Goal: Contribute content: Contribute content

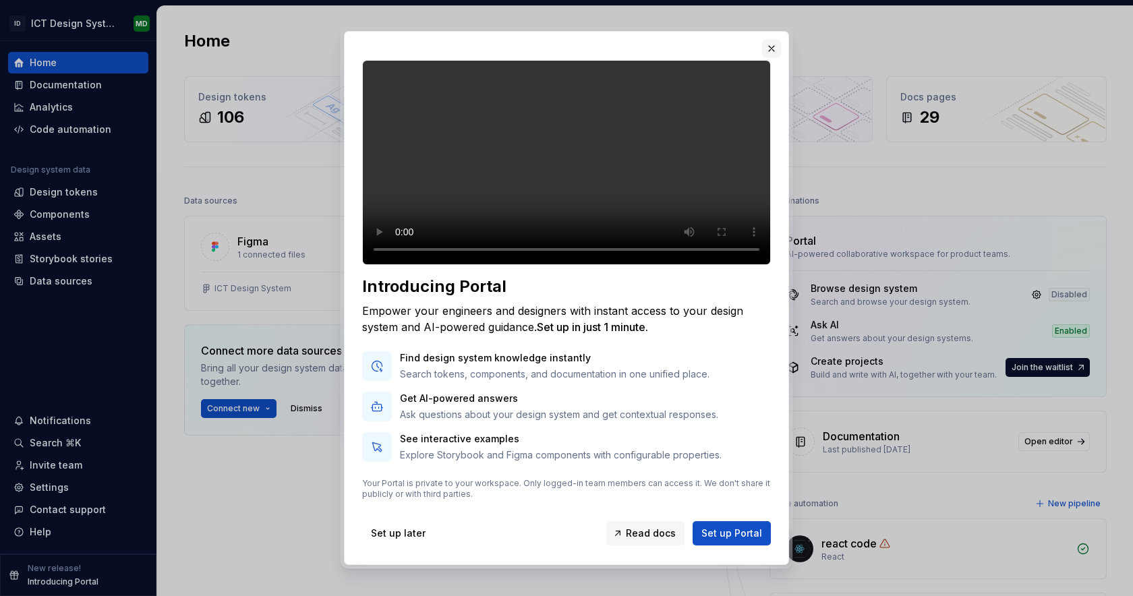
click at [770, 44] on button "button" at bounding box center [771, 48] width 19 height 19
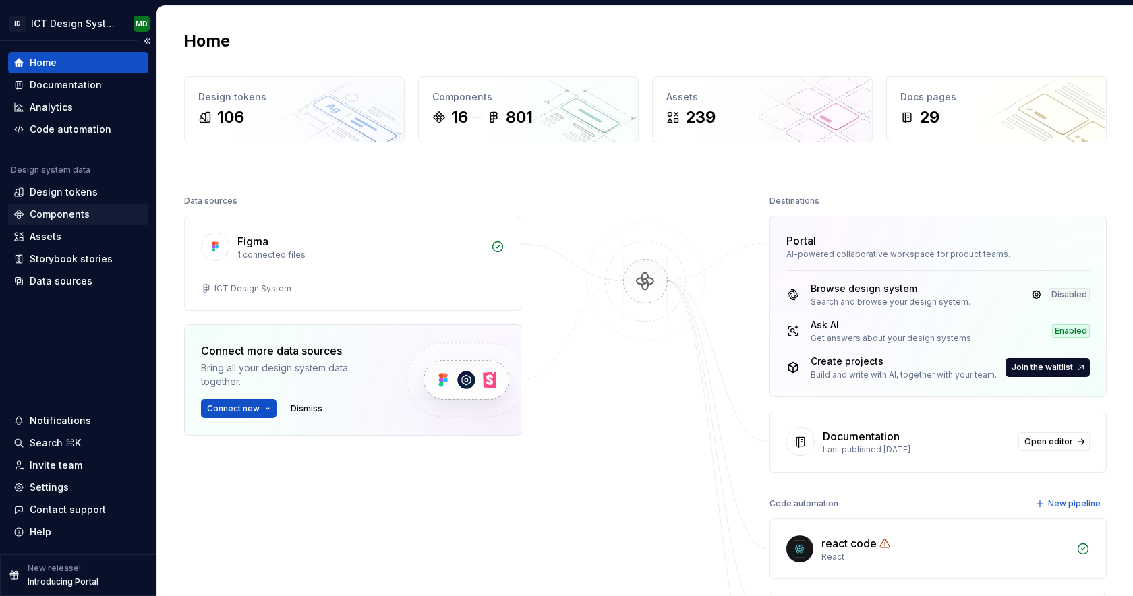
click at [70, 213] on div "Components" at bounding box center [60, 214] width 60 height 13
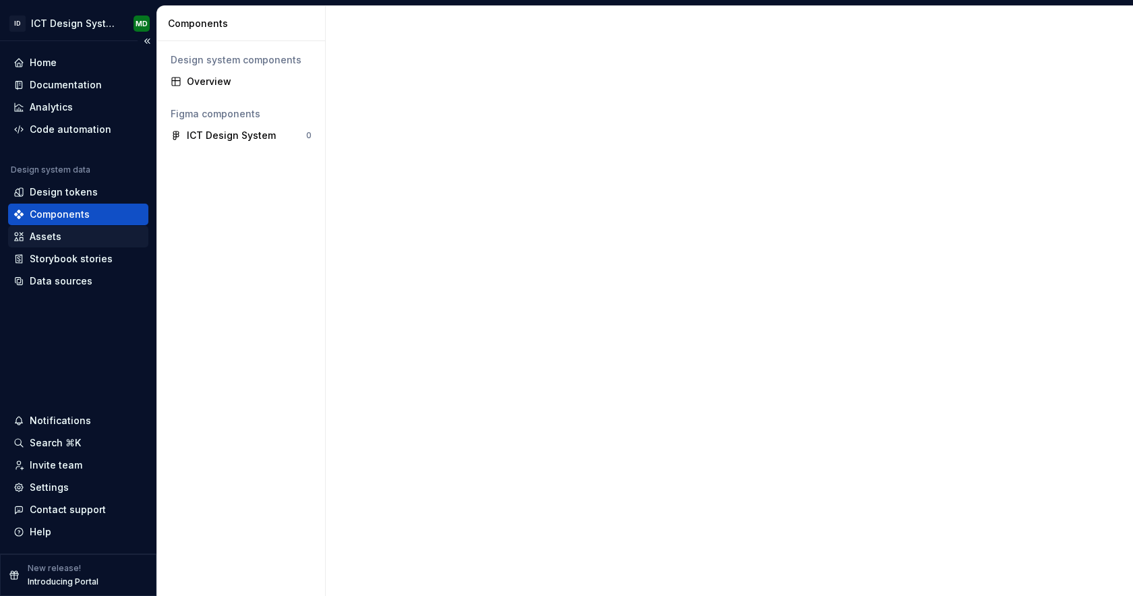
click at [66, 241] on div "Assets" at bounding box center [78, 236] width 130 height 13
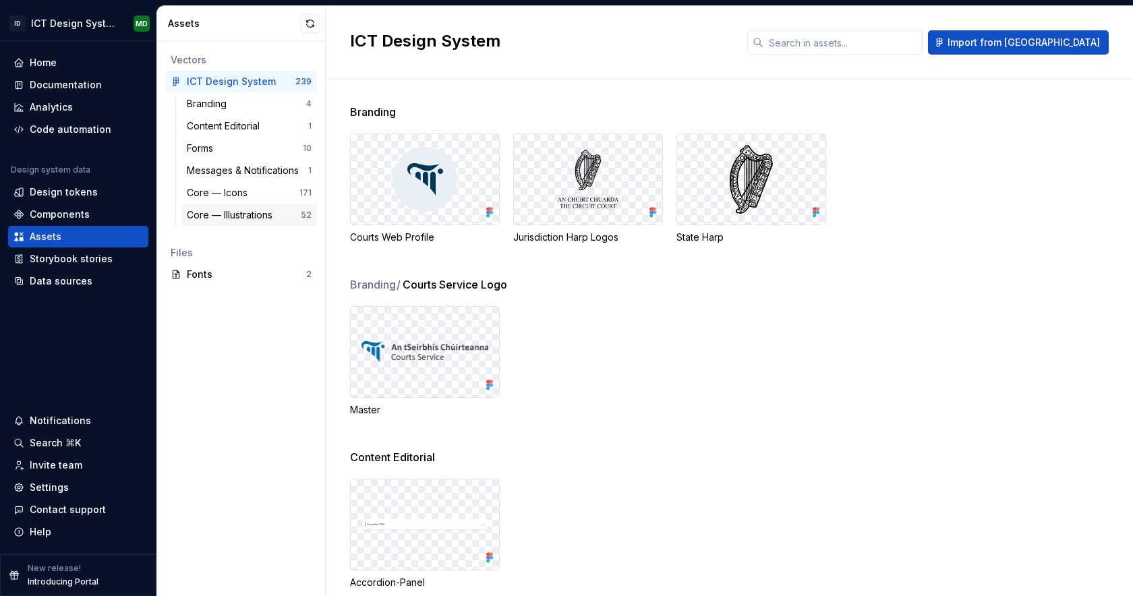
click at [269, 210] on div "Core — Illustrations" at bounding box center [232, 214] width 91 height 13
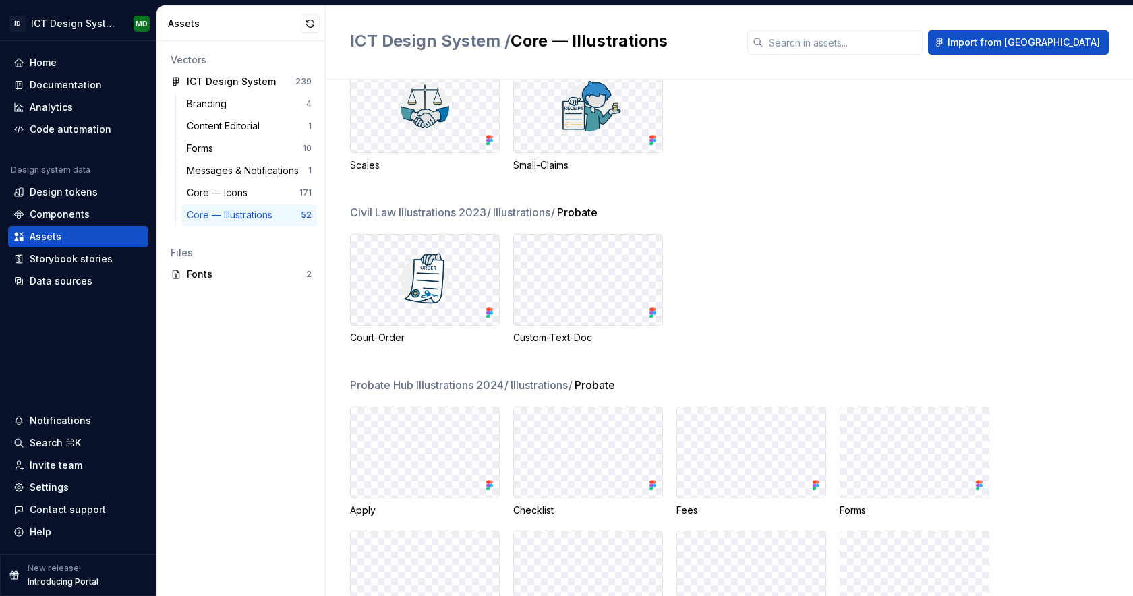
scroll to position [494, 0]
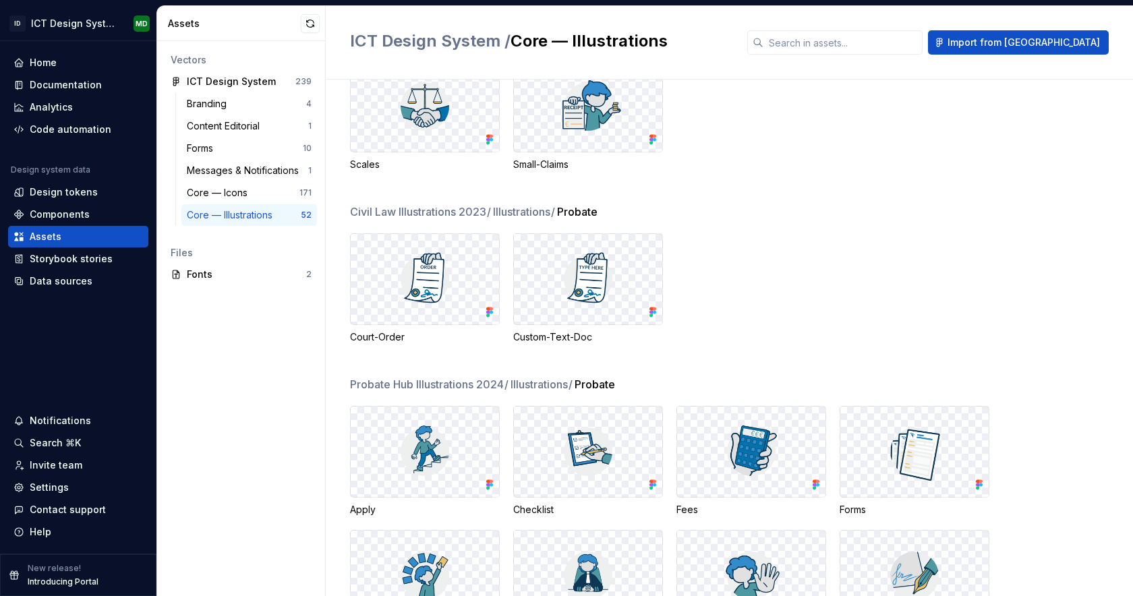
drag, startPoint x: 804, startPoint y: 262, endPoint x: 985, endPoint y: 204, distance: 190.3
click at [804, 262] on div "Court-Order Custom-Text-Doc" at bounding box center [741, 288] width 783 height 111
click at [1061, 48] on span "Import from Figma" at bounding box center [1024, 42] width 152 height 13
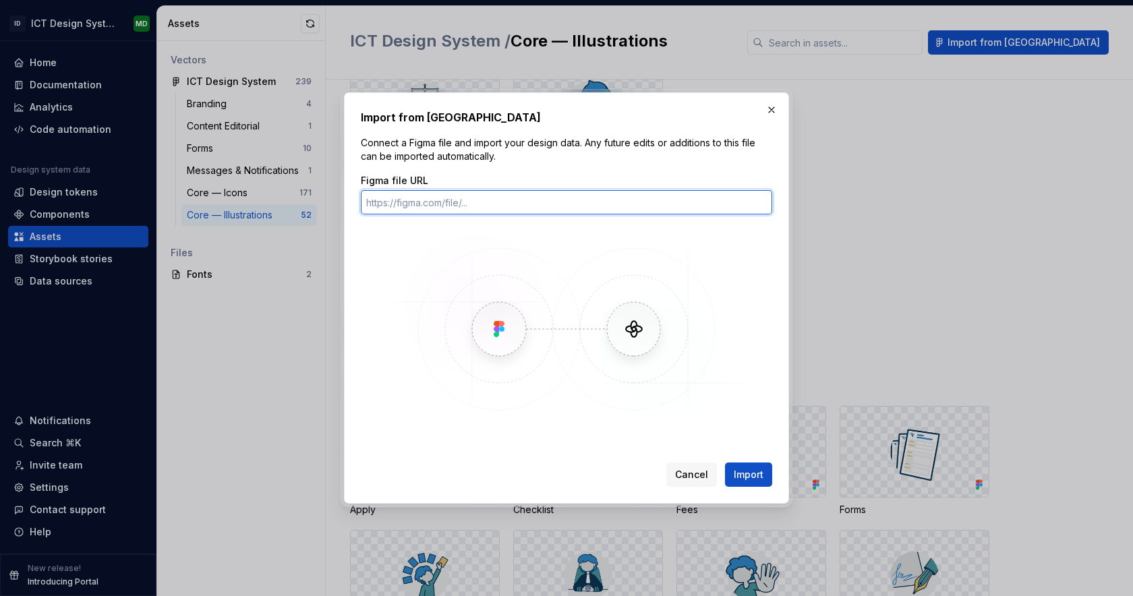
paste input "https://www.figma.com/design/O1tzvBwB8k4CZqlT29M0rF/ICT-Design-System?node-id=5…"
type input "https://www.figma.com/design/O1tzvBwB8k4CZqlT29M0rF/ICT-Design-System?node-id=5…"
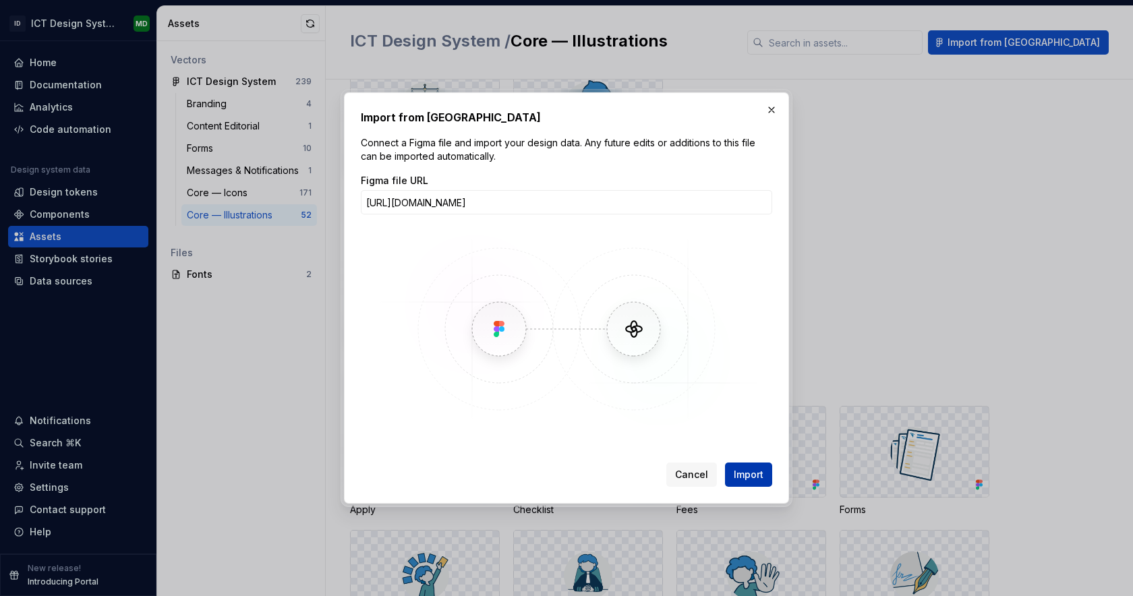
click at [757, 478] on span "Import" at bounding box center [749, 474] width 30 height 13
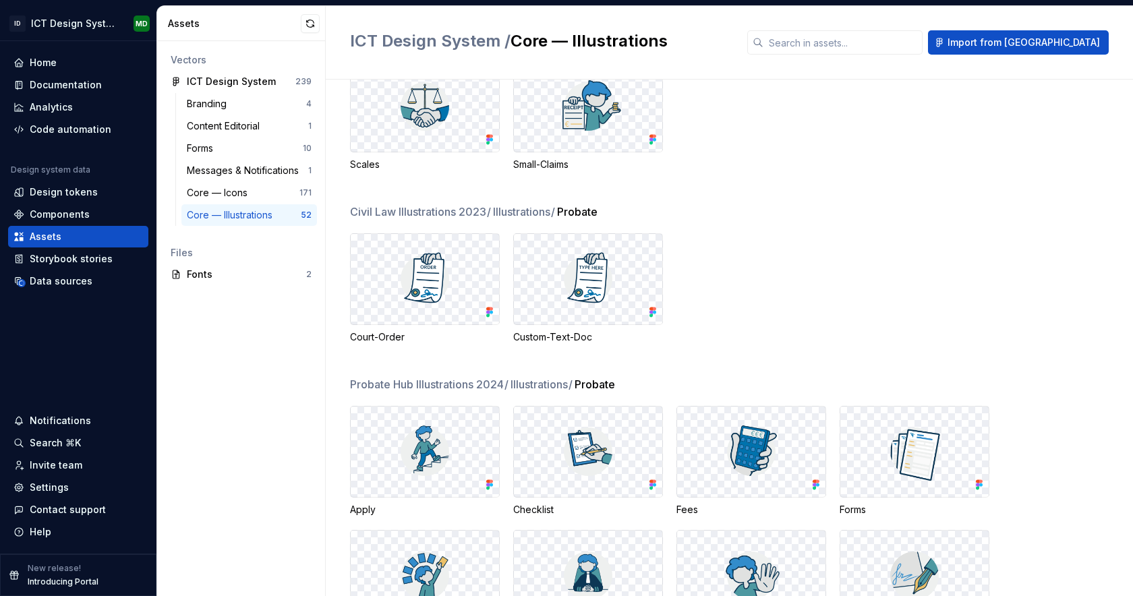
click at [880, 190] on div "Civil Law Illustrations 2023 / Illustrations / Civil-Law ADMC Debt Licensing Re…" at bounding box center [741, 55] width 783 height 297
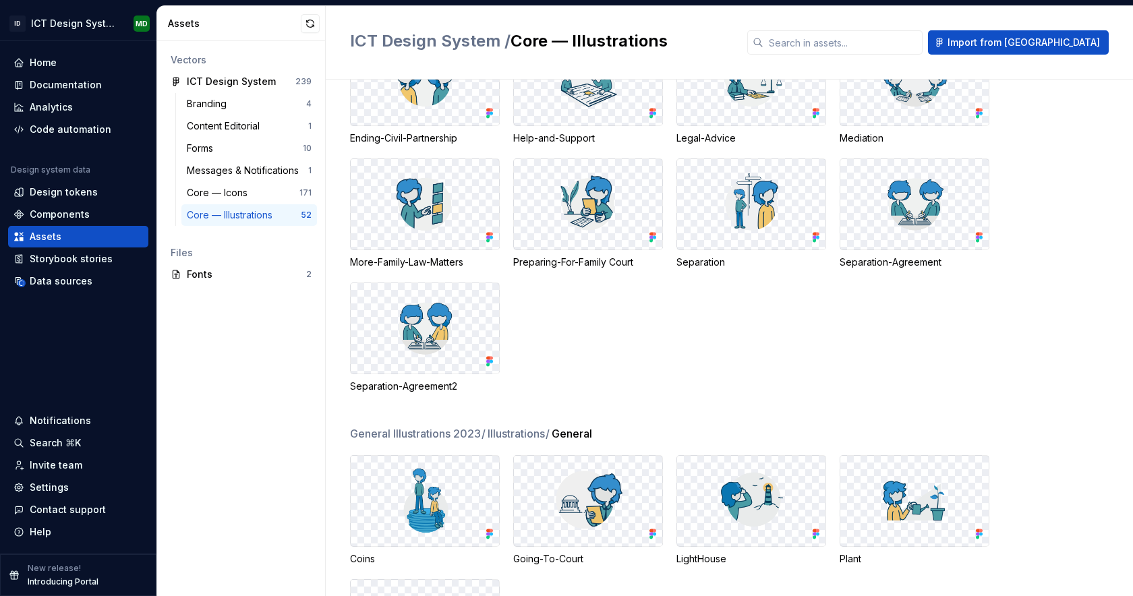
scroll to position [1762, 0]
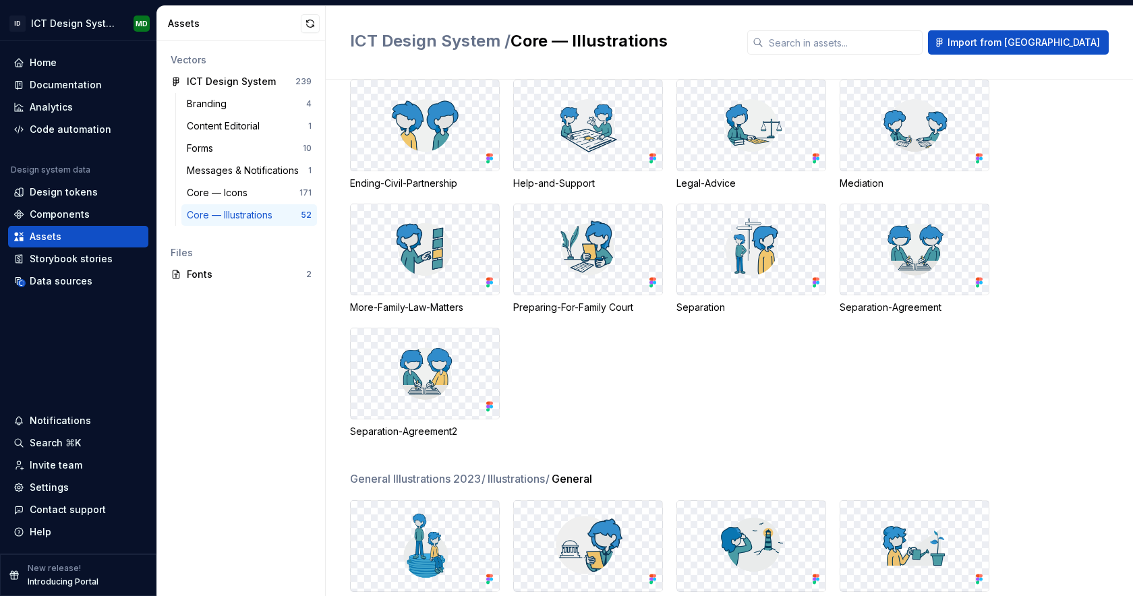
click at [264, 213] on div "Core — Illustrations" at bounding box center [232, 214] width 91 height 13
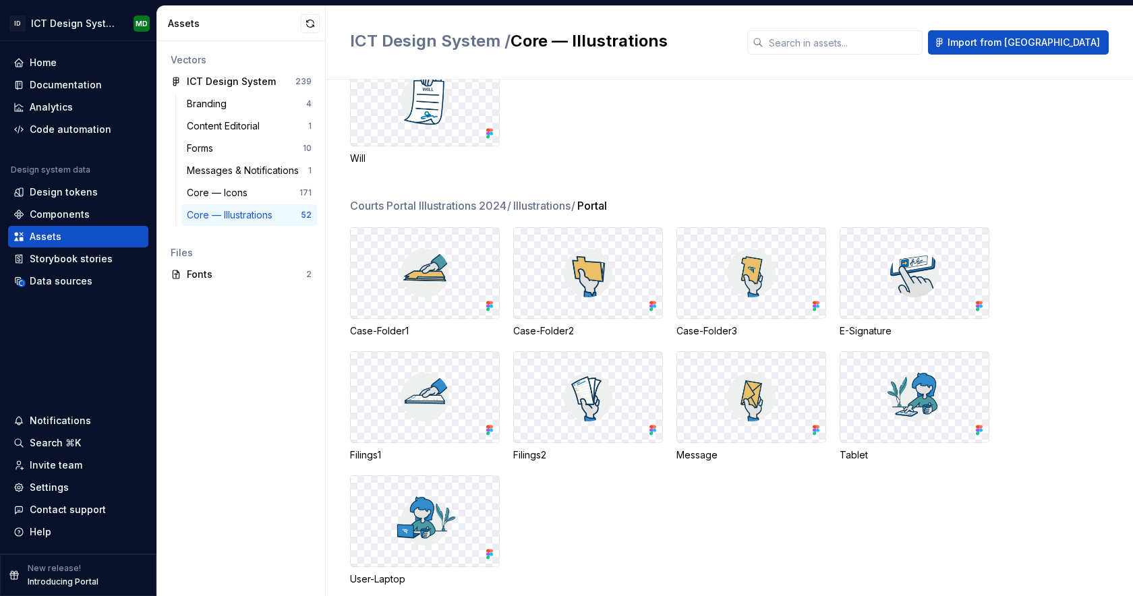
scroll to position [1067, 0]
click at [250, 216] on div "Core — Illustrations" at bounding box center [232, 214] width 91 height 13
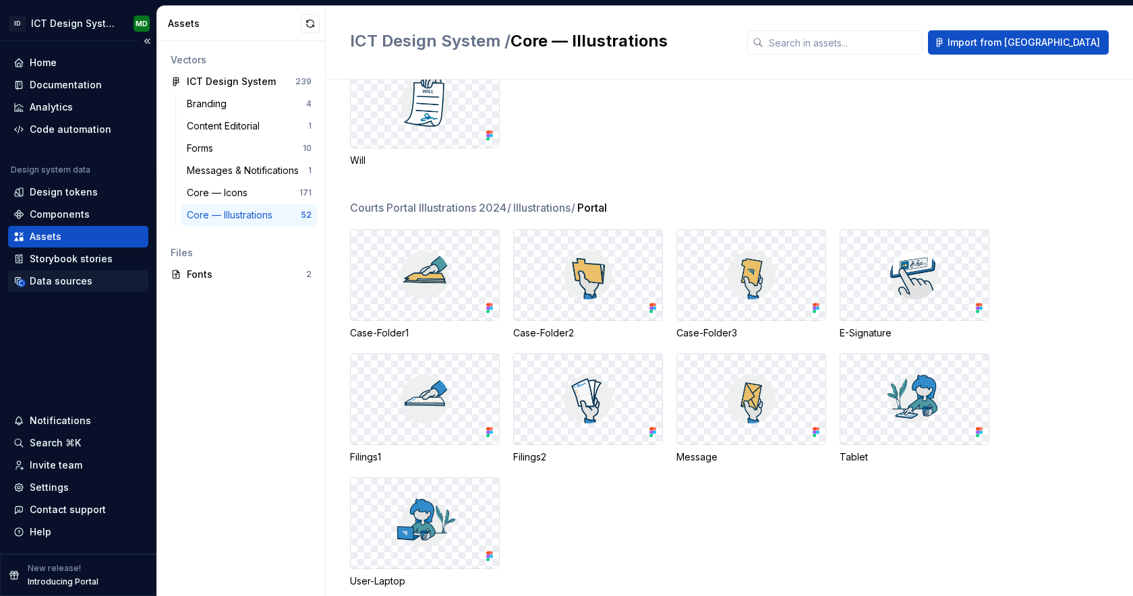
click at [63, 279] on div "Data sources" at bounding box center [61, 281] width 63 height 13
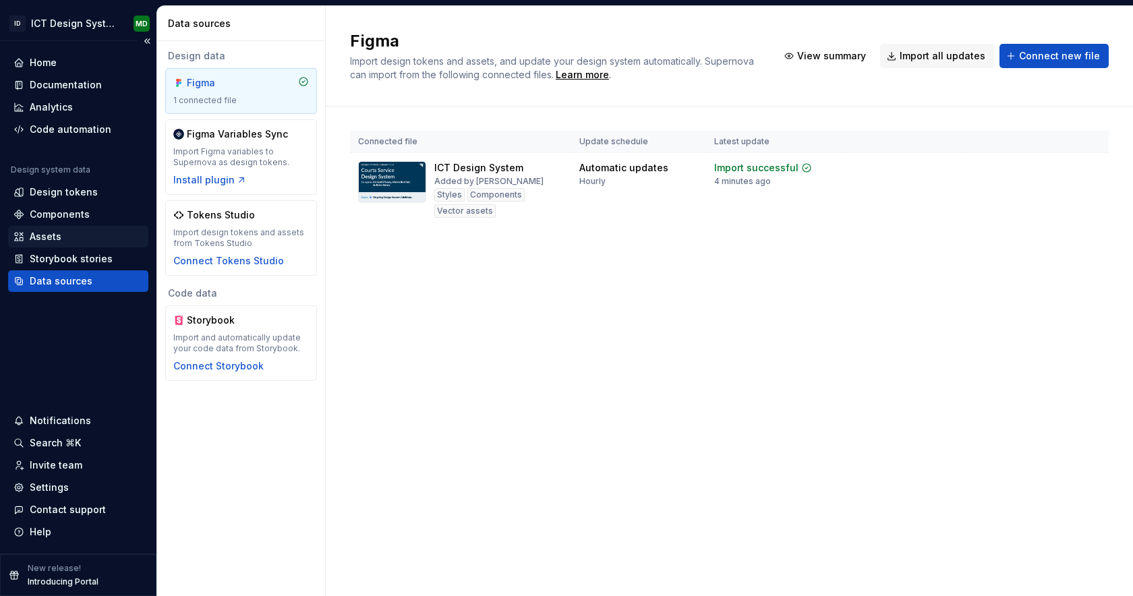
click at [71, 238] on div "Assets" at bounding box center [78, 236] width 130 height 13
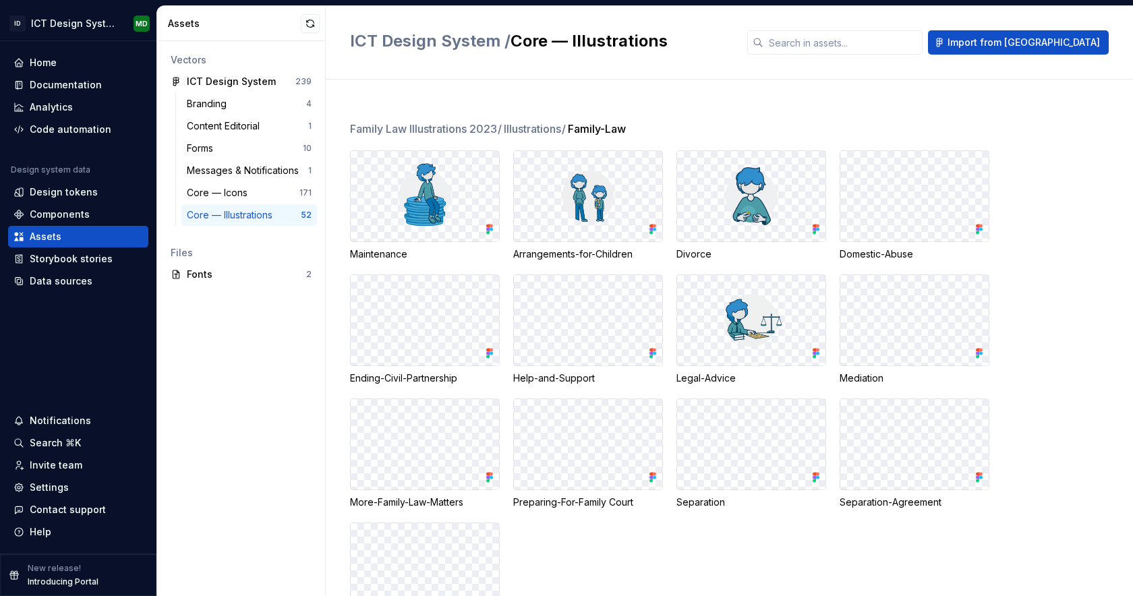
scroll to position [2106, 0]
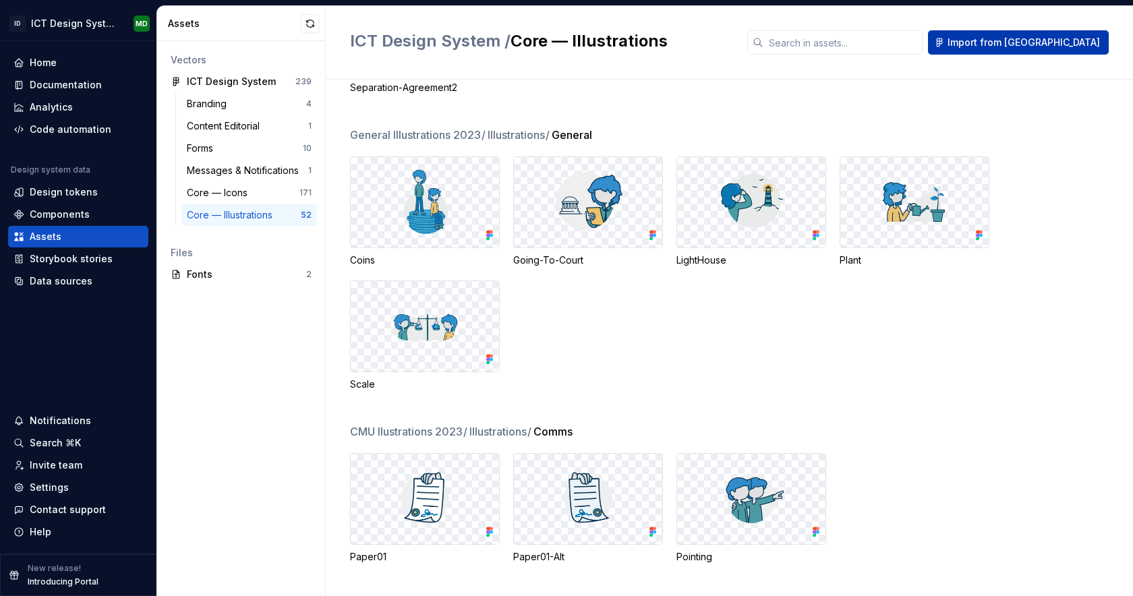
click at [1043, 43] on span "Import from Figma" at bounding box center [1024, 42] width 152 height 13
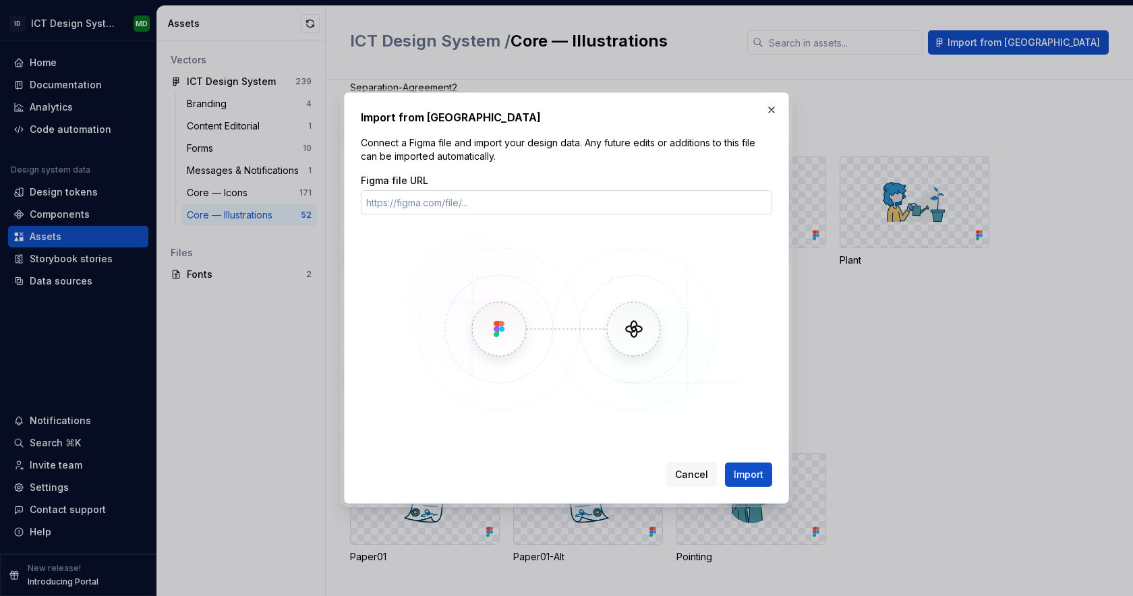
click at [540, 211] on input "Figma file URL" at bounding box center [567, 202] width 412 height 24
type input "https://www.figma.com/design/O1tzvBwB8k4CZqlT29M0rF/ICT-Design-System?node-id=2…"
click at [750, 462] on div "Cancel Import" at bounding box center [567, 472] width 412 height 30
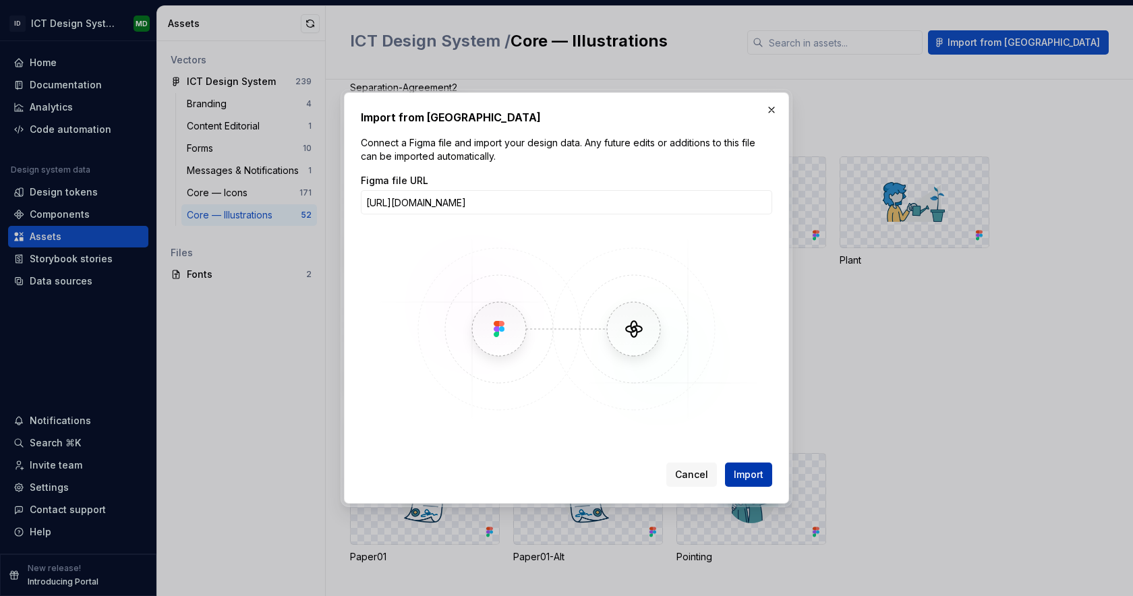
click at [748, 471] on span "Import" at bounding box center [749, 474] width 30 height 13
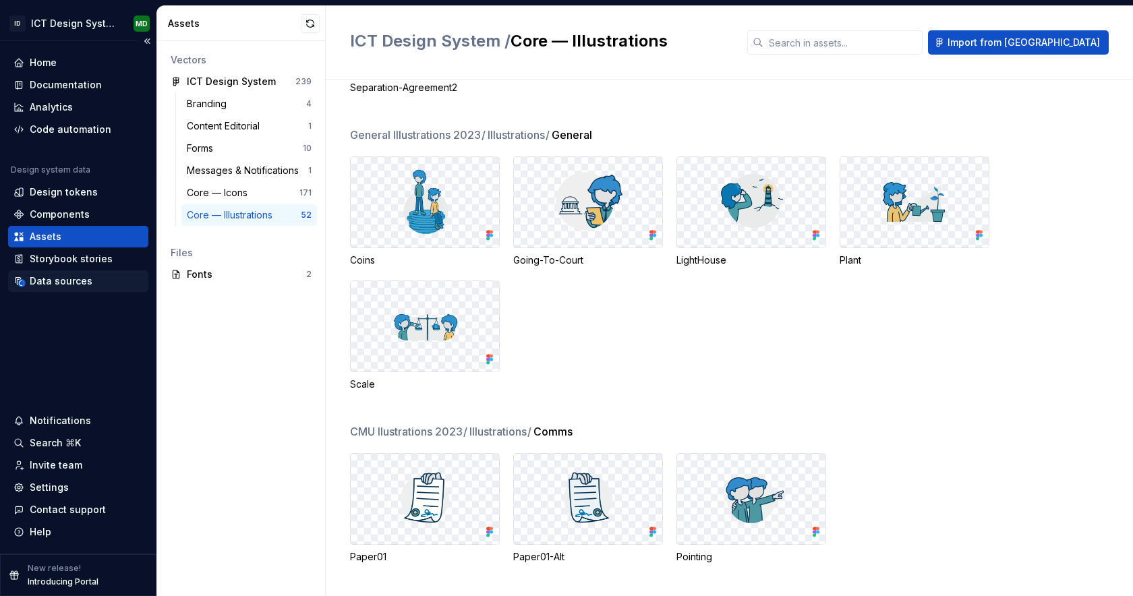
click at [93, 282] on div "Data sources" at bounding box center [78, 281] width 130 height 13
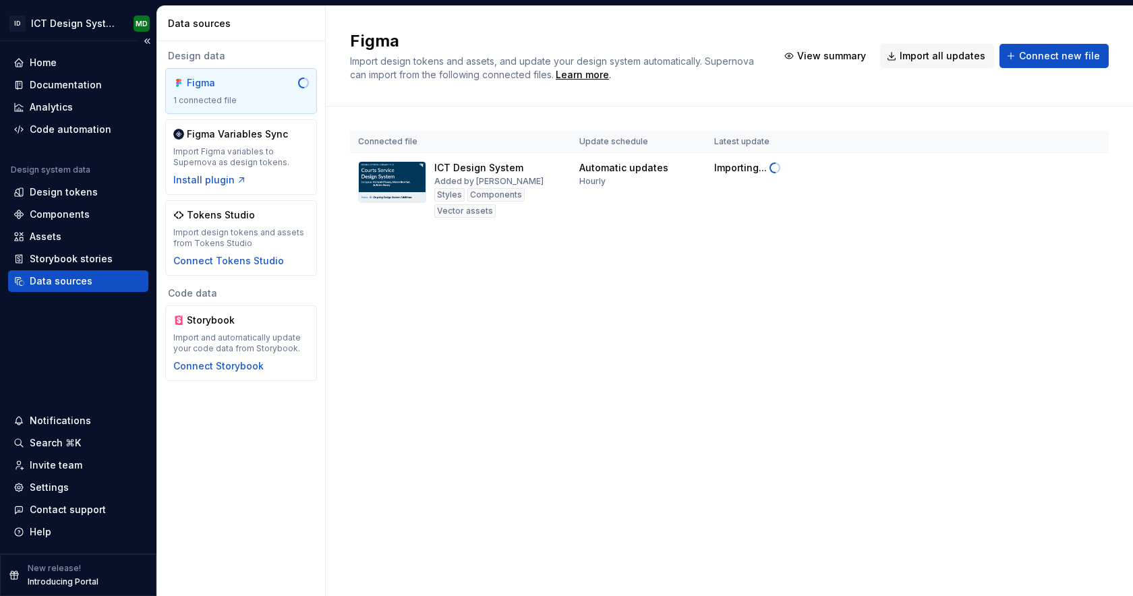
click at [84, 283] on div "Data sources" at bounding box center [61, 281] width 63 height 13
click at [69, 284] on div "Data sources" at bounding box center [61, 281] width 63 height 13
click at [62, 81] on div "Documentation" at bounding box center [66, 84] width 72 height 13
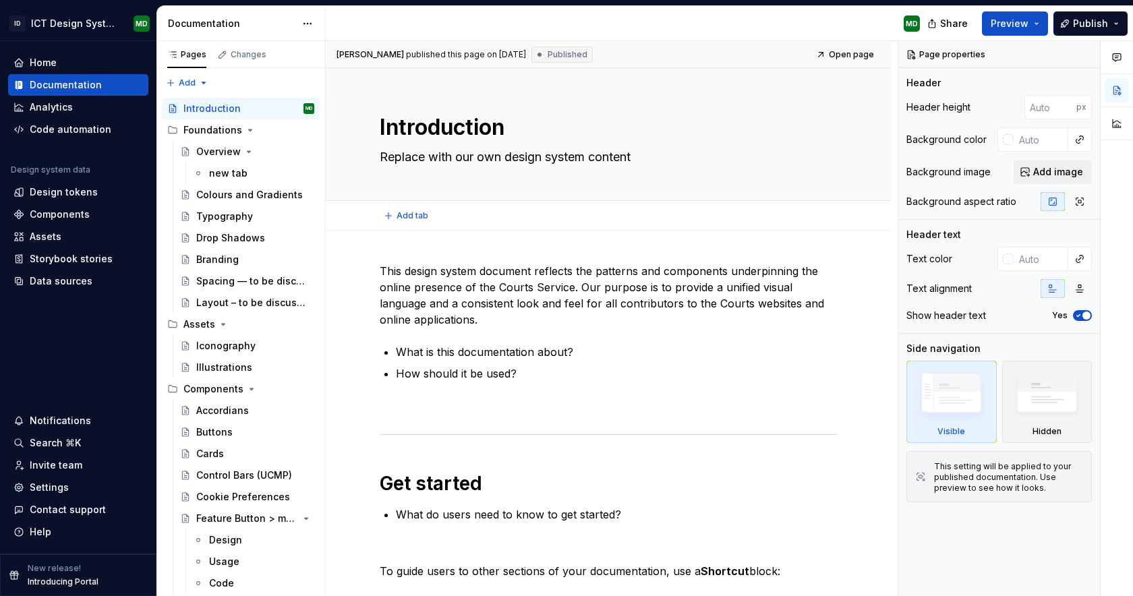
type textarea "*"
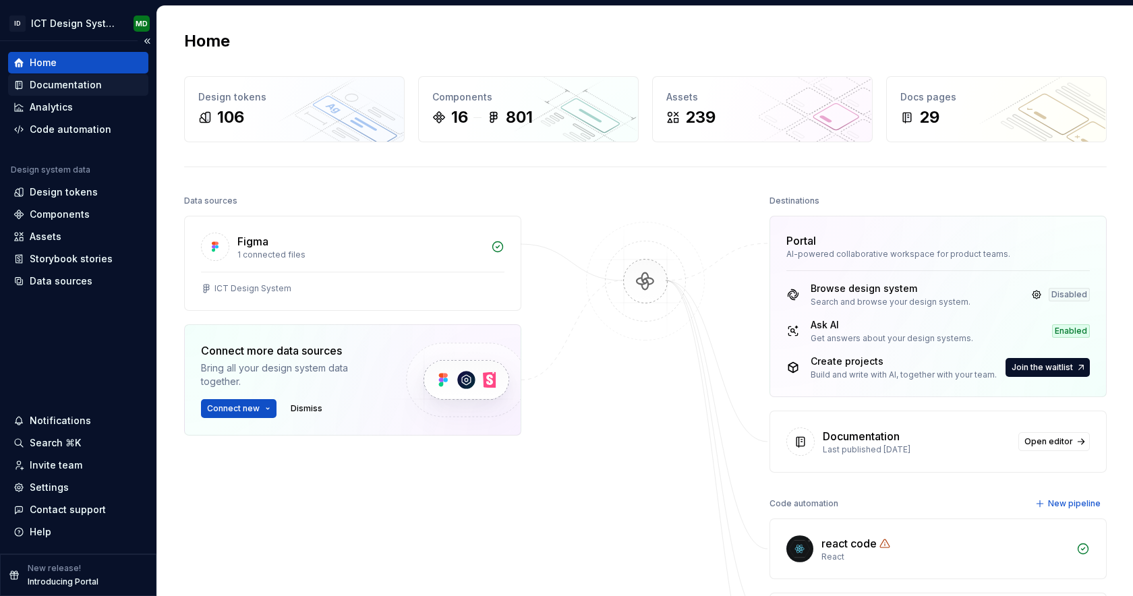
click at [63, 86] on div "Documentation" at bounding box center [66, 84] width 72 height 13
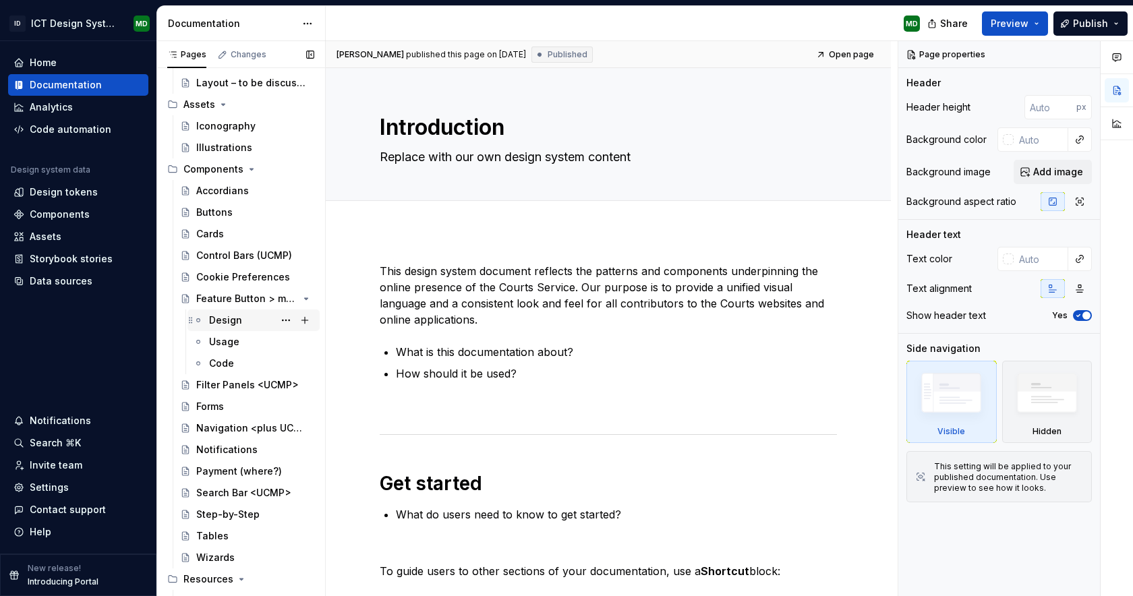
scroll to position [190, 0]
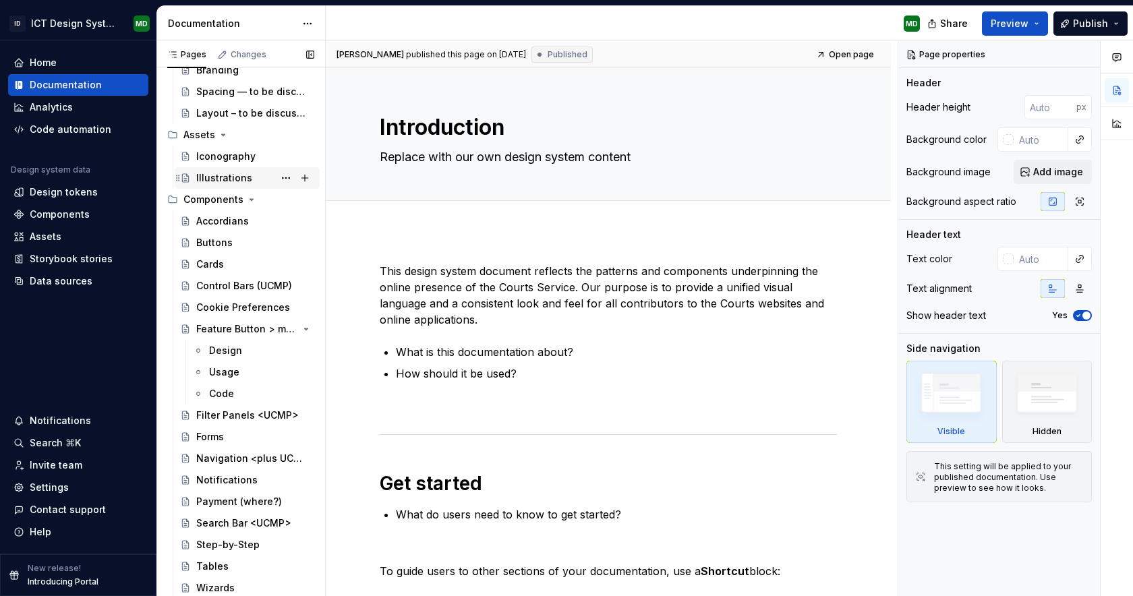
click at [244, 173] on div "Illustrations" at bounding box center [224, 177] width 56 height 13
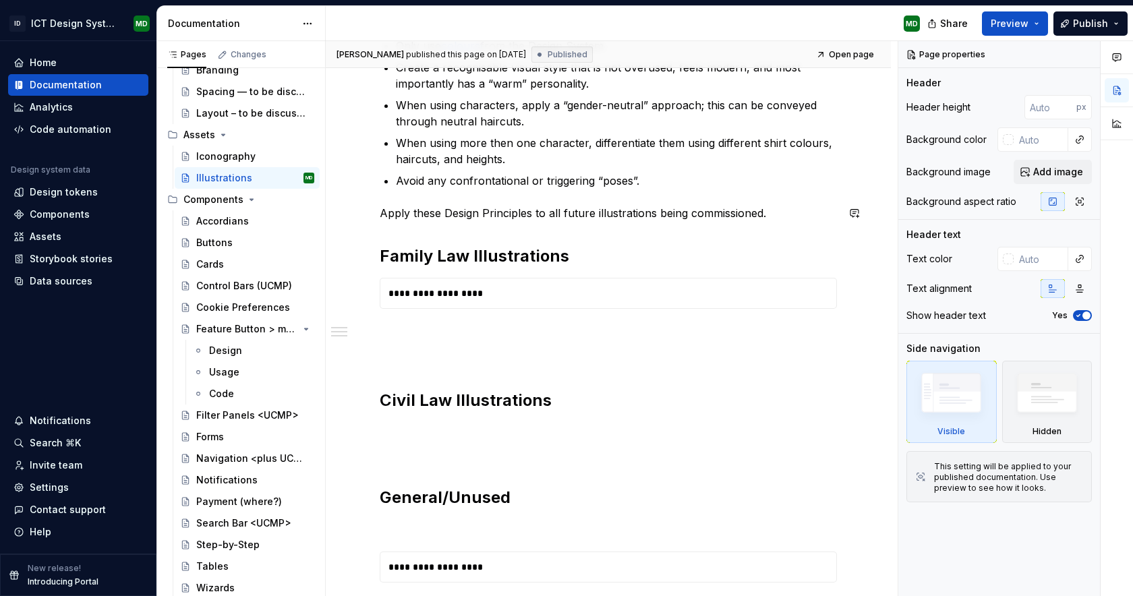
scroll to position [393, 0]
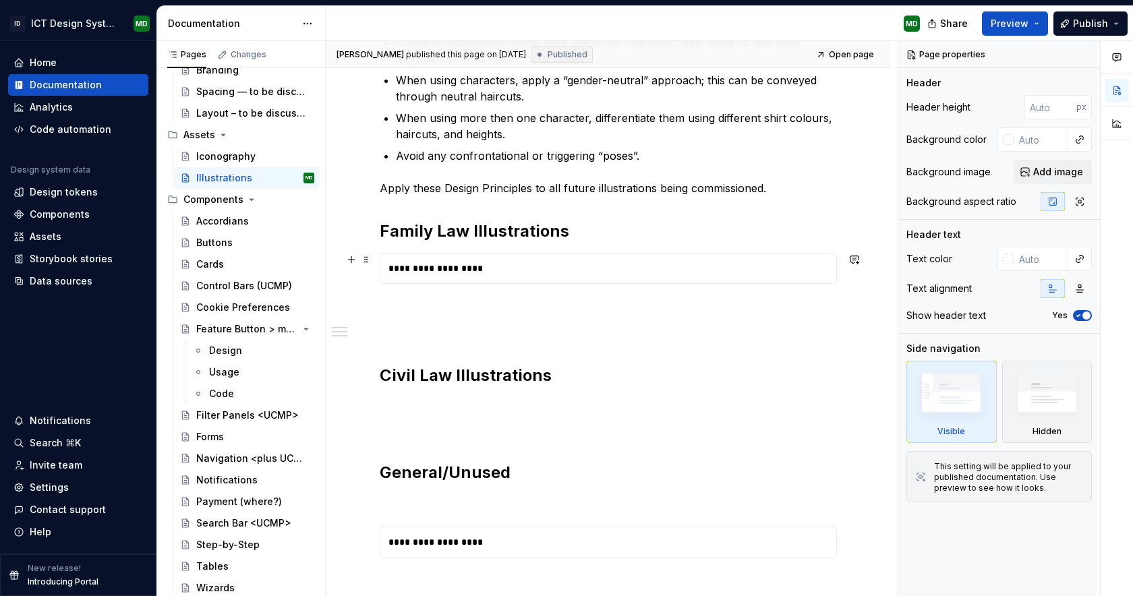
click at [454, 267] on div "**********" at bounding box center [608, 269] width 455 height 30
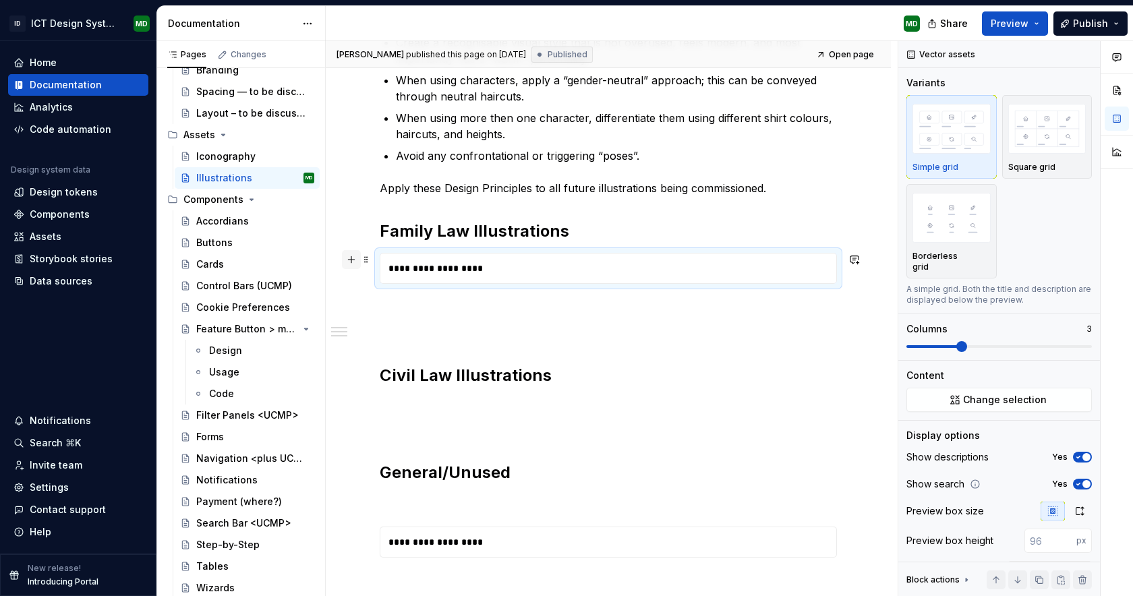
click at [353, 260] on button "button" at bounding box center [351, 259] width 19 height 19
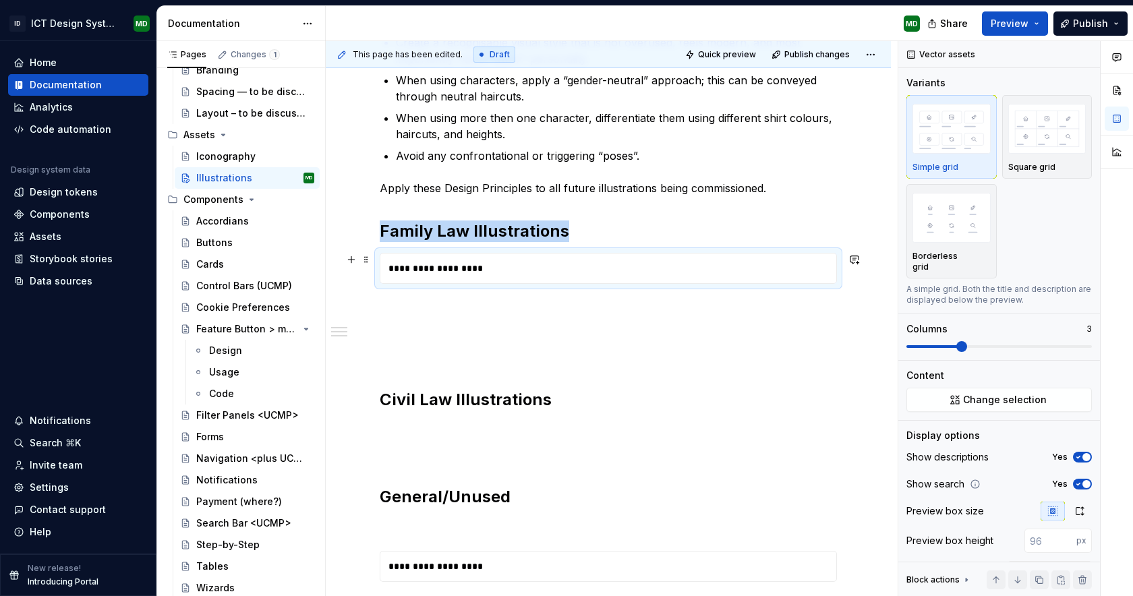
click at [537, 279] on div "**********" at bounding box center [608, 269] width 455 height 30
click at [534, 267] on div "**********" at bounding box center [608, 269] width 455 height 30
click at [478, 267] on div "**********" at bounding box center [608, 269] width 455 height 30
click at [670, 262] on div "**********" at bounding box center [608, 269] width 455 height 30
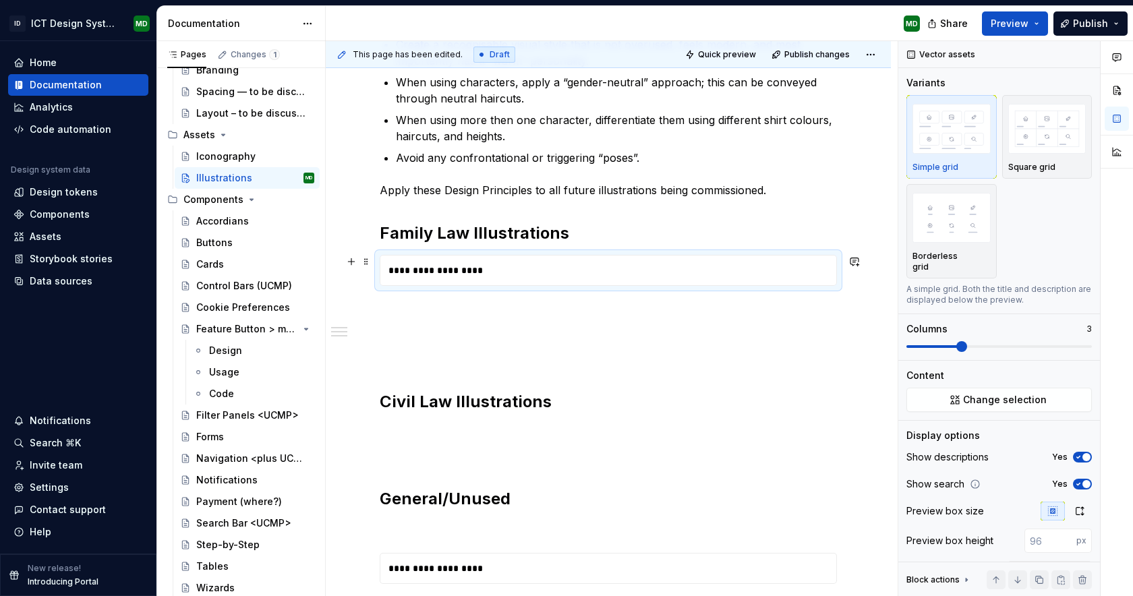
scroll to position [391, 0]
click at [727, 265] on div "**********" at bounding box center [608, 271] width 455 height 30
click at [421, 265] on div "**********" at bounding box center [608, 271] width 455 height 30
click at [432, 270] on div "**********" at bounding box center [608, 271] width 455 height 30
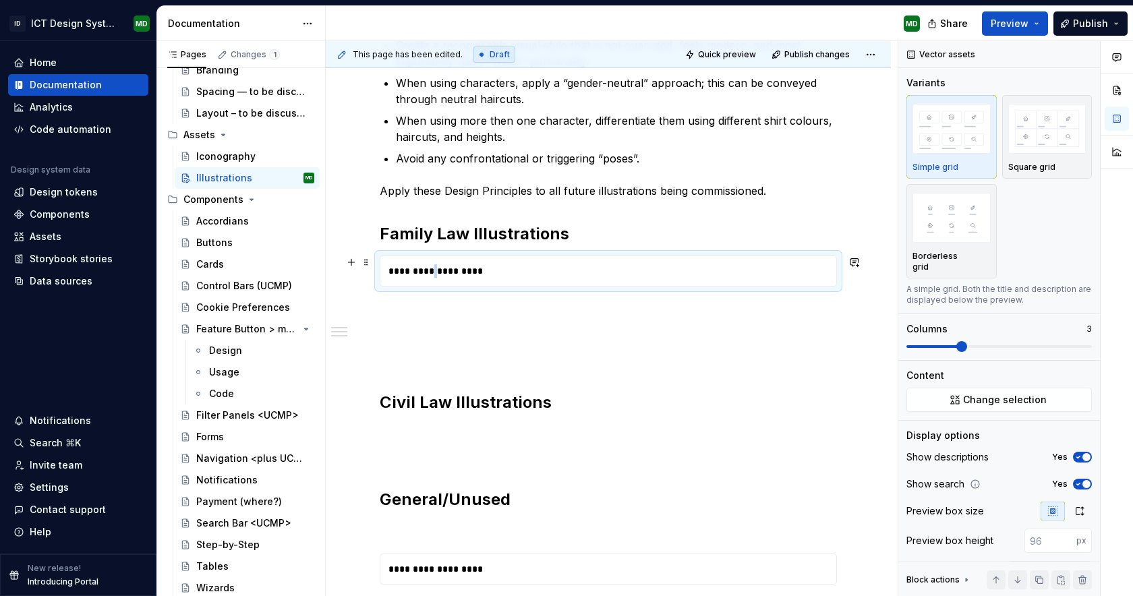
click at [432, 270] on div "**********" at bounding box center [608, 271] width 455 height 30
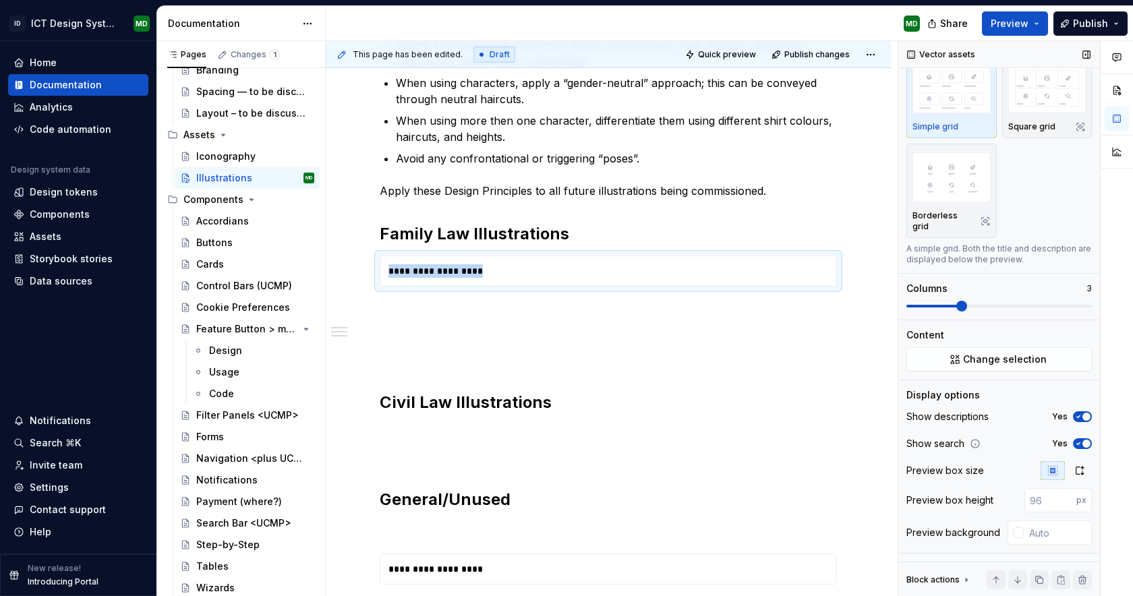
scroll to position [0, 0]
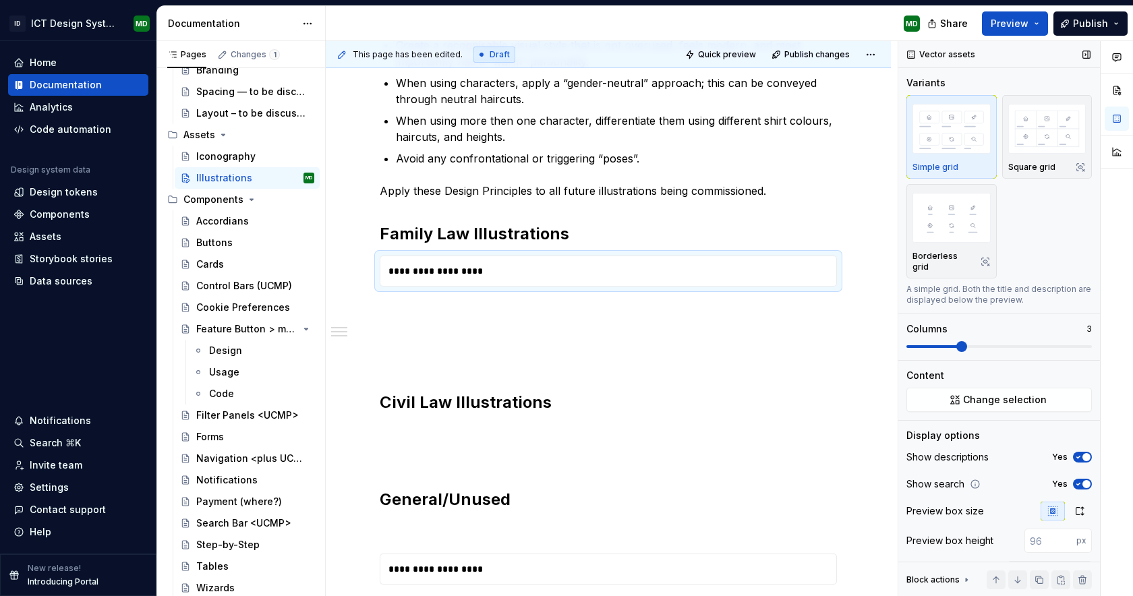
click at [909, 53] on div "Vector assets" at bounding box center [942, 54] width 79 height 19
click at [1115, 115] on button "button" at bounding box center [1117, 119] width 24 height 24
click at [975, 214] on img "button" at bounding box center [952, 217] width 78 height 49
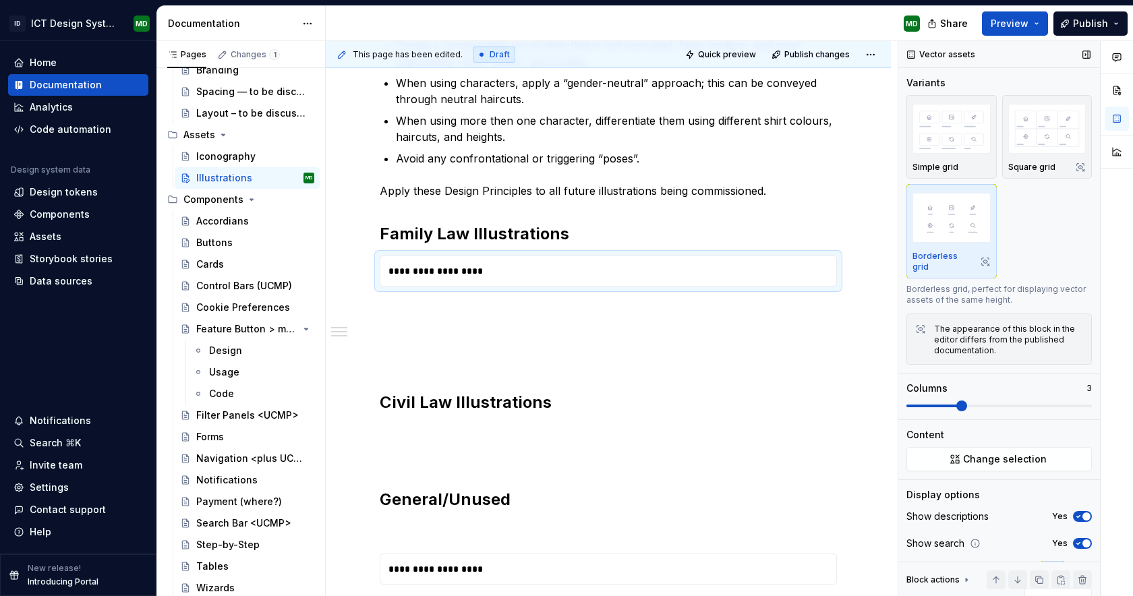
click at [1030, 349] on div "The appearance of this block in the editor differs from the published documenta…" at bounding box center [1008, 340] width 149 height 32
click at [429, 275] on div "**********" at bounding box center [608, 271] width 455 height 30
click at [858, 264] on button "button" at bounding box center [854, 262] width 19 height 19
drag, startPoint x: 576, startPoint y: 281, endPoint x: 561, endPoint y: 273, distance: 16.0
click at [576, 281] on div "**********" at bounding box center [608, 271] width 455 height 30
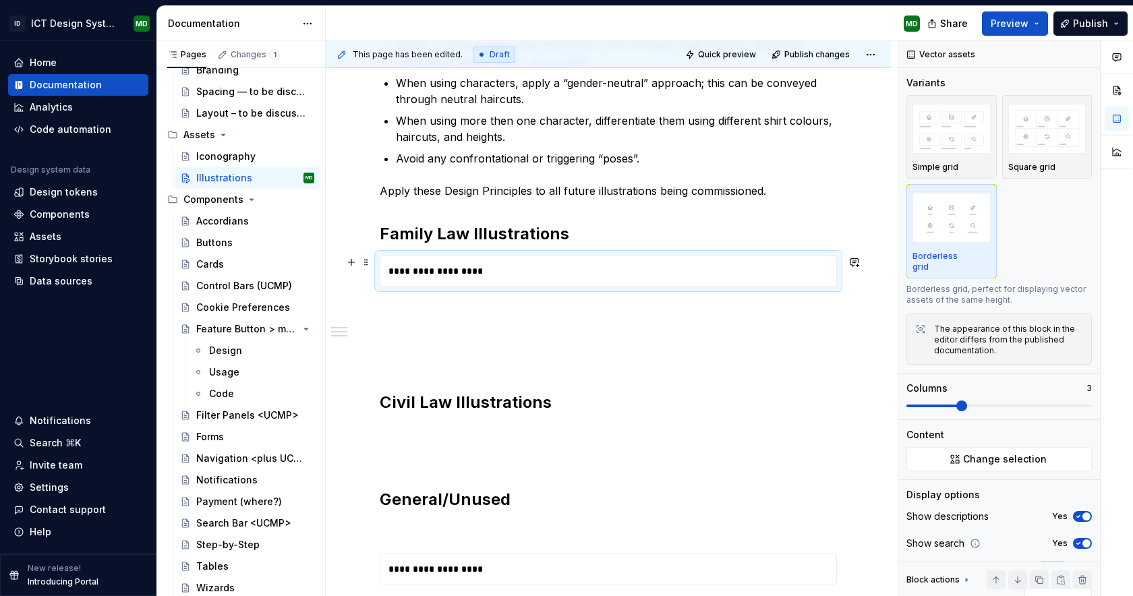
click at [546, 267] on div "**********" at bounding box center [608, 271] width 455 height 30
click at [90, 243] on div "Assets" at bounding box center [78, 236] width 130 height 13
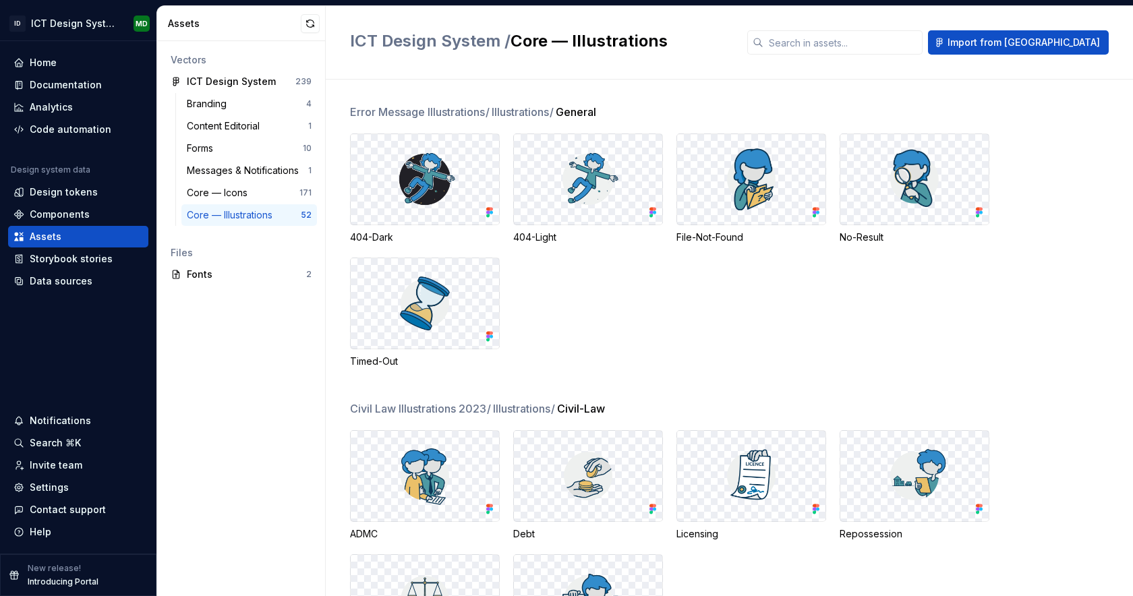
click at [258, 217] on div "Core — Illustrations" at bounding box center [232, 214] width 91 height 13
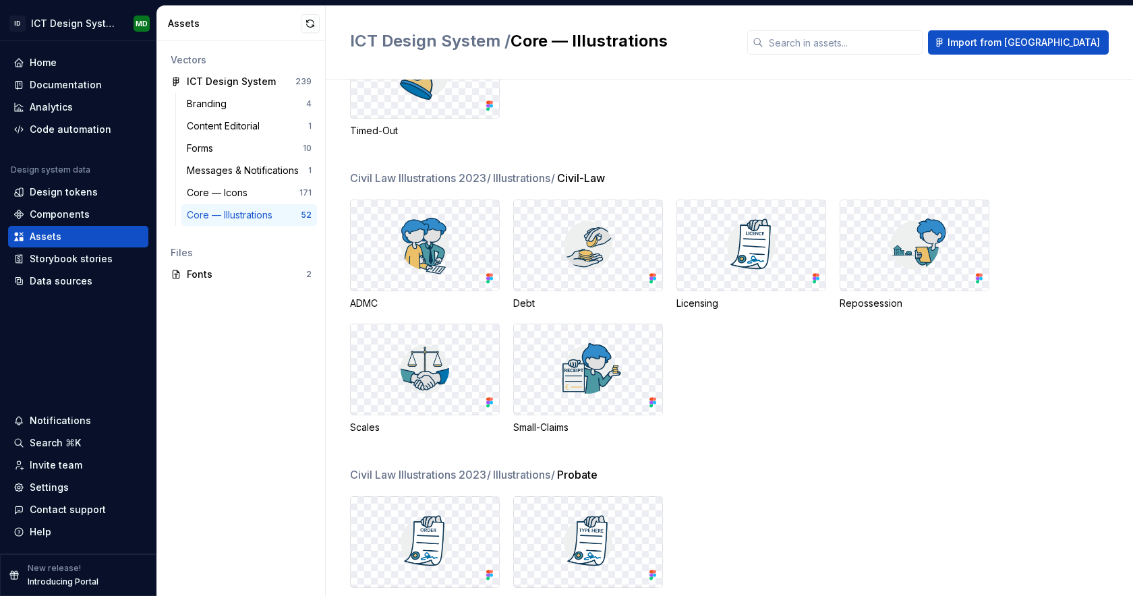
scroll to position [233, 0]
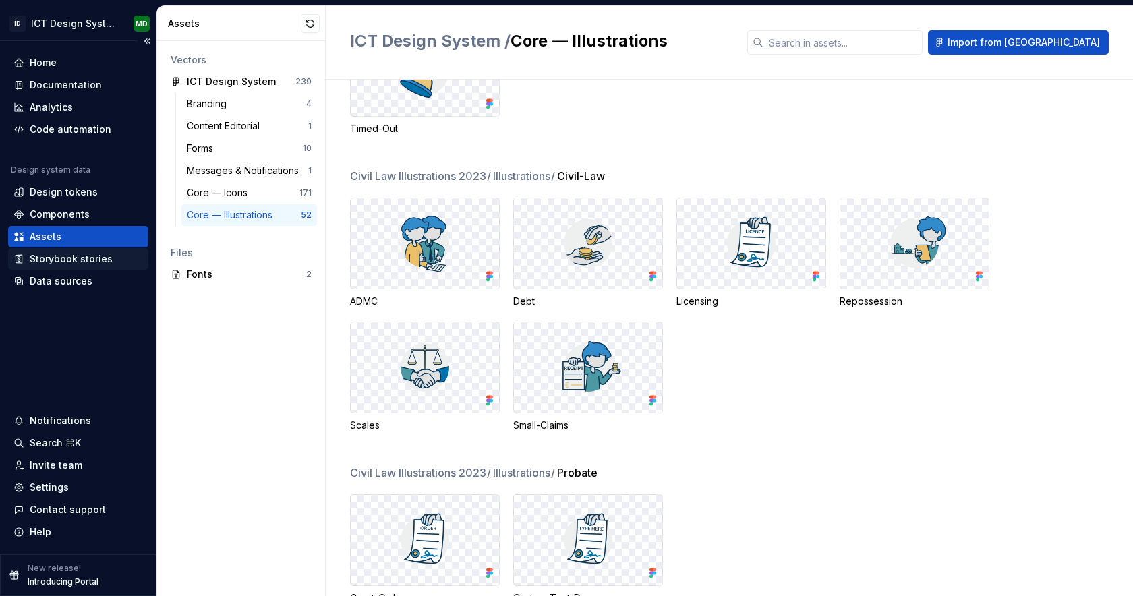
click at [94, 258] on div "Storybook stories" at bounding box center [71, 258] width 83 height 13
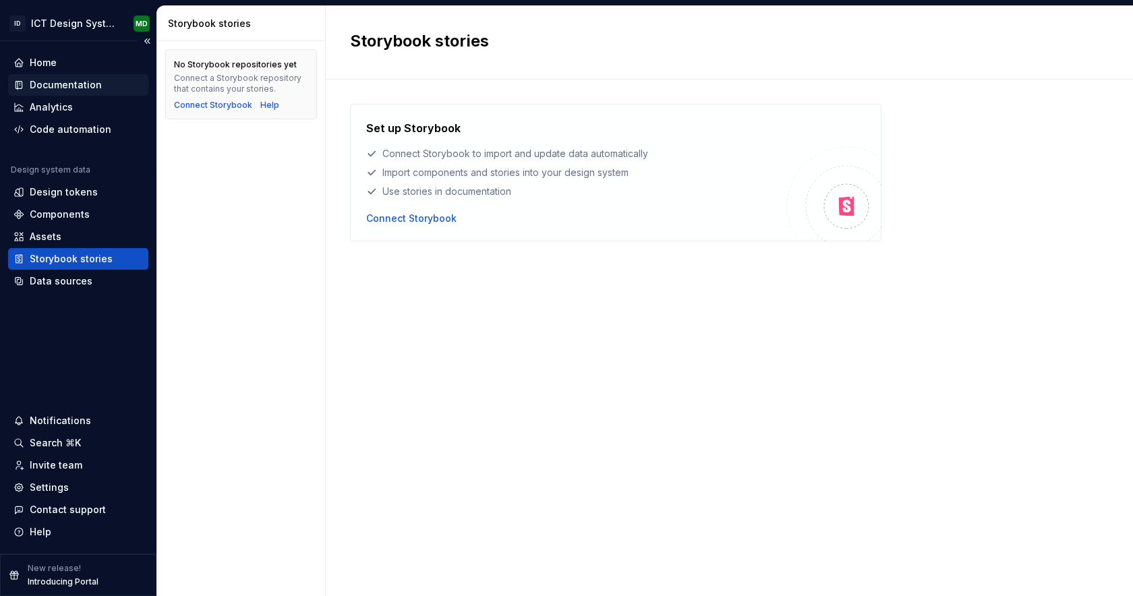
click at [75, 81] on div "Documentation" at bounding box center [66, 84] width 72 height 13
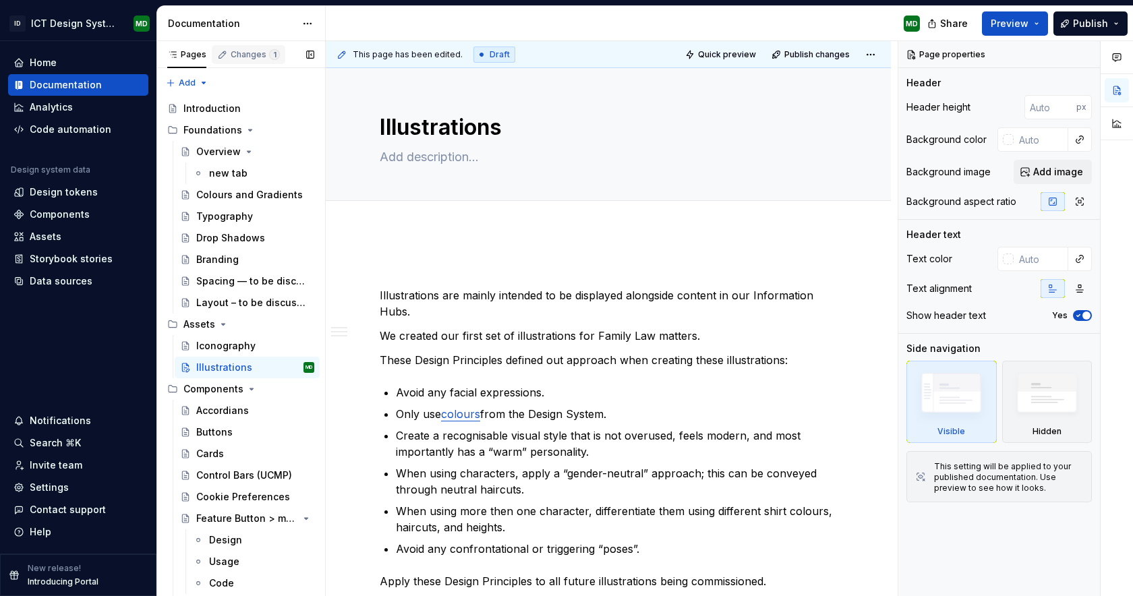
click at [236, 58] on div "Changes 1" at bounding box center [255, 54] width 49 height 11
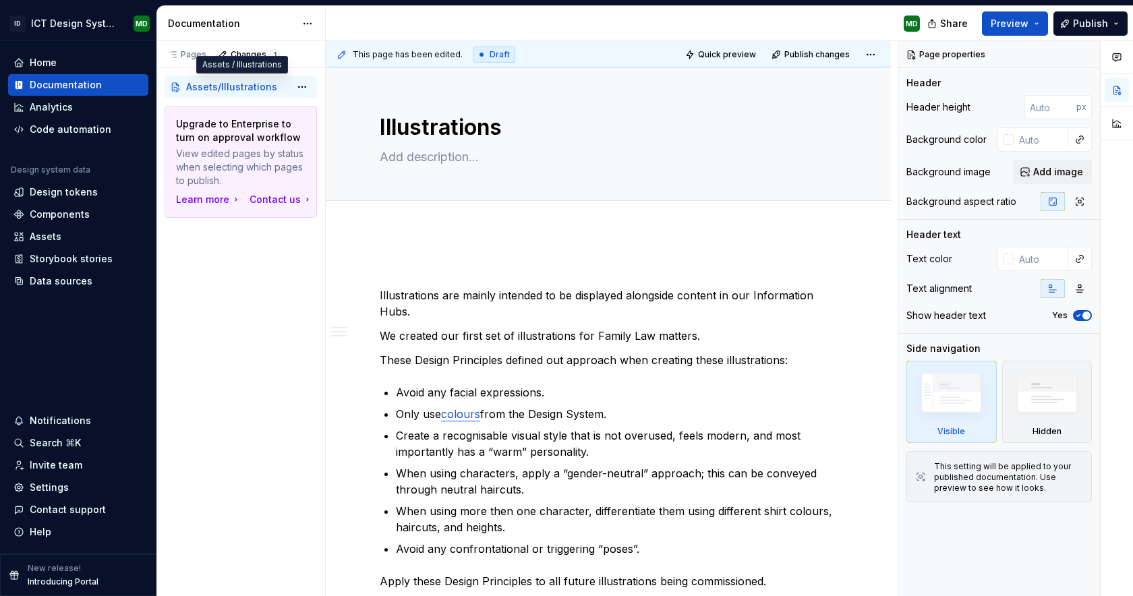
click at [200, 87] on span "Assets" at bounding box center [202, 86] width 32 height 13
click at [194, 59] on div "Pages" at bounding box center [186, 54] width 39 height 11
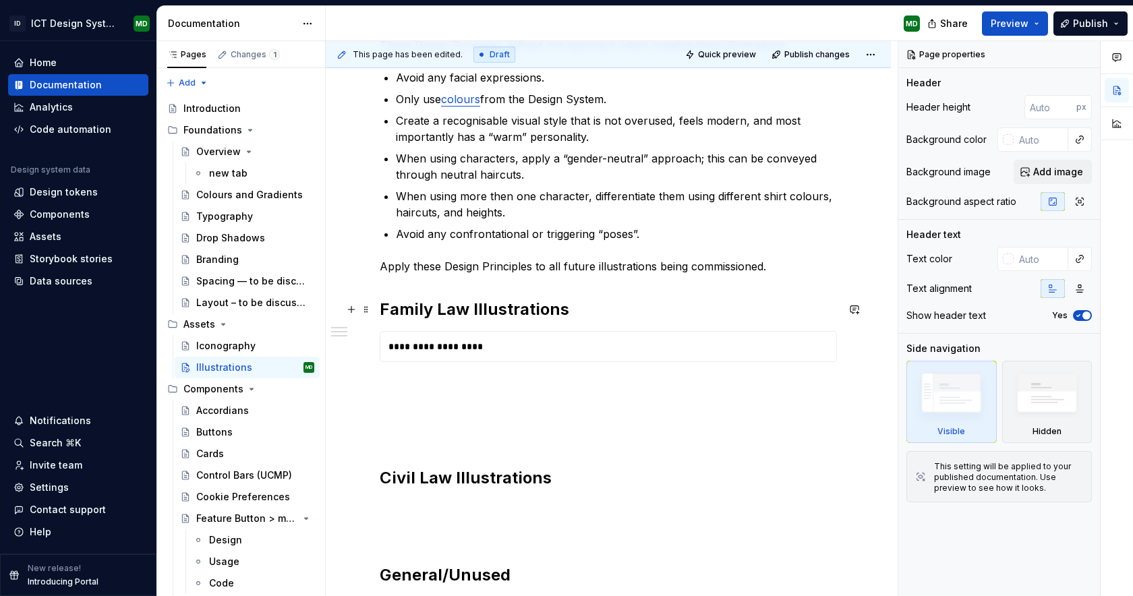
scroll to position [442, 0]
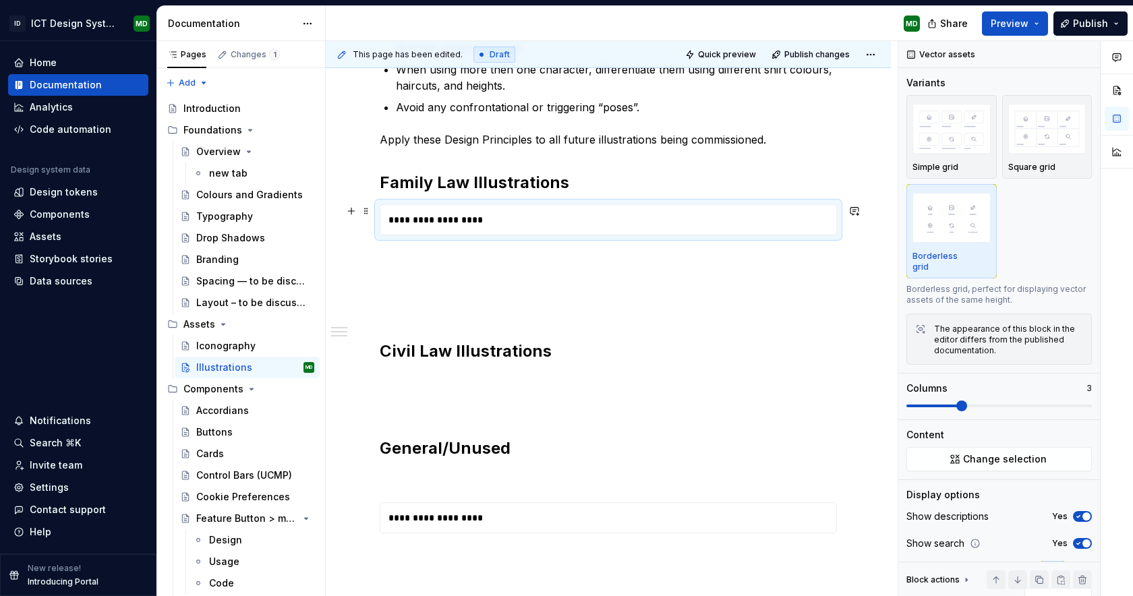
click at [470, 227] on div "**********" at bounding box center [608, 220] width 455 height 30
click at [1003, 462] on span "Change selection" at bounding box center [1005, 459] width 84 height 13
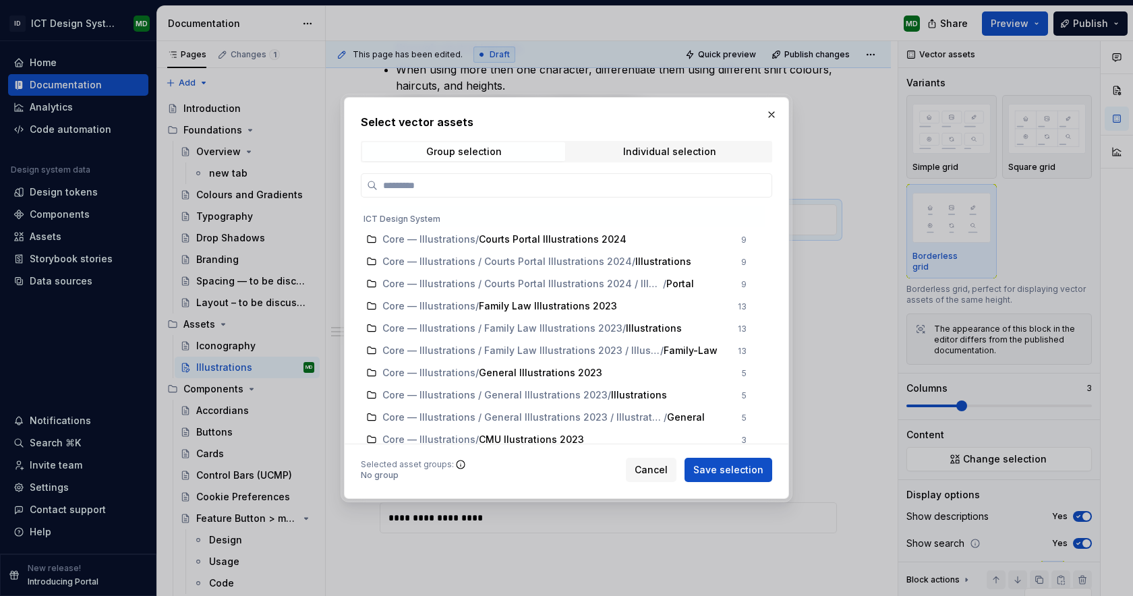
scroll to position [1307, 0]
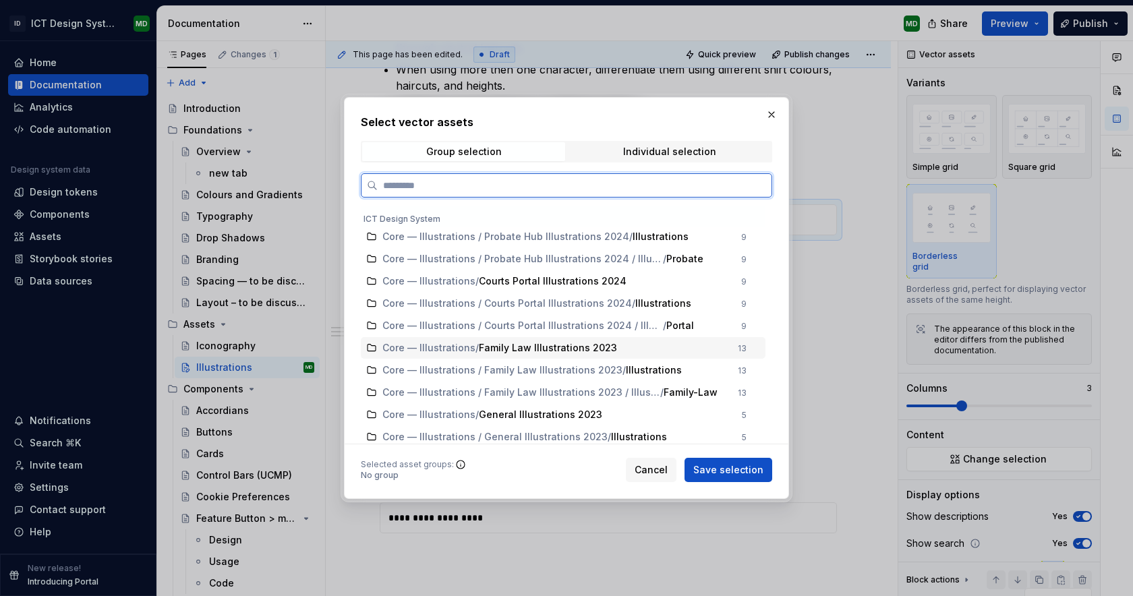
click at [489, 345] on span "Family Law Illustrations 2023" at bounding box center [548, 347] width 138 height 13
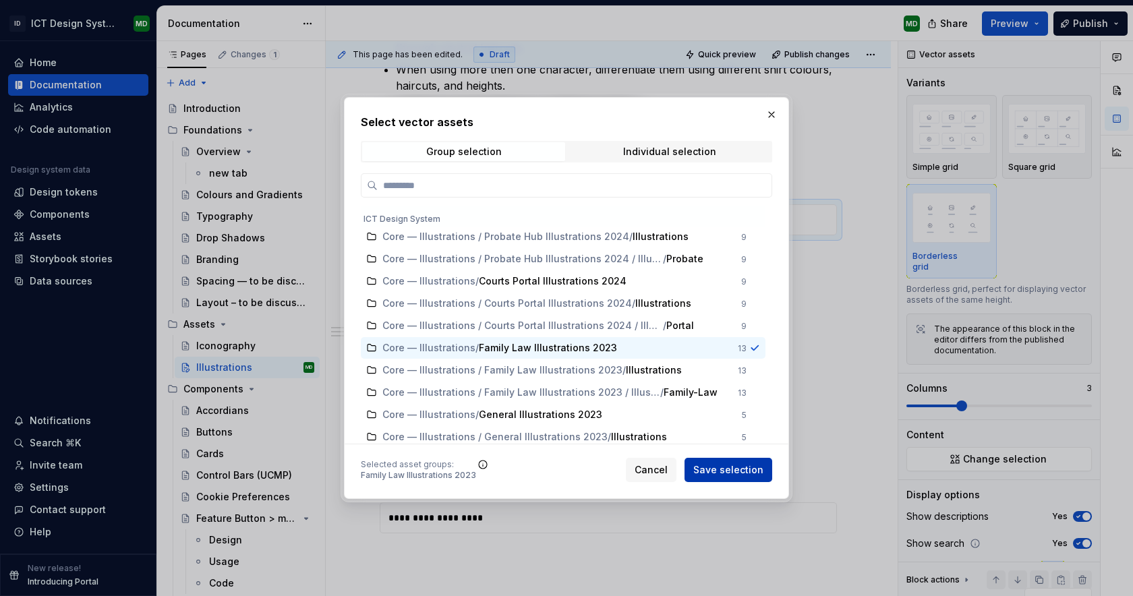
click at [752, 468] on span "Save selection" at bounding box center [729, 470] width 70 height 13
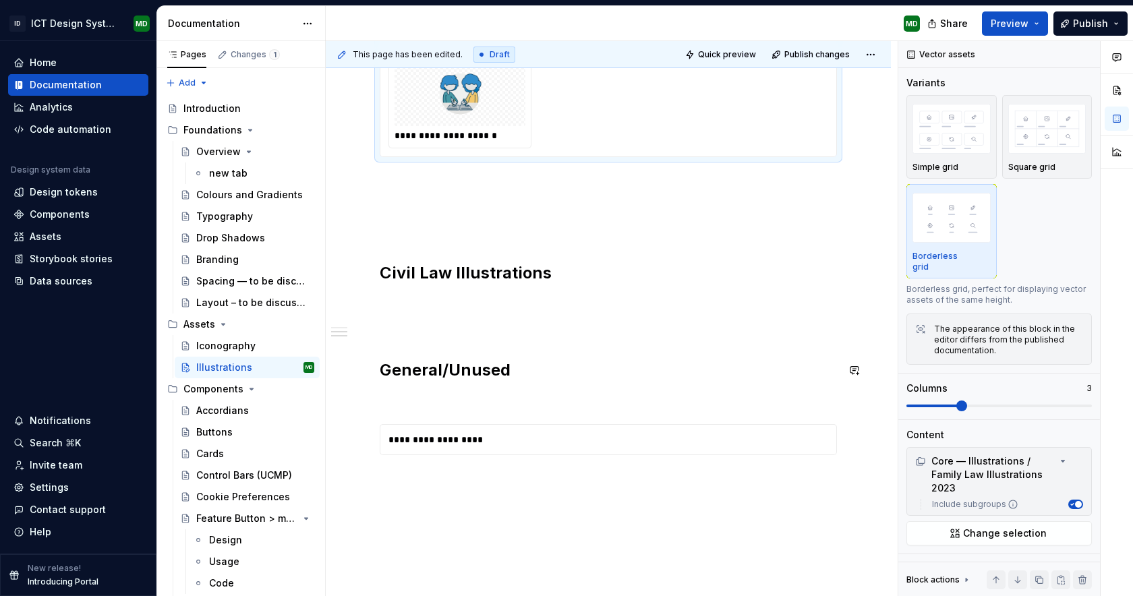
scroll to position [1069, 0]
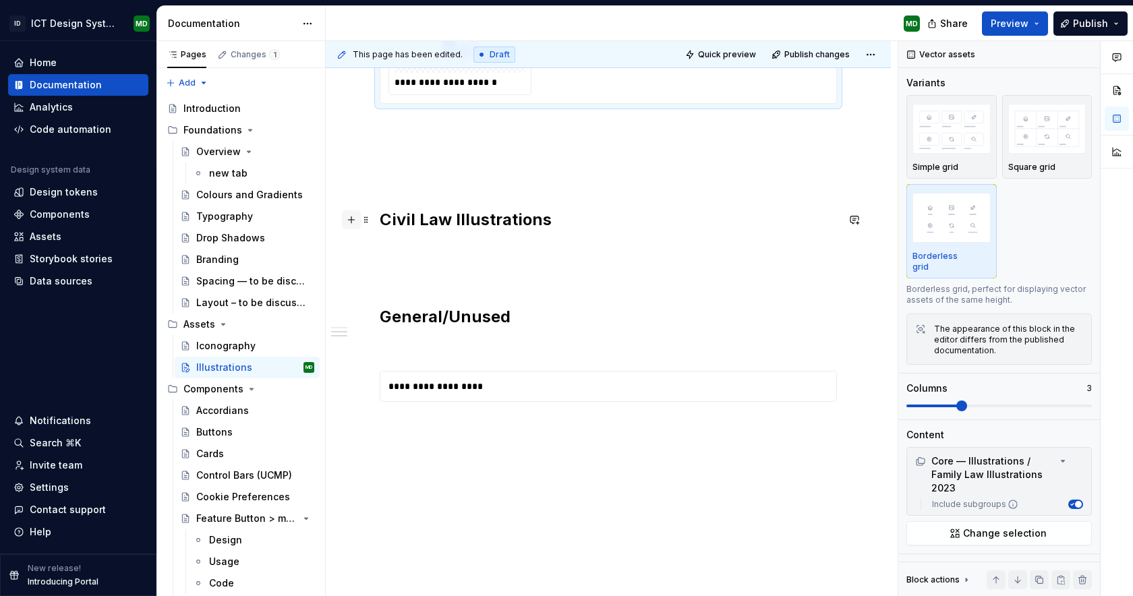
click at [356, 222] on button "button" at bounding box center [351, 220] width 19 height 19
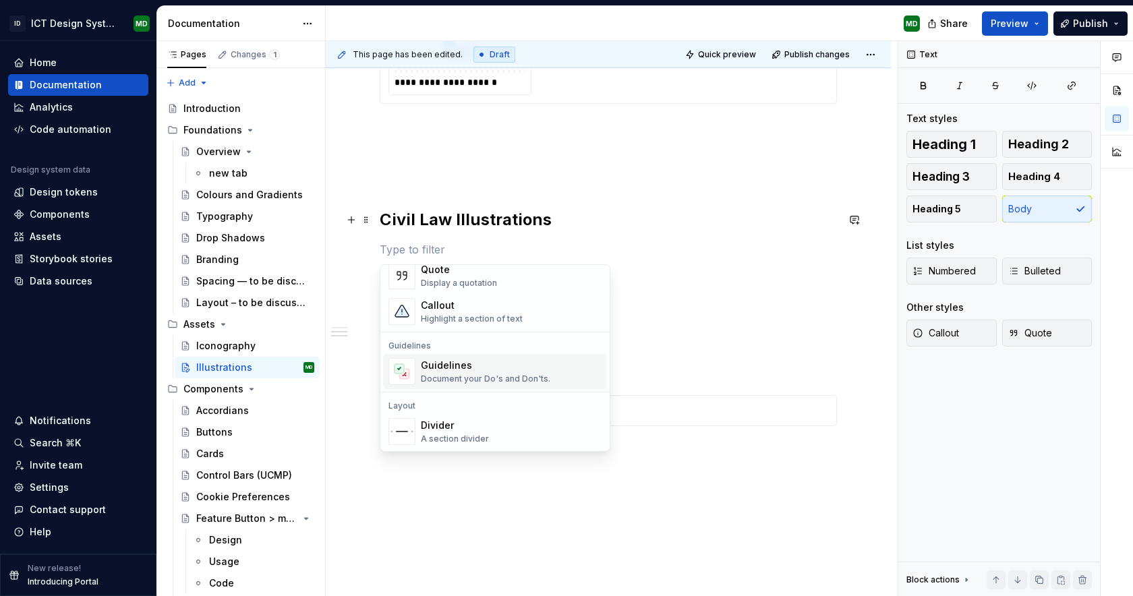
type textarea "*"
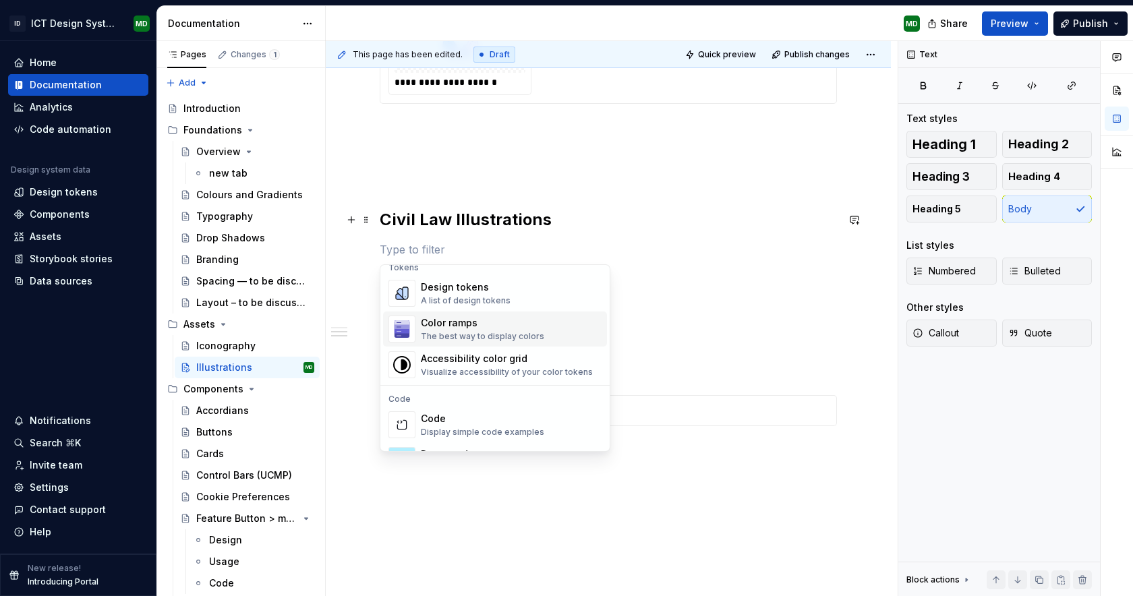
scroll to position [0, 0]
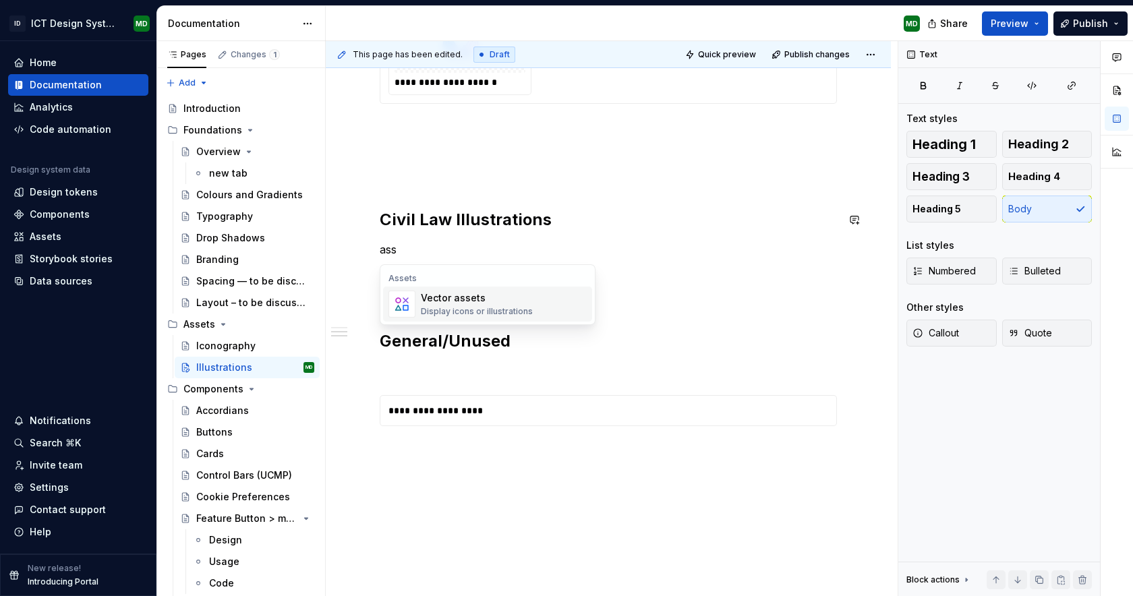
click at [517, 312] on div "Display icons or illustrations" at bounding box center [477, 311] width 112 height 11
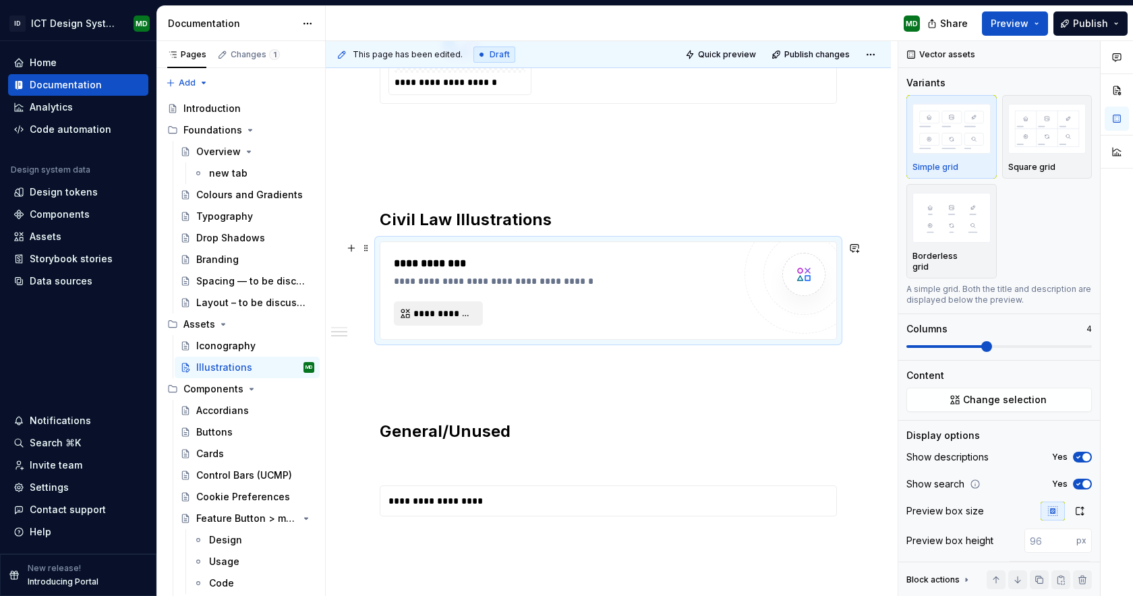
click at [459, 311] on span "**********" at bounding box center [444, 313] width 61 height 13
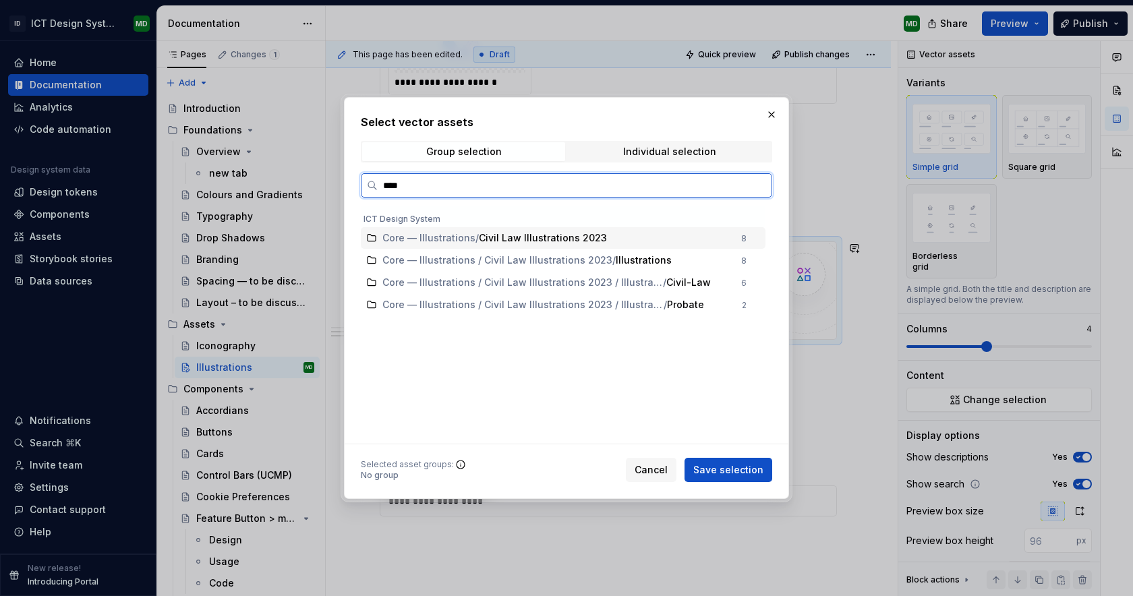
type input "*****"
click at [556, 242] on span "Civil Law Illustrations 2023" at bounding box center [543, 237] width 128 height 13
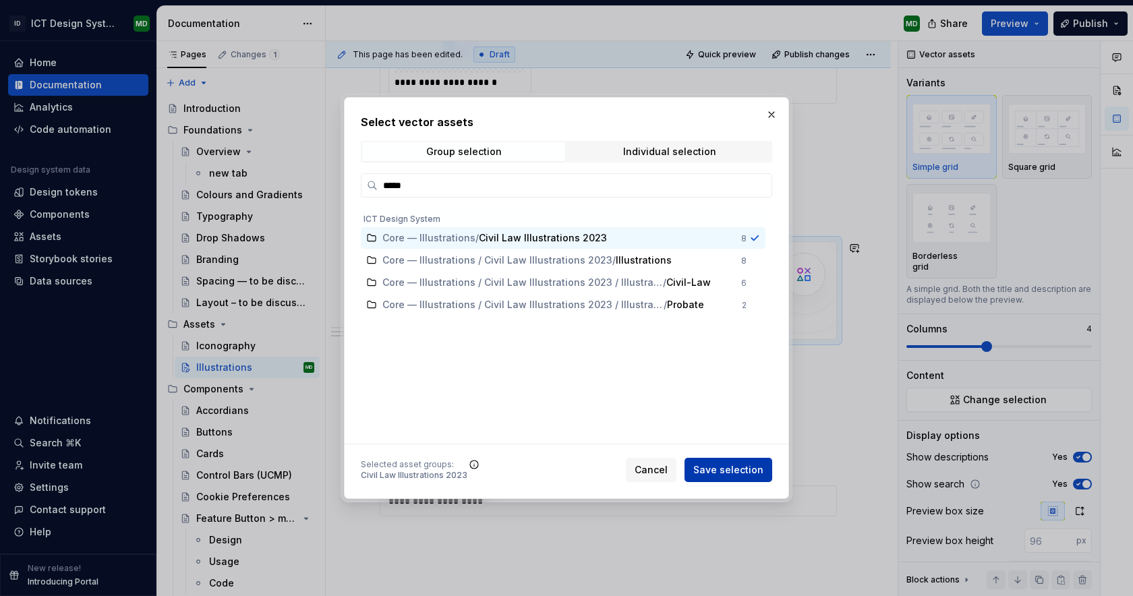
click at [744, 476] on span "Save selection" at bounding box center [729, 470] width 70 height 13
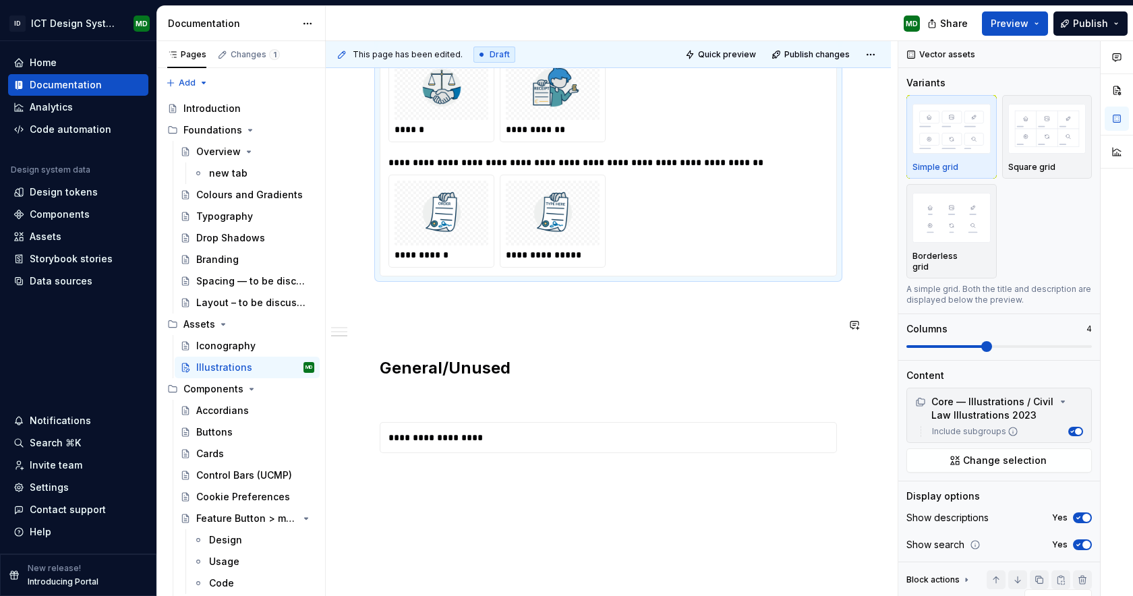
scroll to position [1436, 0]
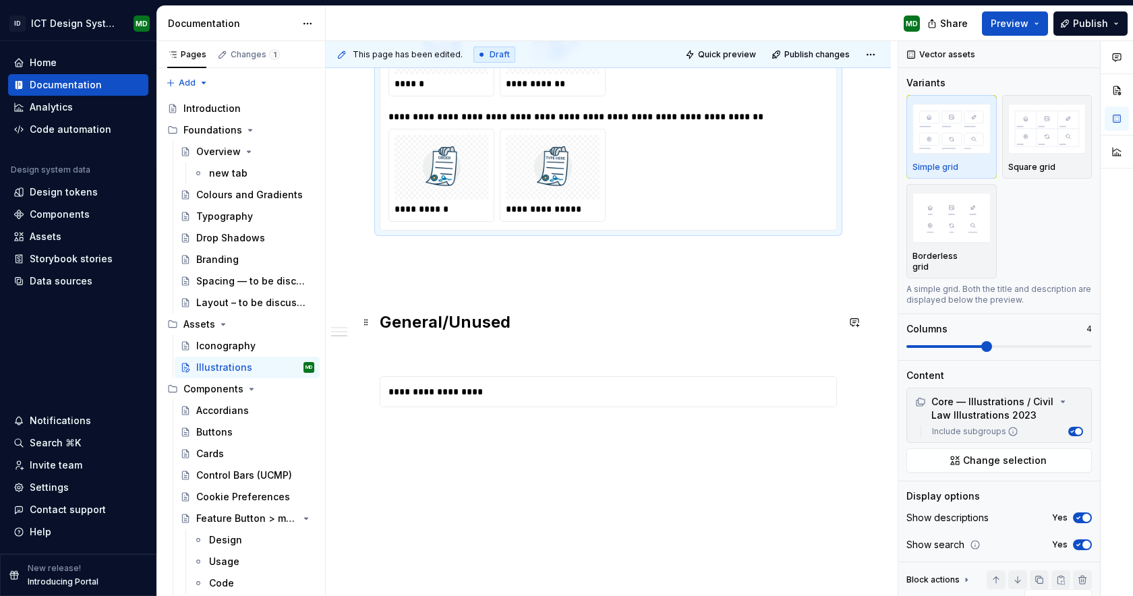
click at [451, 318] on h2 "General/Unused" at bounding box center [608, 323] width 457 height 22
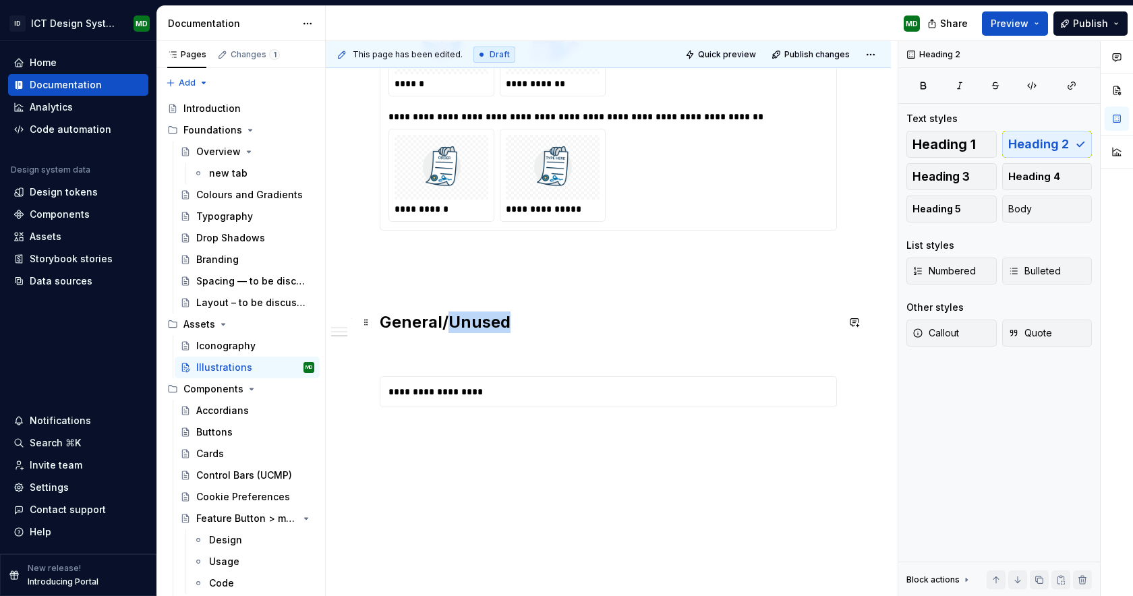
click at [451, 318] on h2 "General/Unused" at bounding box center [608, 323] width 457 height 22
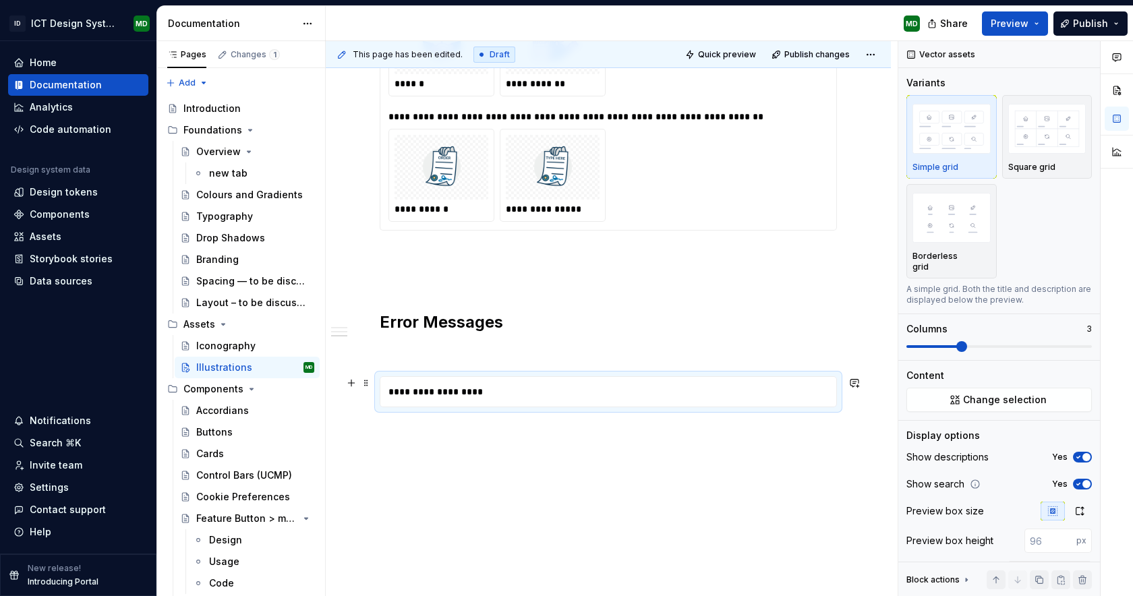
click at [485, 388] on div "**********" at bounding box center [608, 392] width 455 height 30
click at [439, 389] on div "**********" at bounding box center [608, 392] width 455 height 30
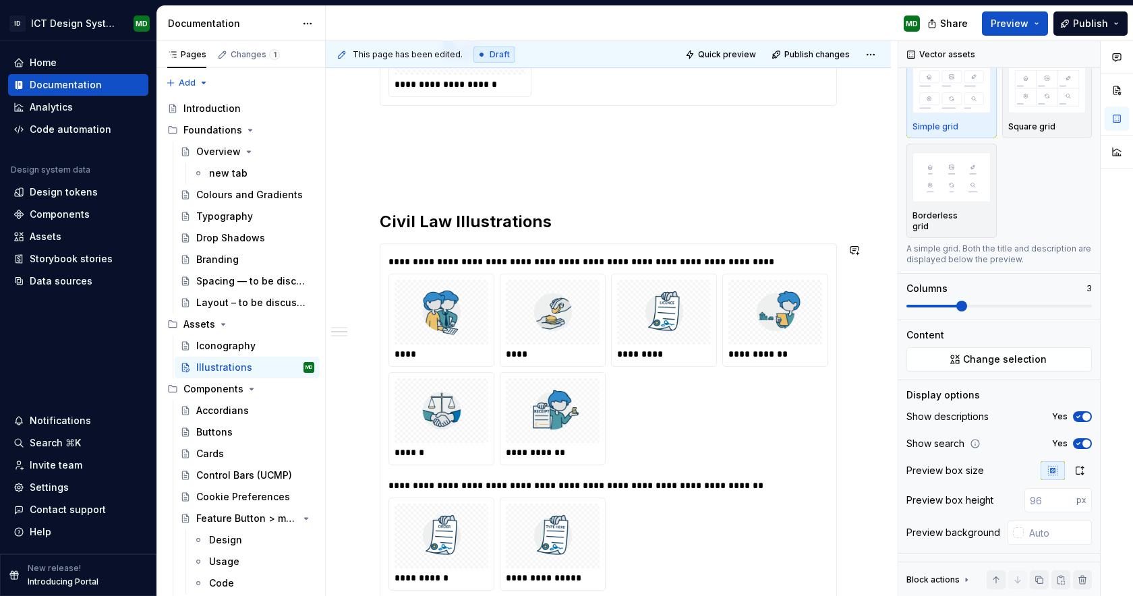
scroll to position [986, 0]
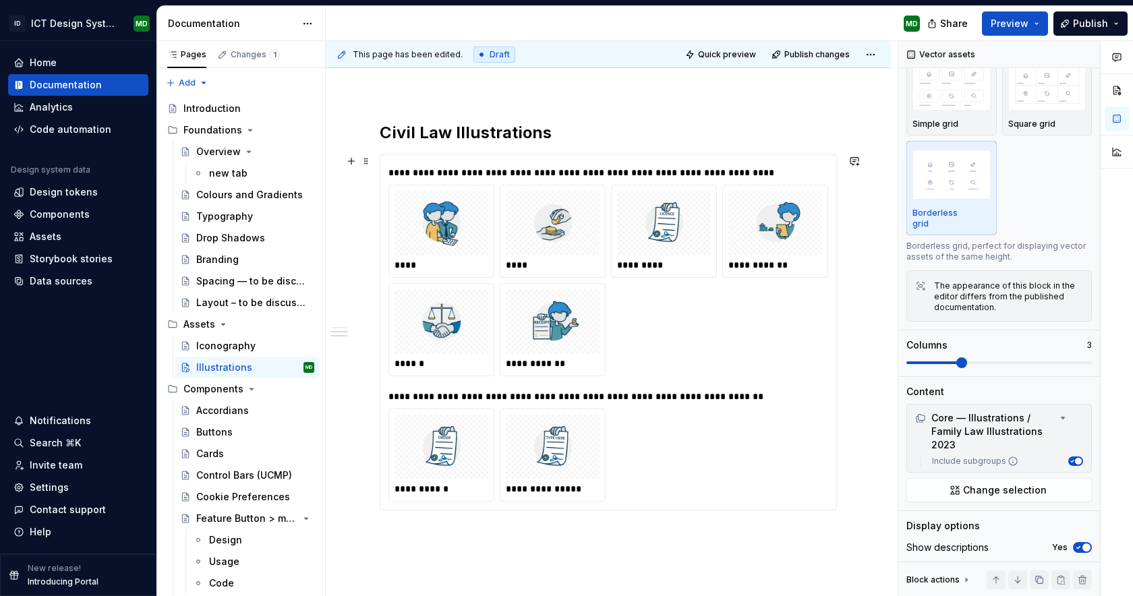
scroll to position [1237, 0]
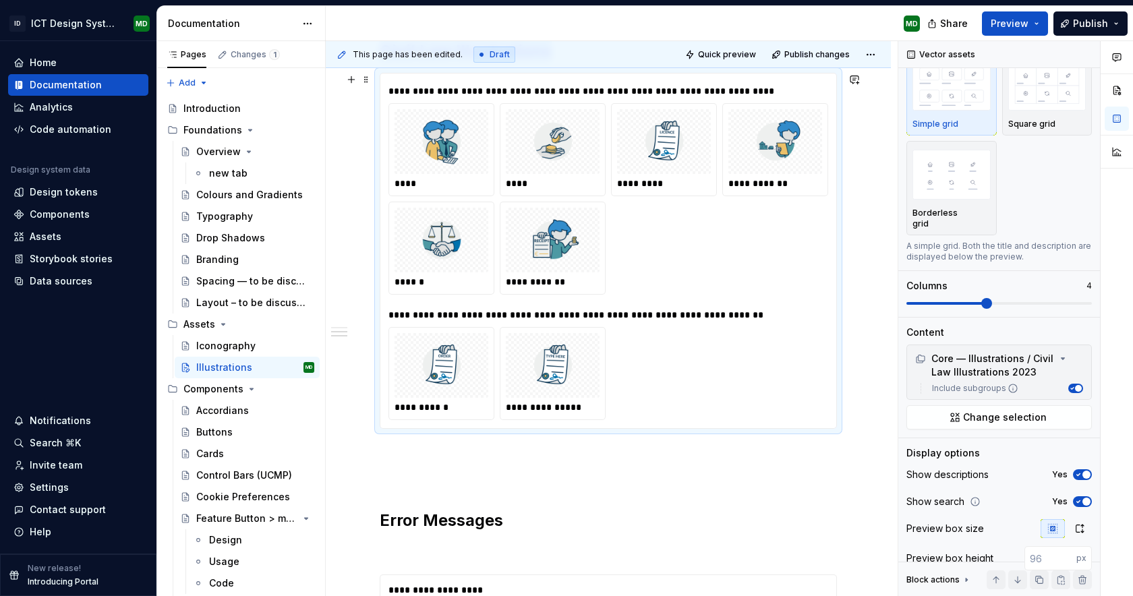
click at [778, 246] on div "**********" at bounding box center [609, 199] width 440 height 192
click at [934, 219] on p "Borderless grid" at bounding box center [944, 219] width 62 height 22
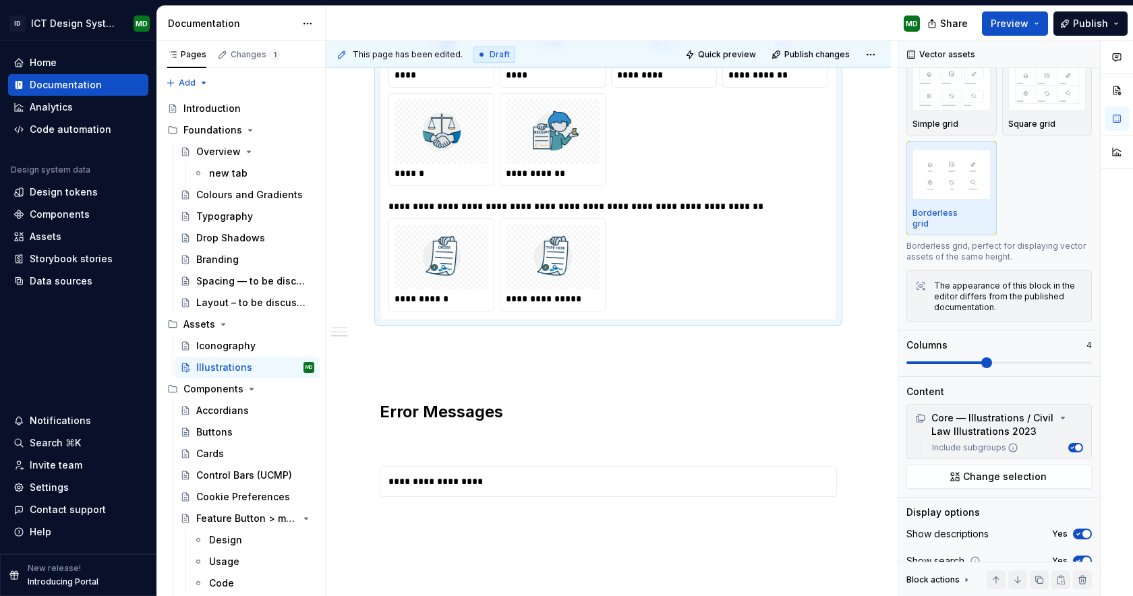
scroll to position [1441, 0]
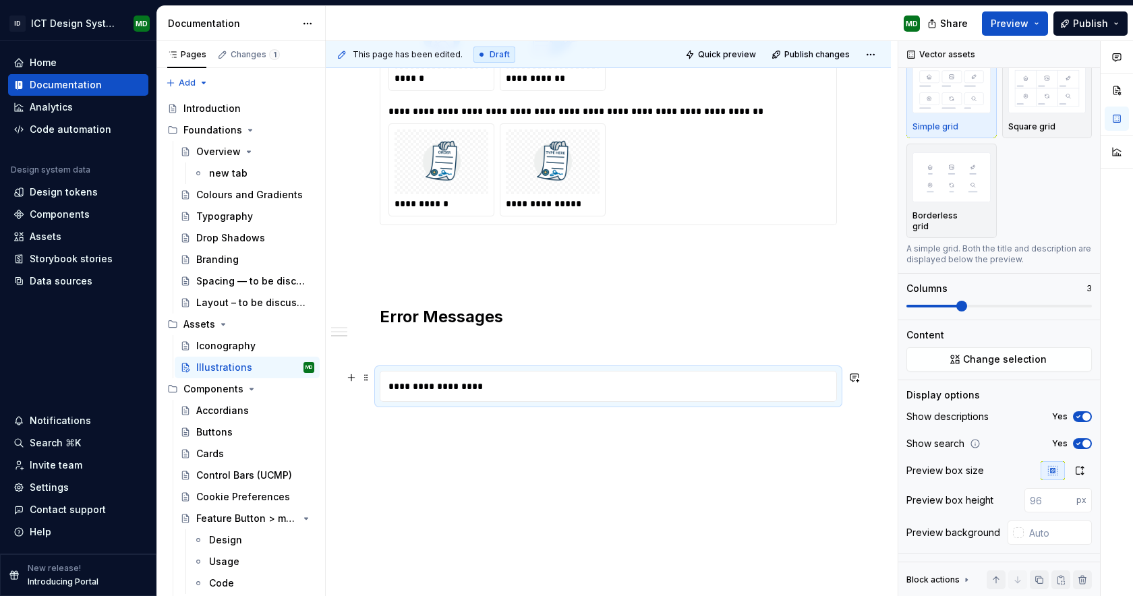
click at [654, 388] on div "**********" at bounding box center [608, 387] width 455 height 30
click at [410, 387] on div "**********" at bounding box center [608, 387] width 455 height 30
click at [982, 357] on span "Change selection" at bounding box center [1005, 359] width 84 height 13
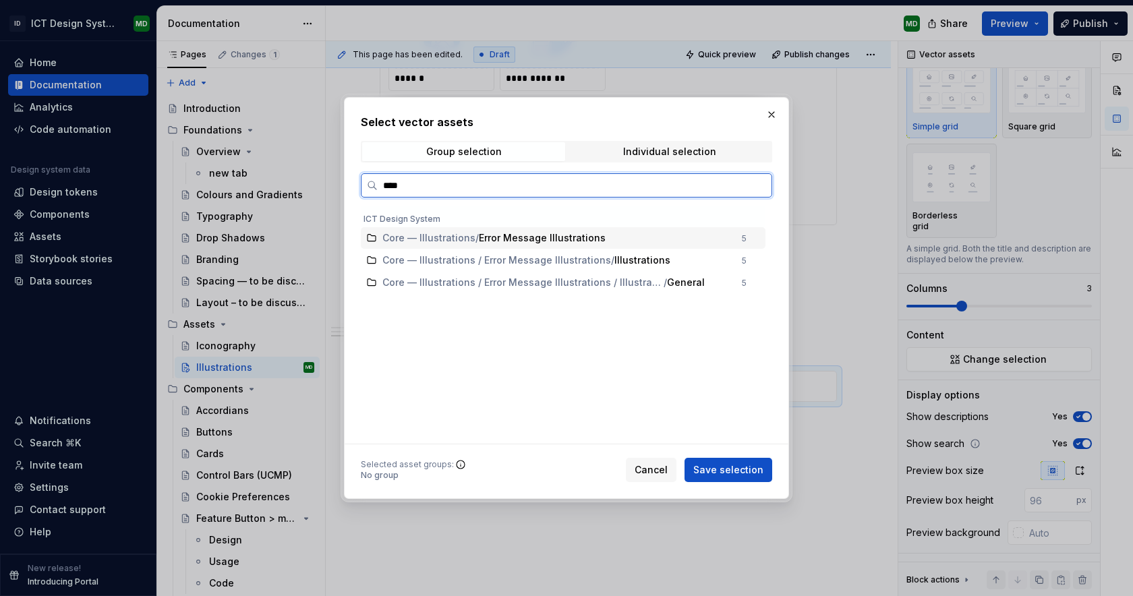
type input "*****"
click at [566, 240] on span "Error Message Illustrations" at bounding box center [542, 237] width 127 height 13
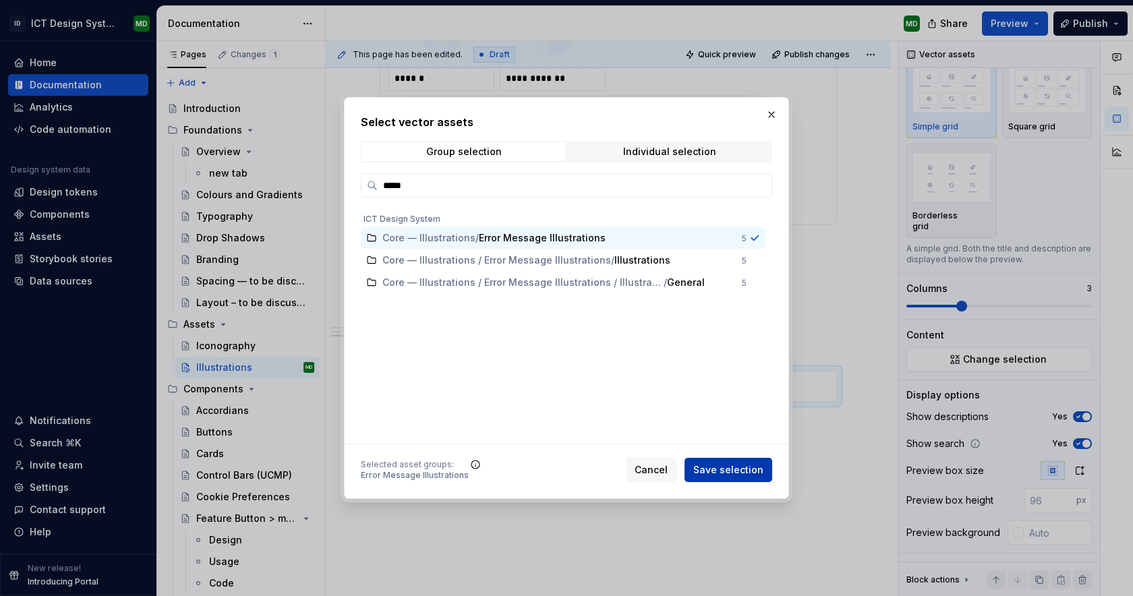
click at [728, 473] on span "Save selection" at bounding box center [729, 470] width 70 height 13
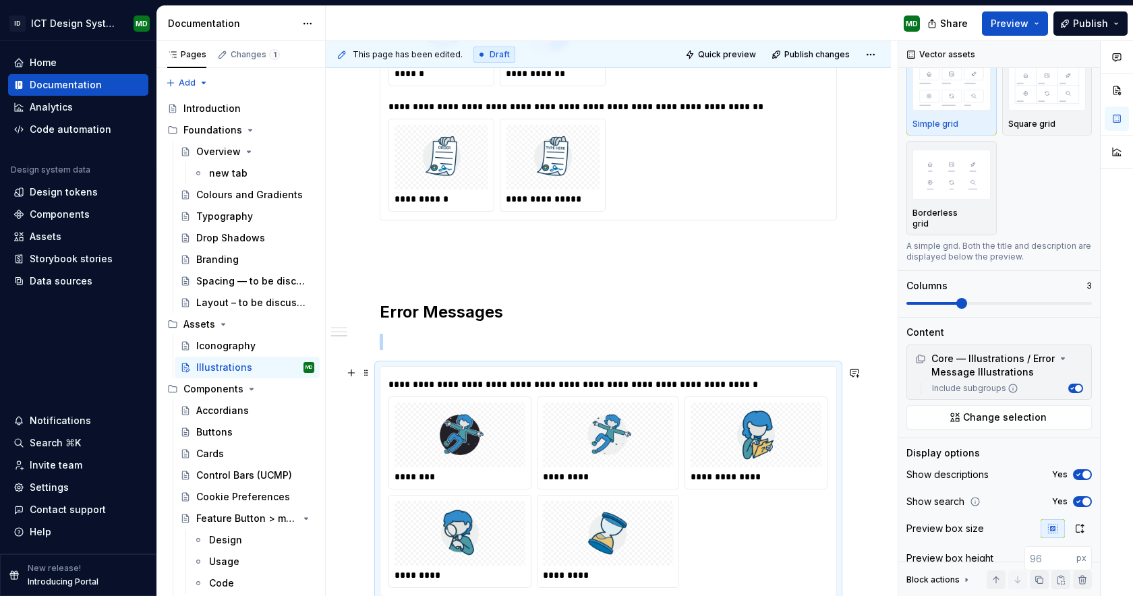
scroll to position [1641, 0]
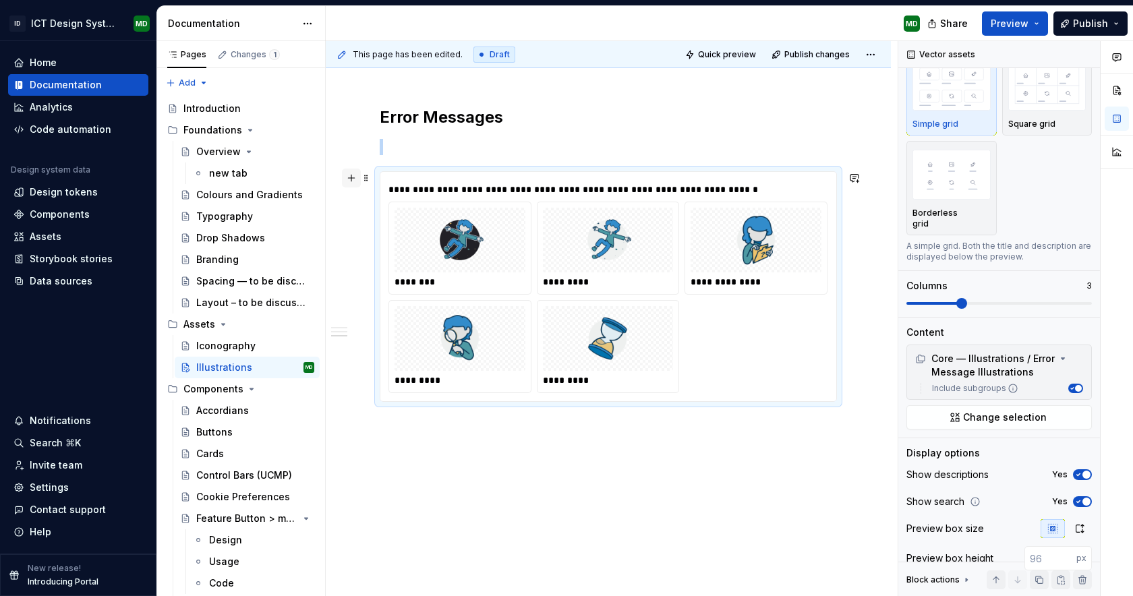
click at [356, 182] on button "button" at bounding box center [351, 178] width 19 height 19
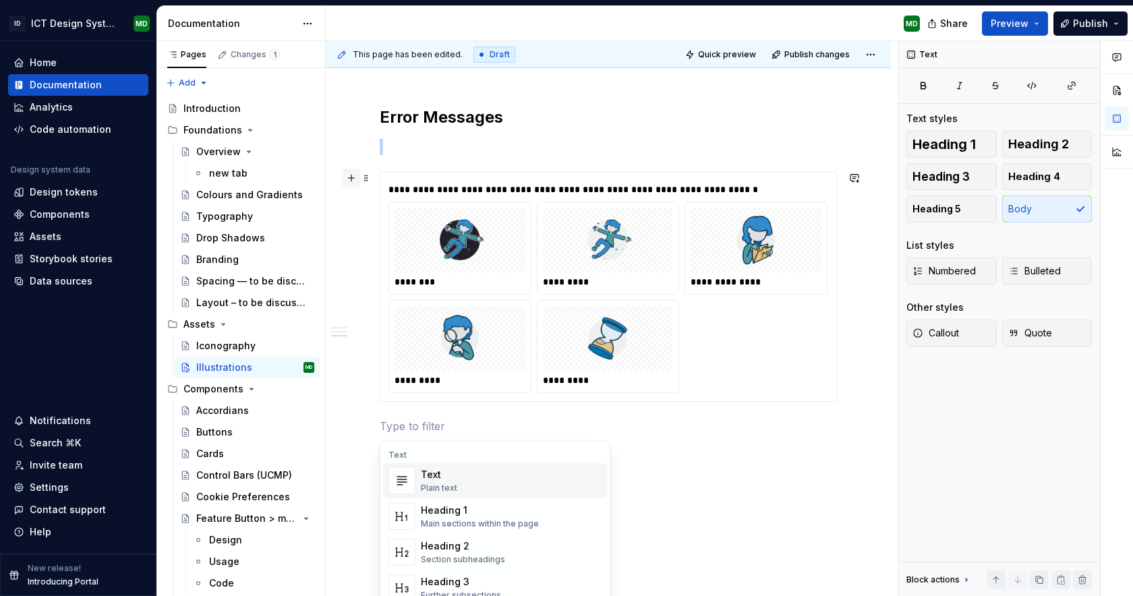
scroll to position [0, 0]
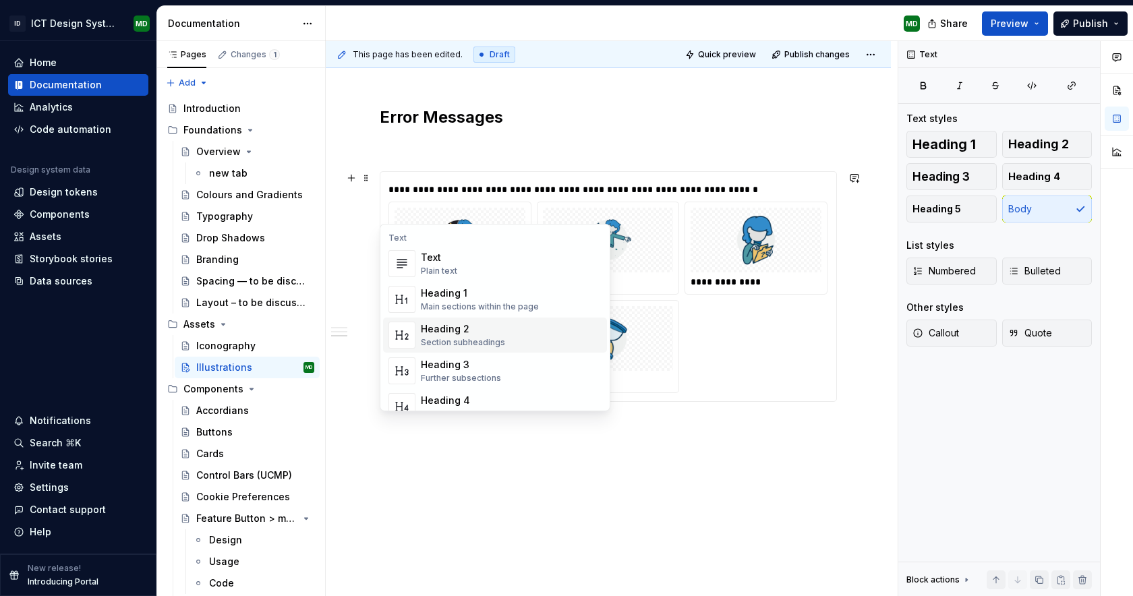
click at [468, 337] on div "Section subheadings" at bounding box center [463, 342] width 84 height 11
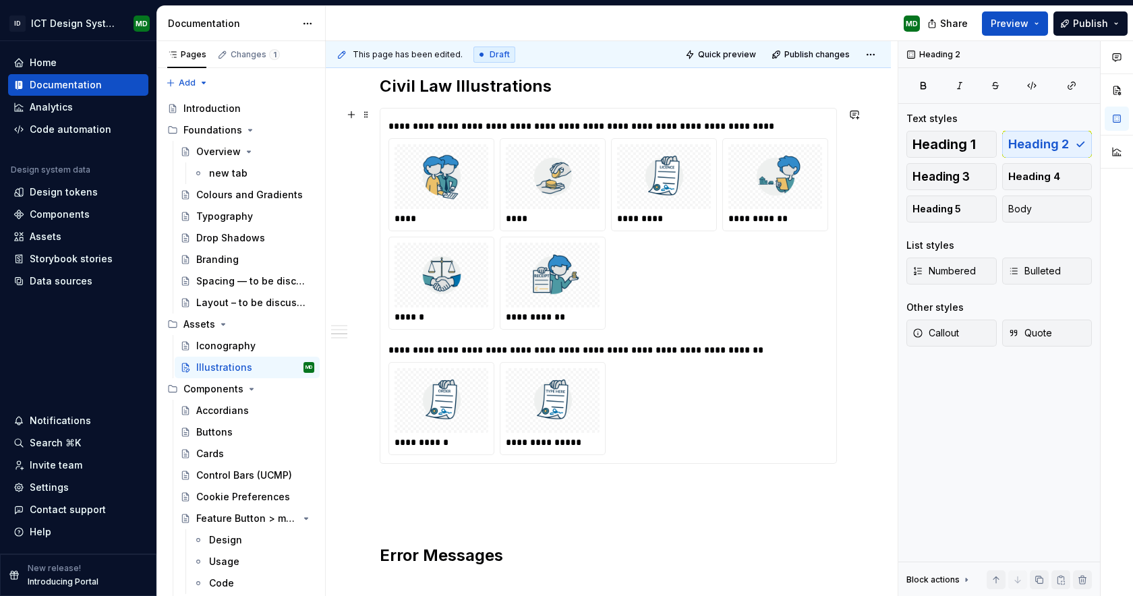
scroll to position [1345, 0]
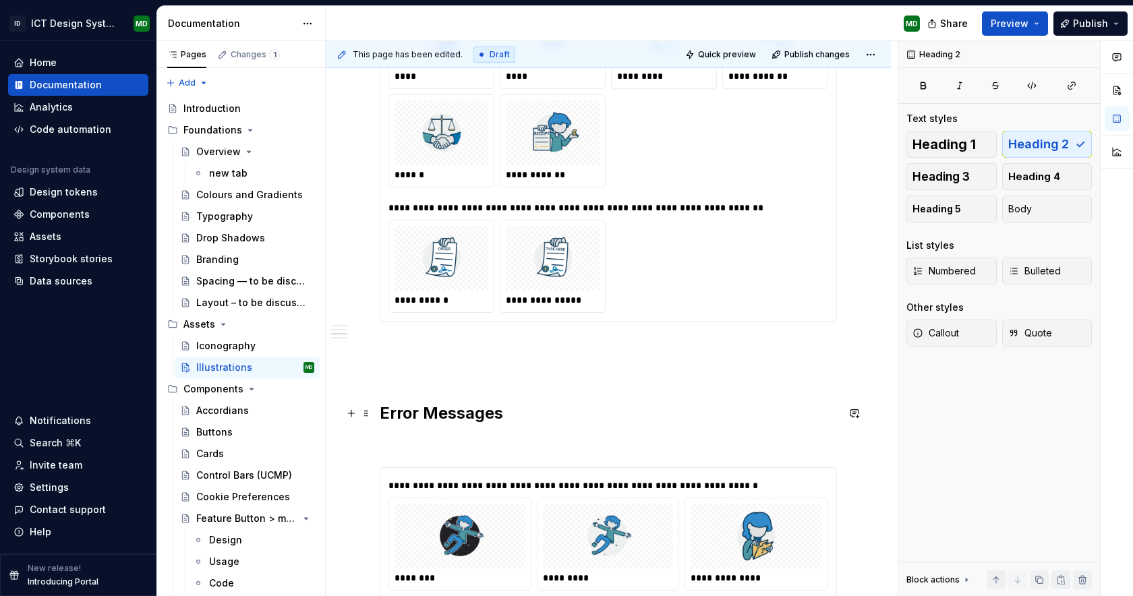
click at [527, 412] on h2 "Error Messages" at bounding box center [608, 414] width 457 height 22
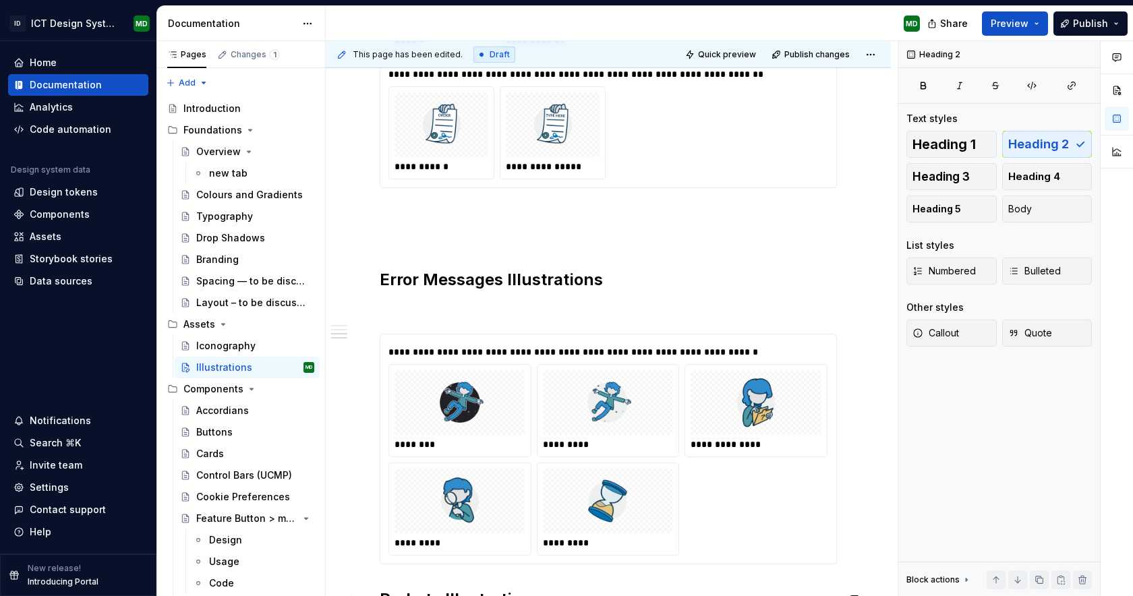
scroll to position [1687, 0]
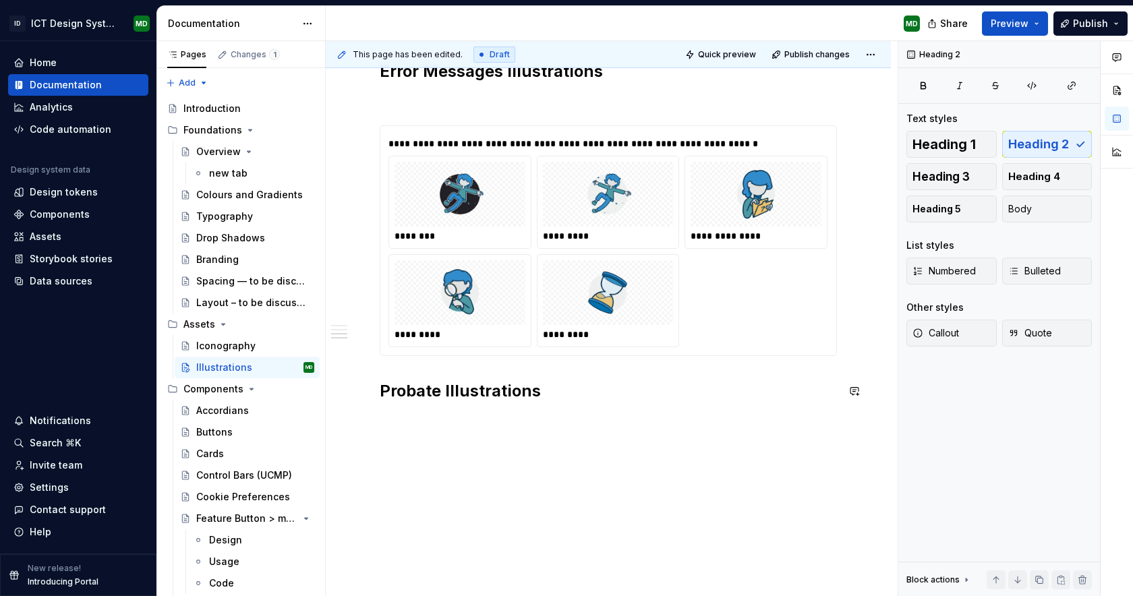
click at [354, 422] on button "button" at bounding box center [351, 421] width 19 height 19
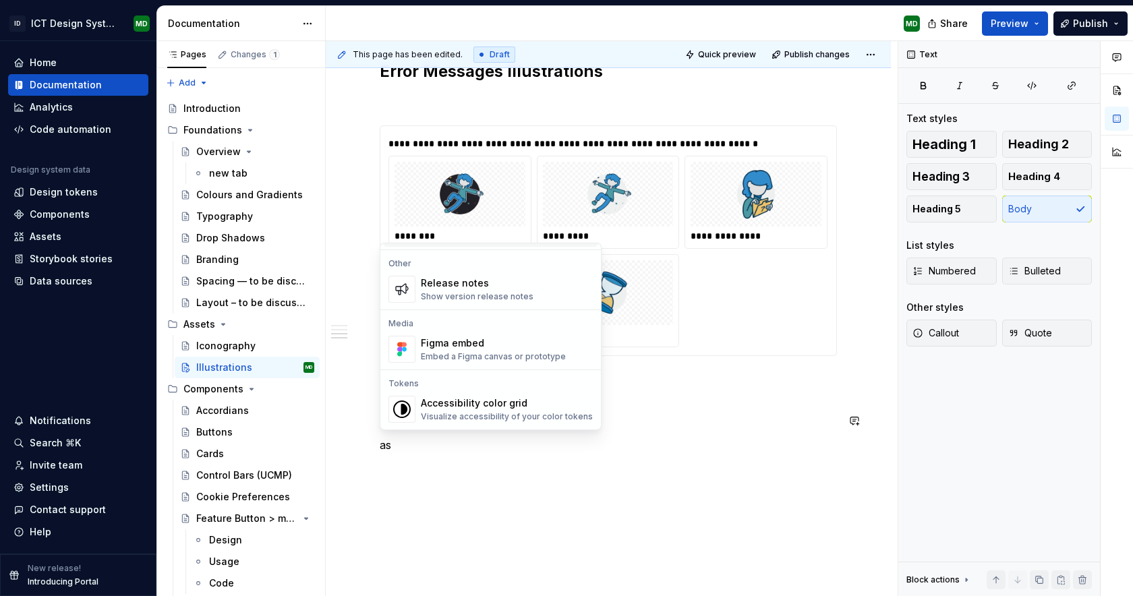
scroll to position [0, 0]
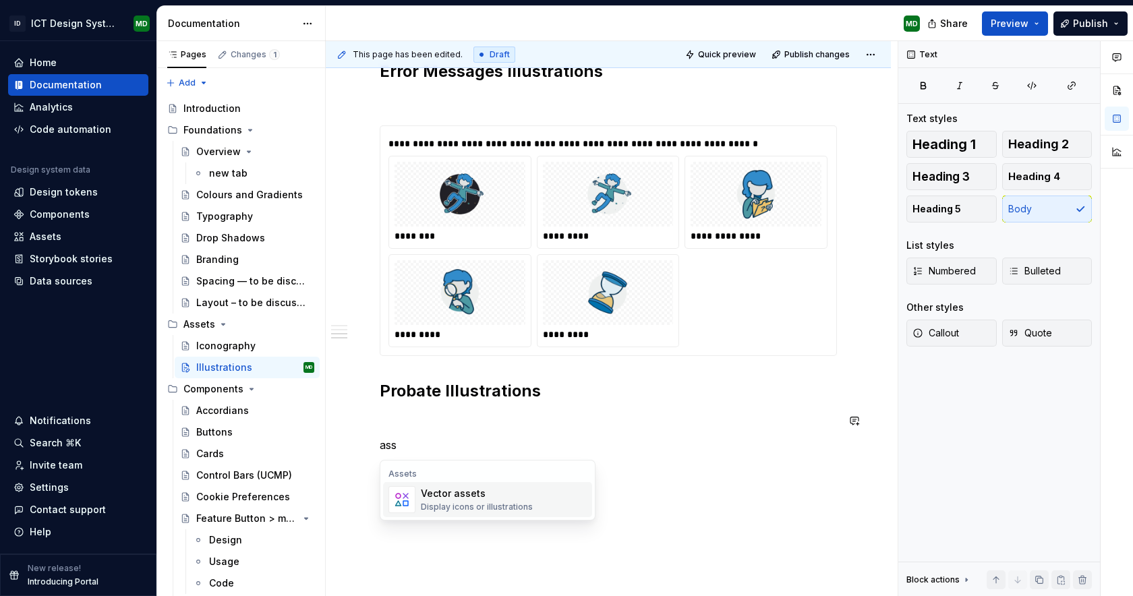
click at [476, 500] on div "Vector assets" at bounding box center [477, 493] width 112 height 13
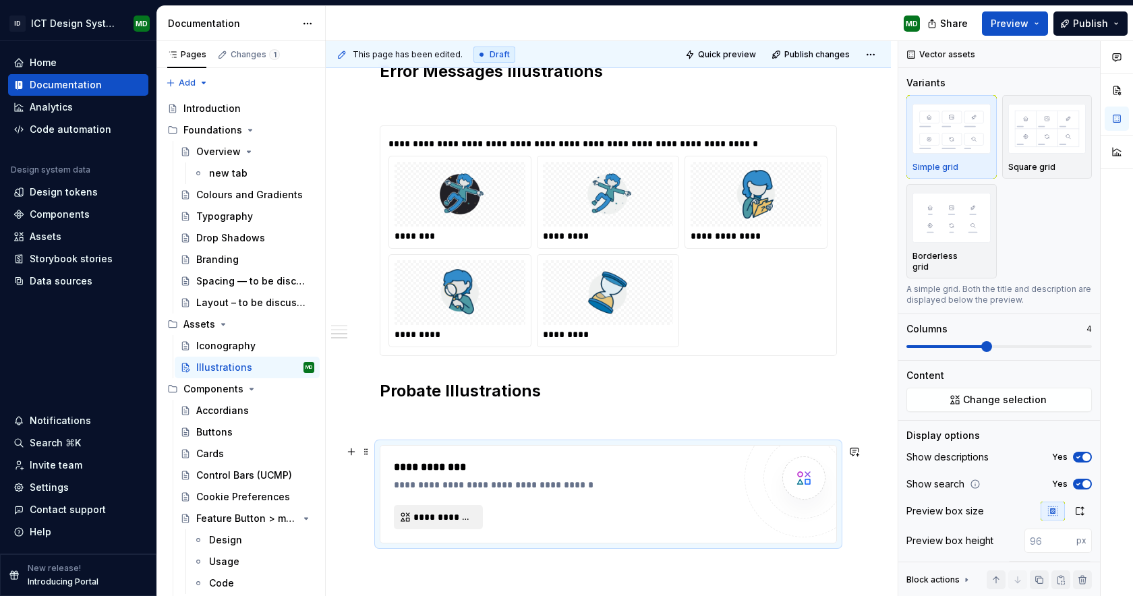
type textarea "*"
click at [454, 515] on span "**********" at bounding box center [444, 517] width 61 height 13
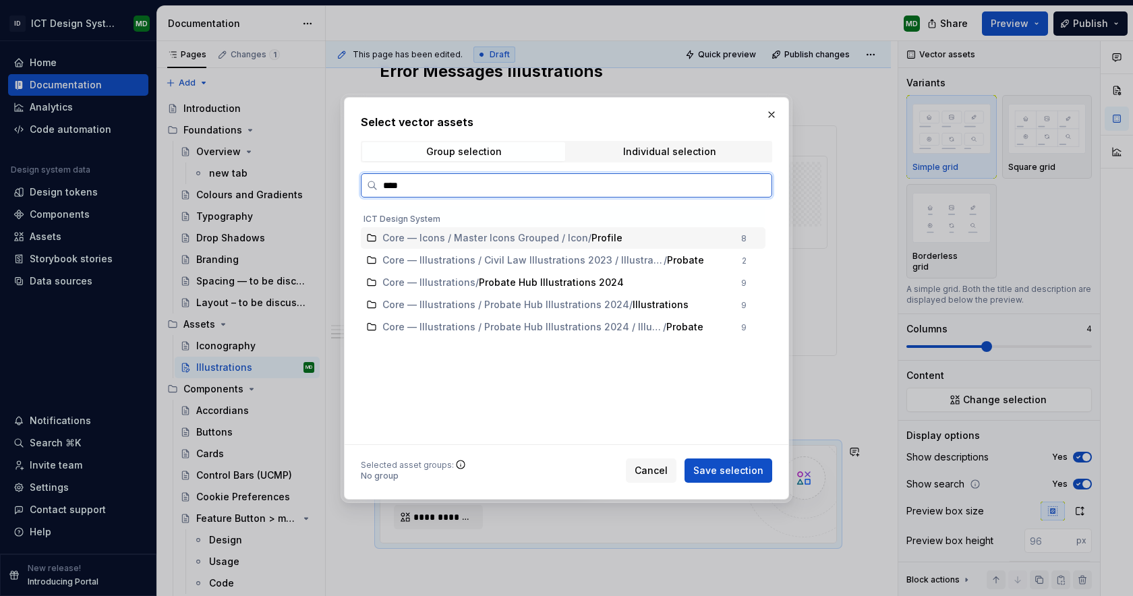
type input "*****"
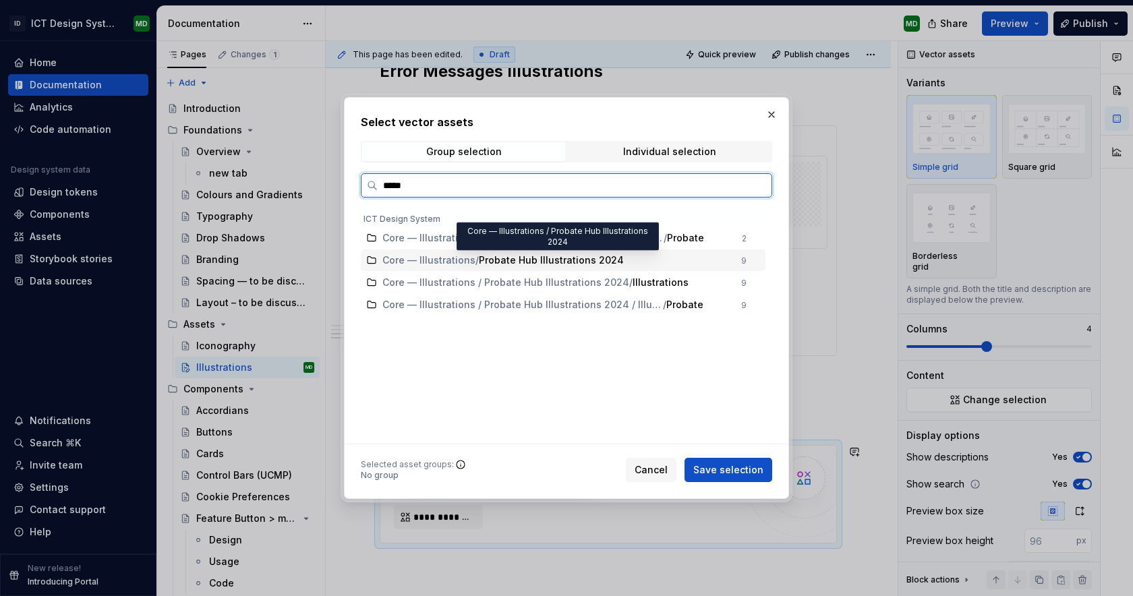
click at [546, 258] on span "Probate Hub Illustrations 2024" at bounding box center [551, 260] width 145 height 13
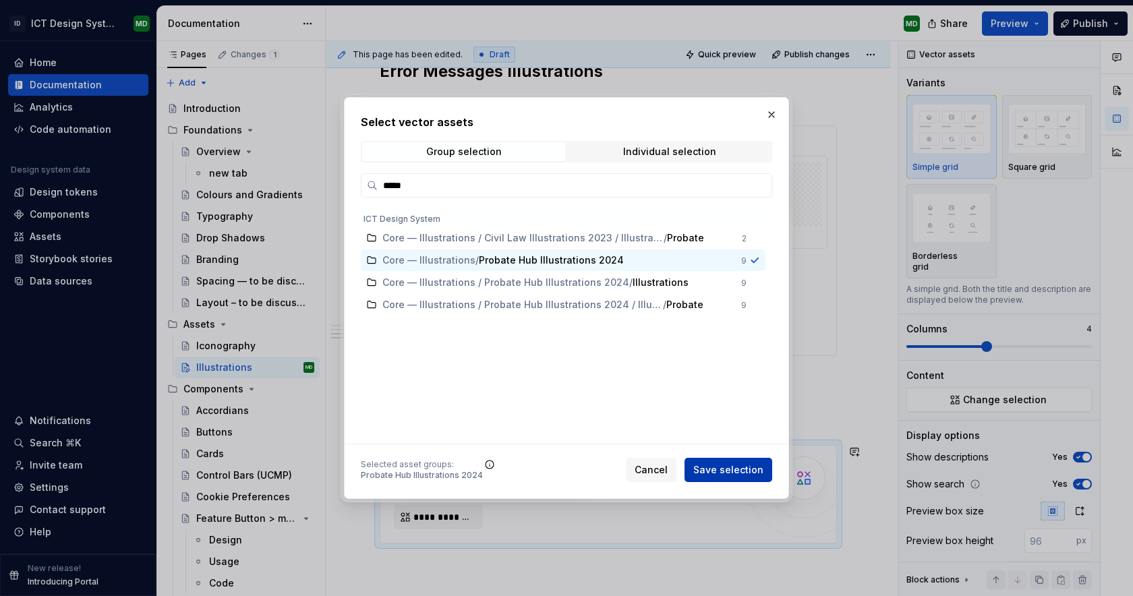
click at [752, 475] on span "Save selection" at bounding box center [729, 470] width 70 height 13
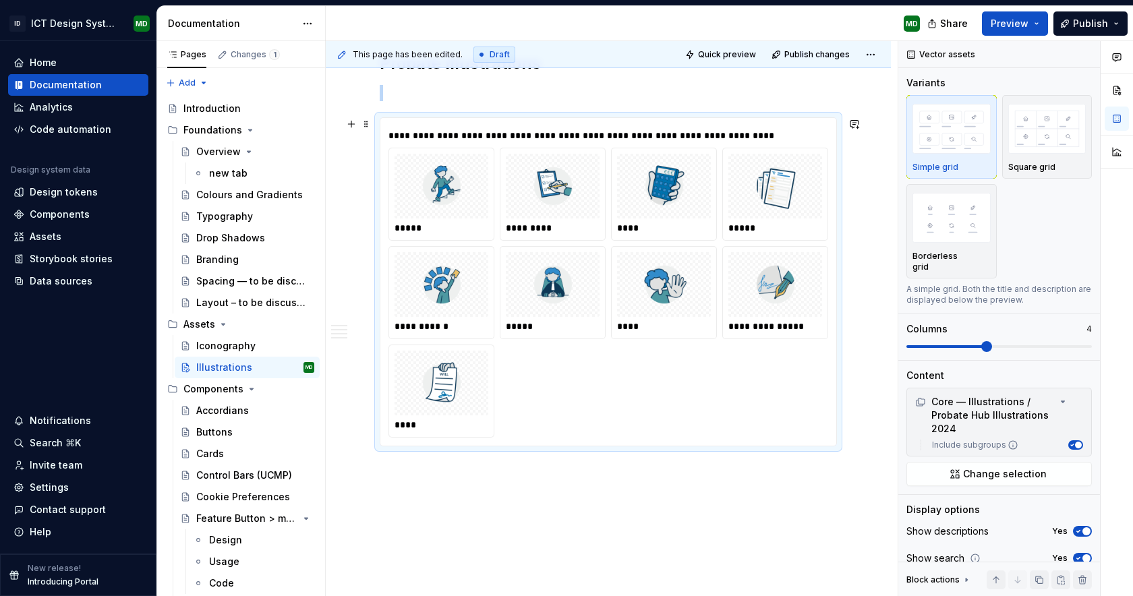
scroll to position [1975, 0]
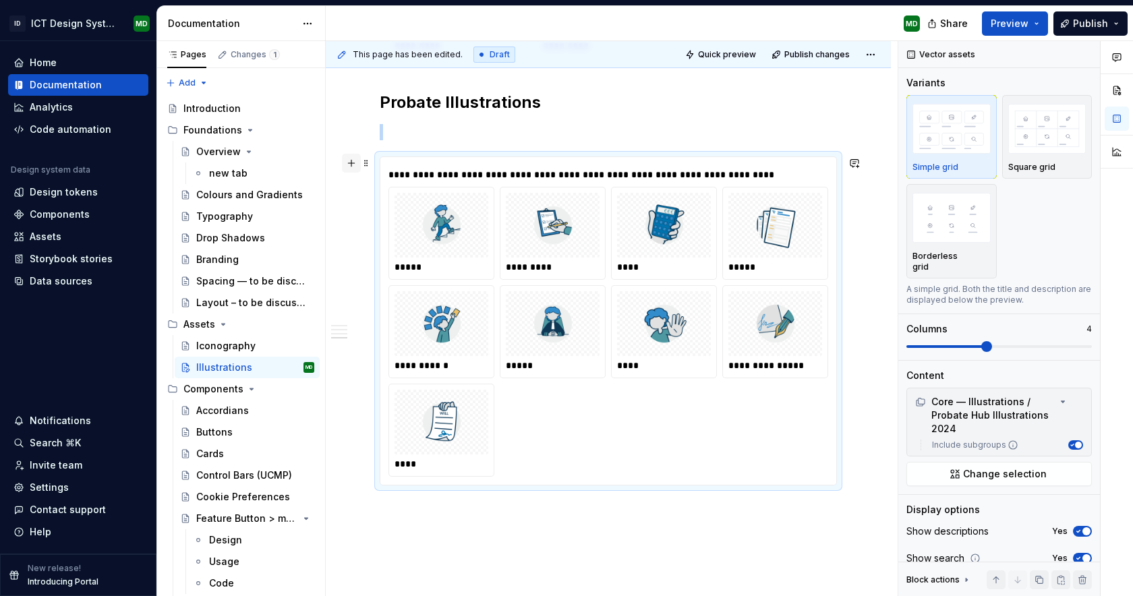
click at [351, 163] on button "button" at bounding box center [351, 163] width 19 height 19
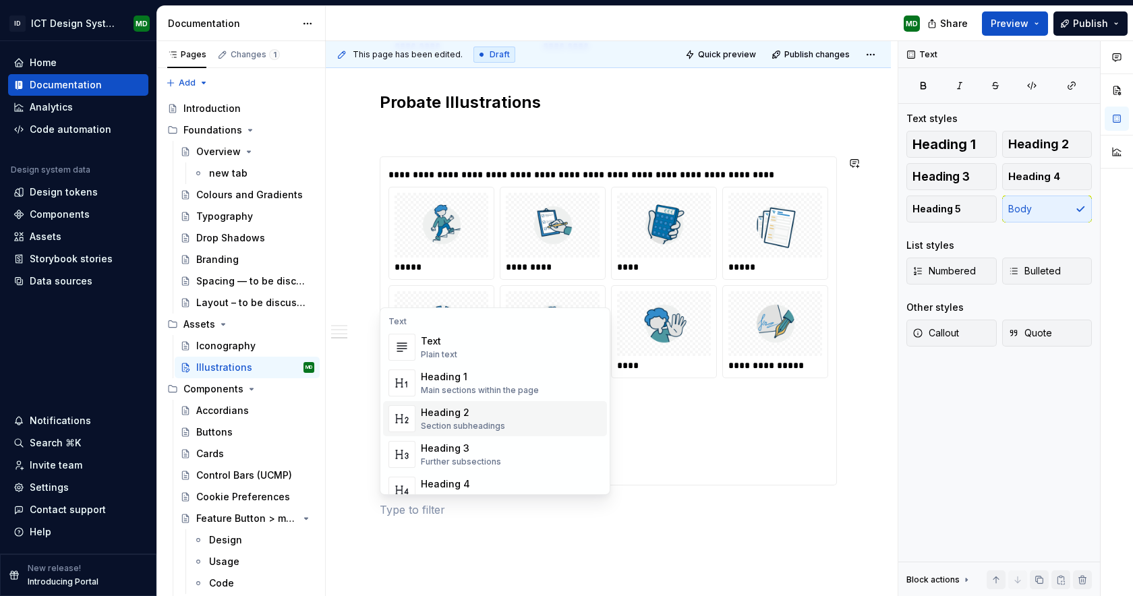
click at [457, 415] on div "Heading 2" at bounding box center [463, 412] width 84 height 13
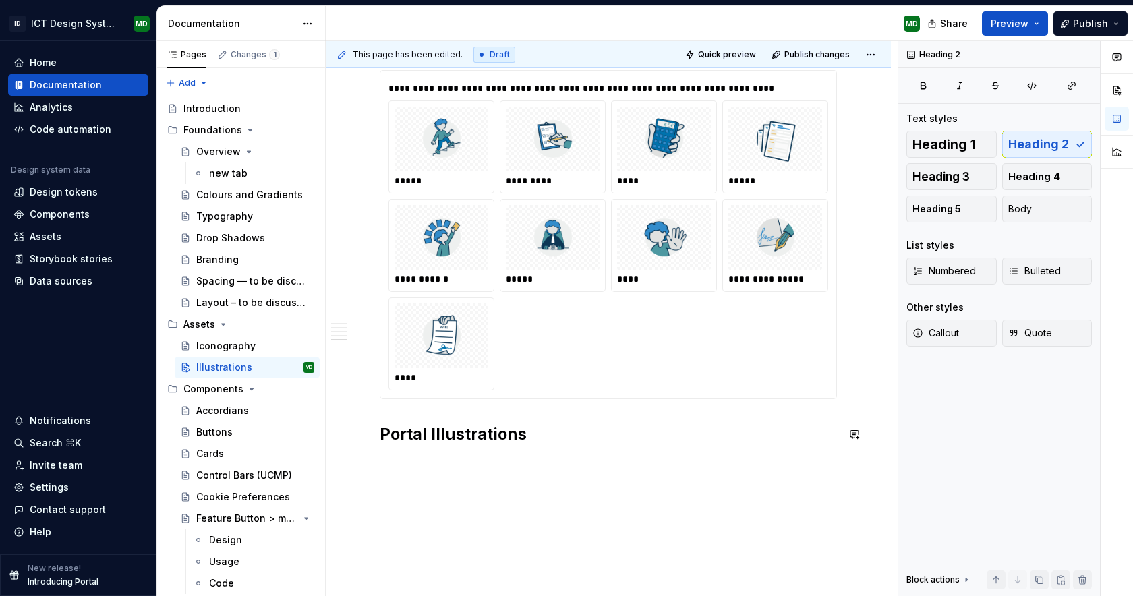
scroll to position [2069, 0]
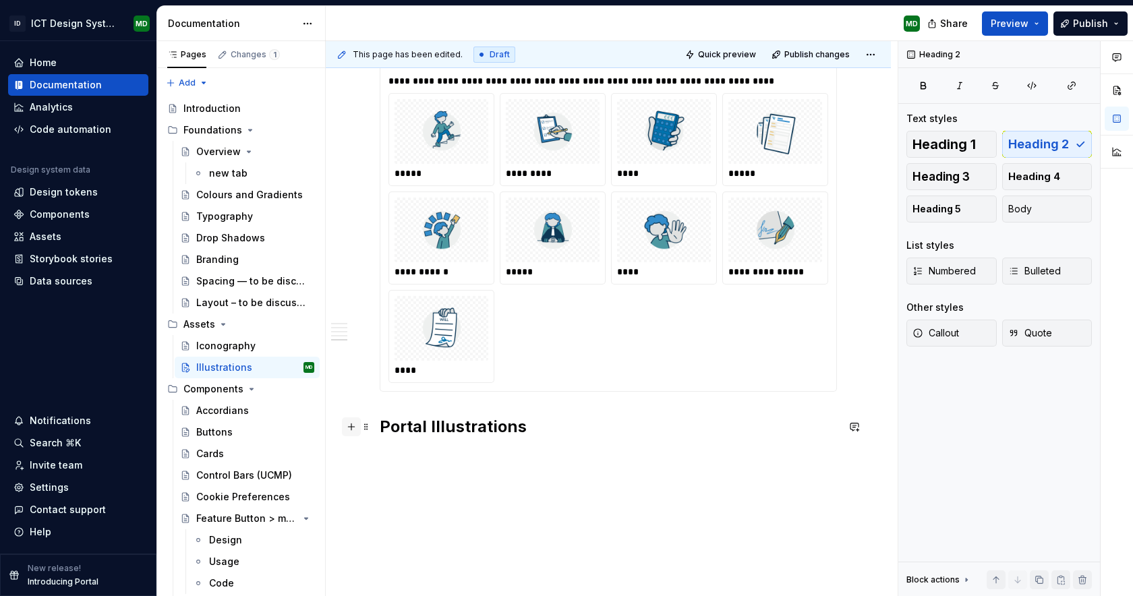
click at [354, 429] on button "button" at bounding box center [351, 427] width 19 height 19
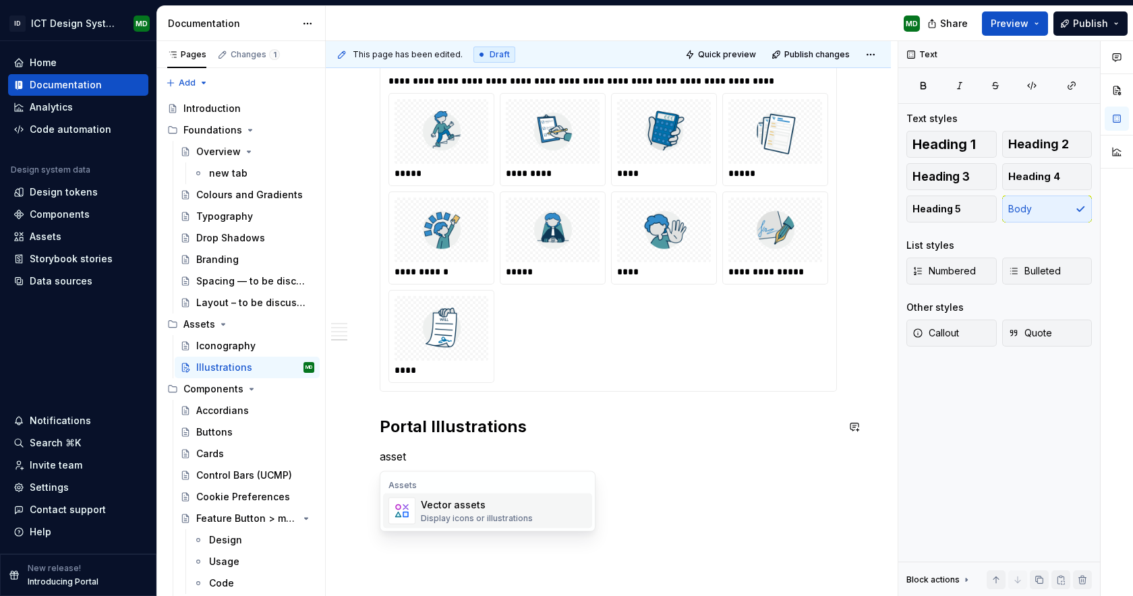
click at [464, 510] on div "Vector assets" at bounding box center [477, 505] width 112 height 13
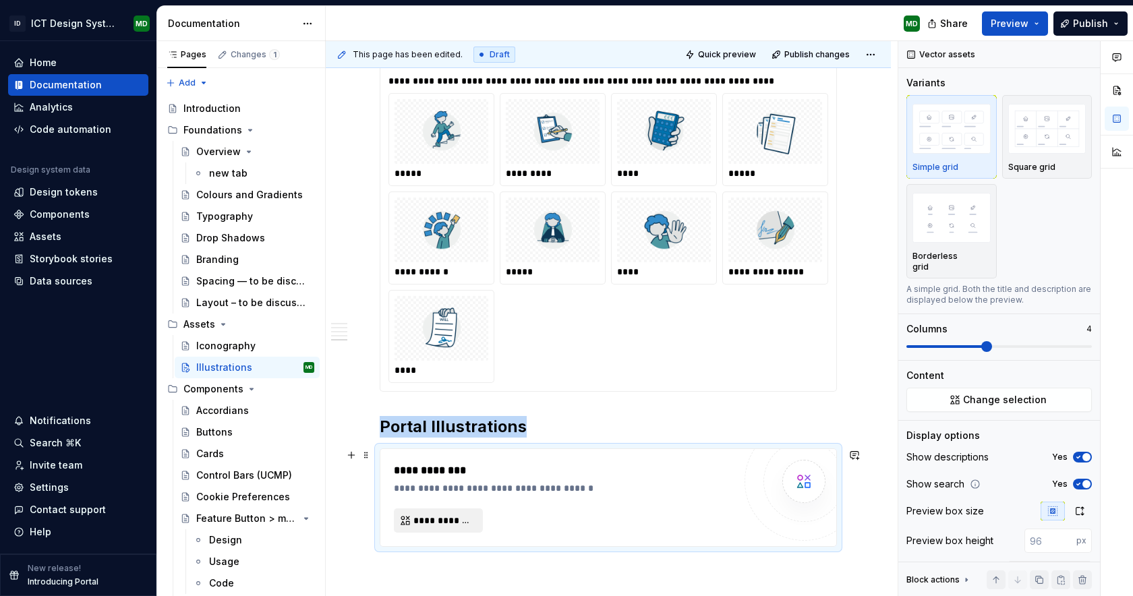
click at [464, 518] on span "**********" at bounding box center [444, 520] width 61 height 13
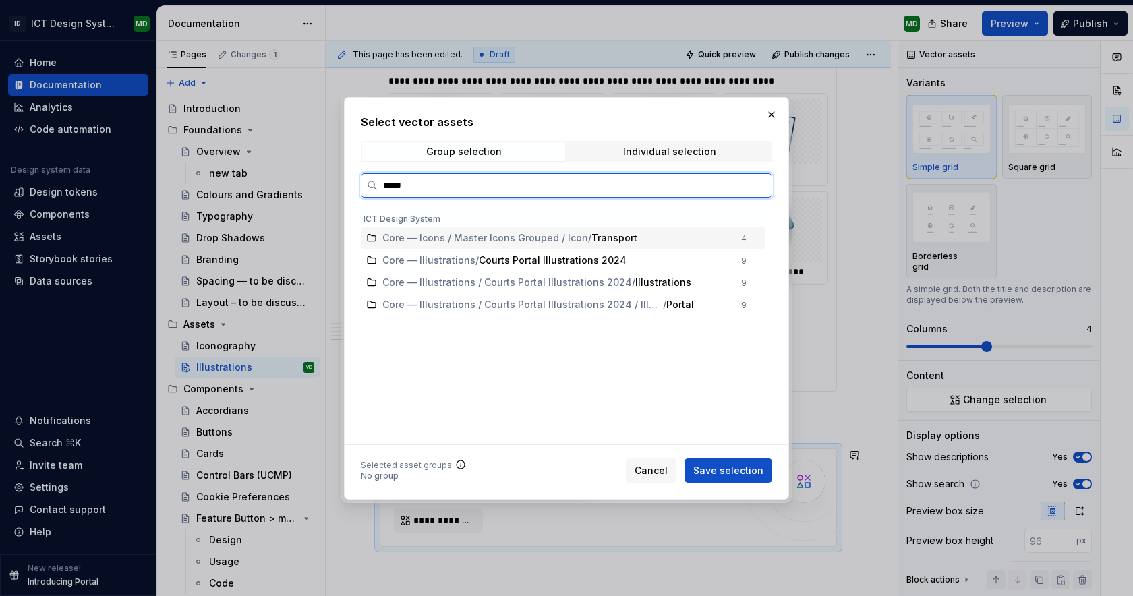
type input "******"
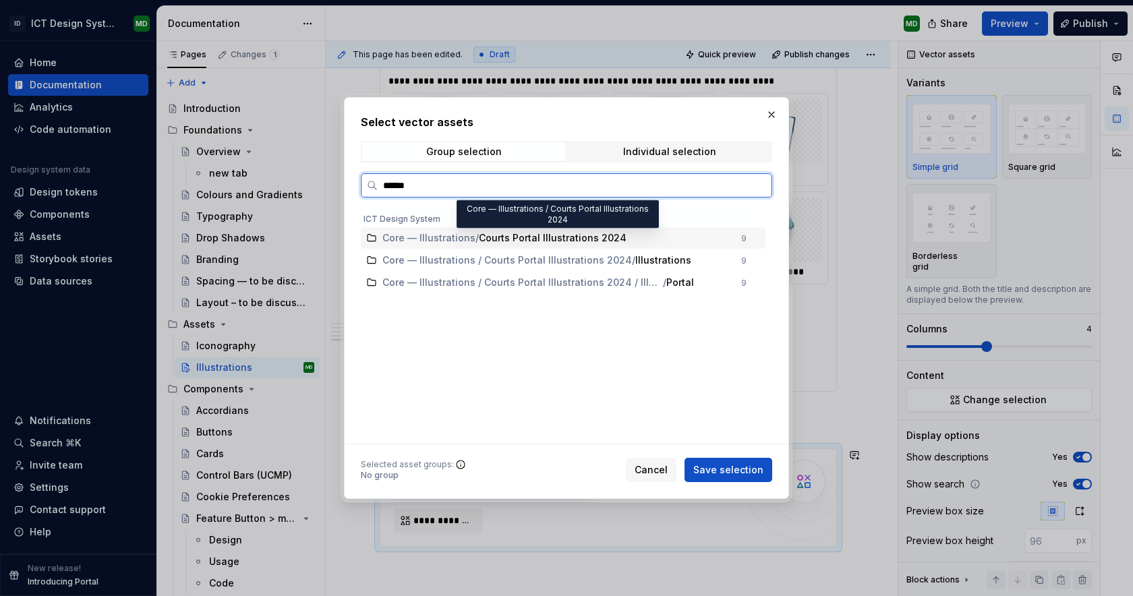
click at [584, 238] on span "Courts Portal Illustrations 2024" at bounding box center [553, 237] width 148 height 13
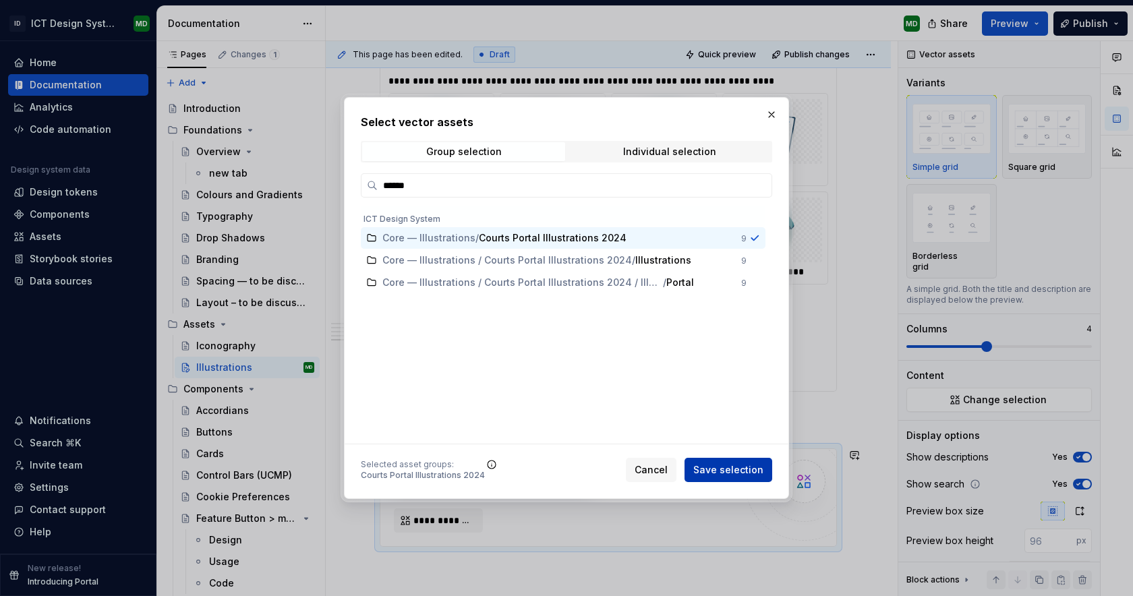
click at [757, 474] on span "Save selection" at bounding box center [729, 470] width 70 height 13
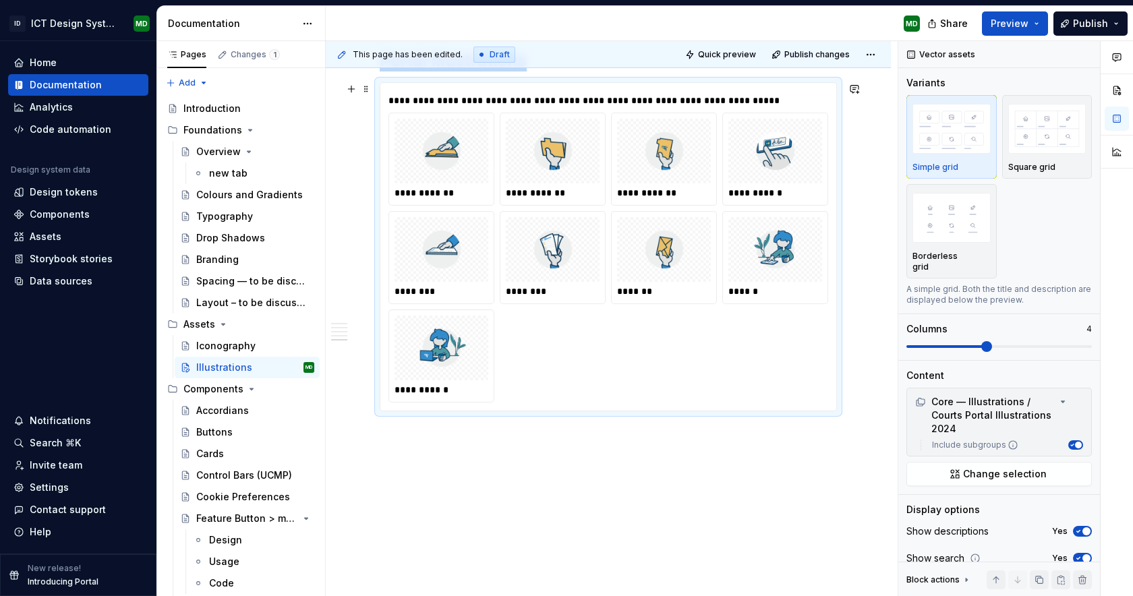
scroll to position [2445, 0]
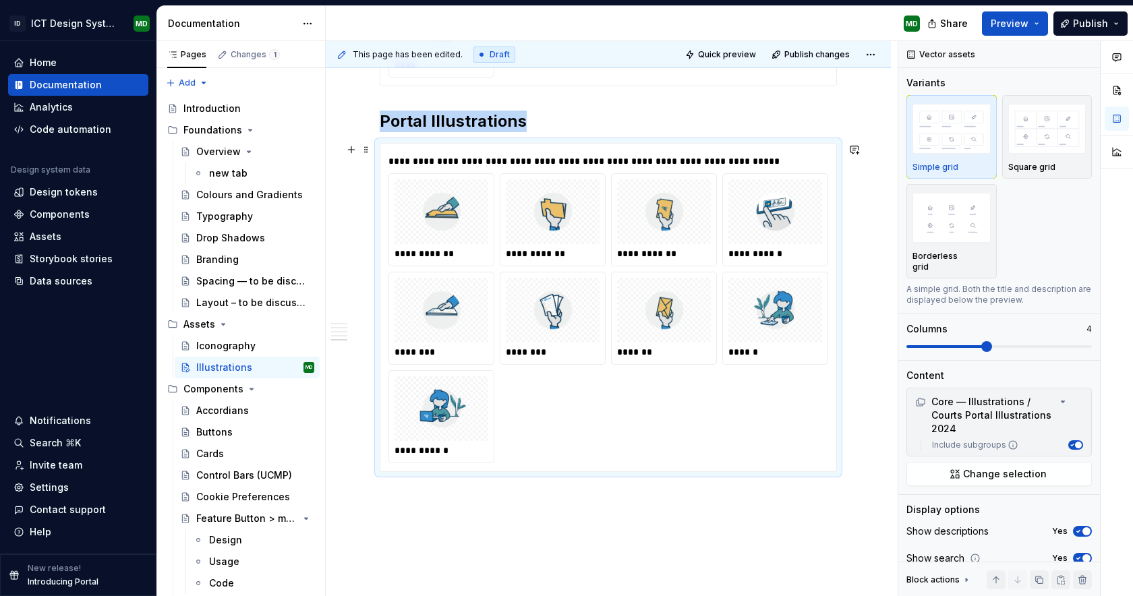
scroll to position [2356, 0]
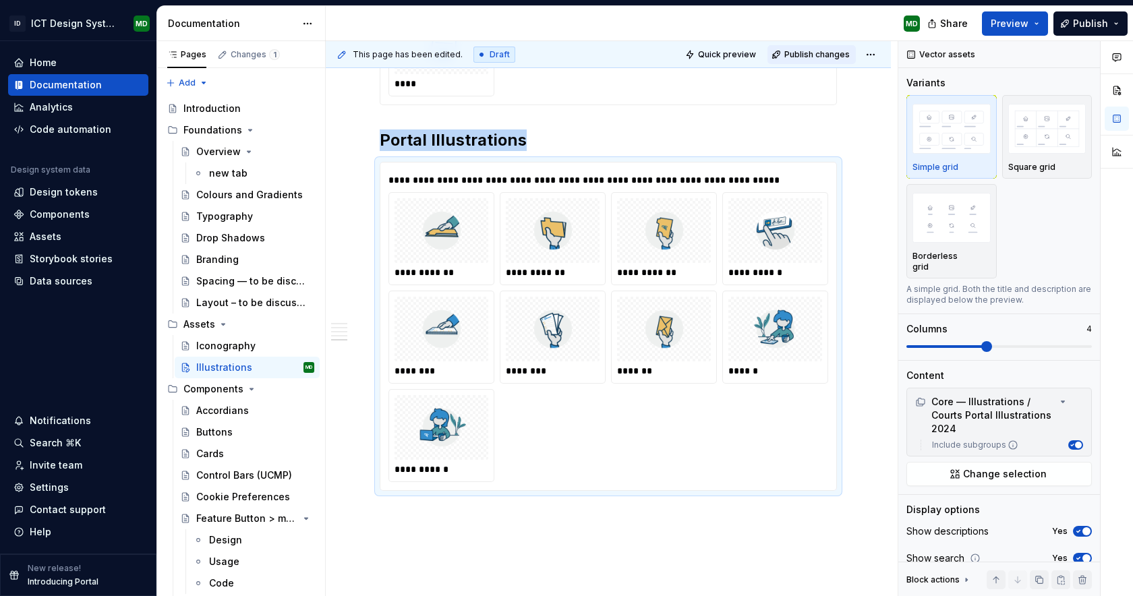
click at [819, 54] on span "Publish changes" at bounding box center [817, 54] width 65 height 11
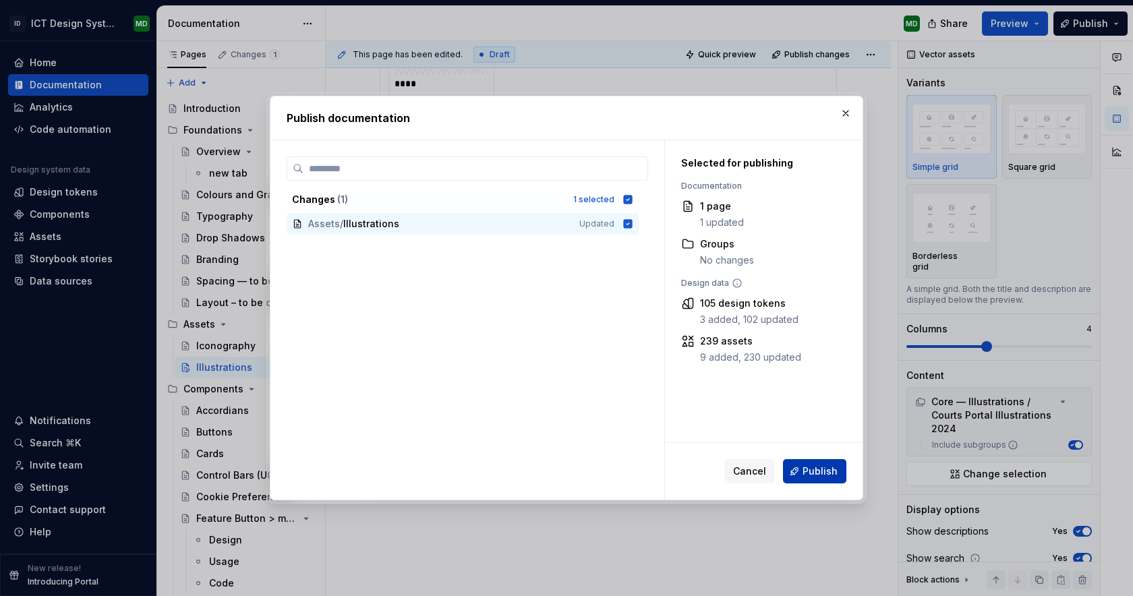
click at [814, 471] on span "Publish" at bounding box center [820, 471] width 35 height 13
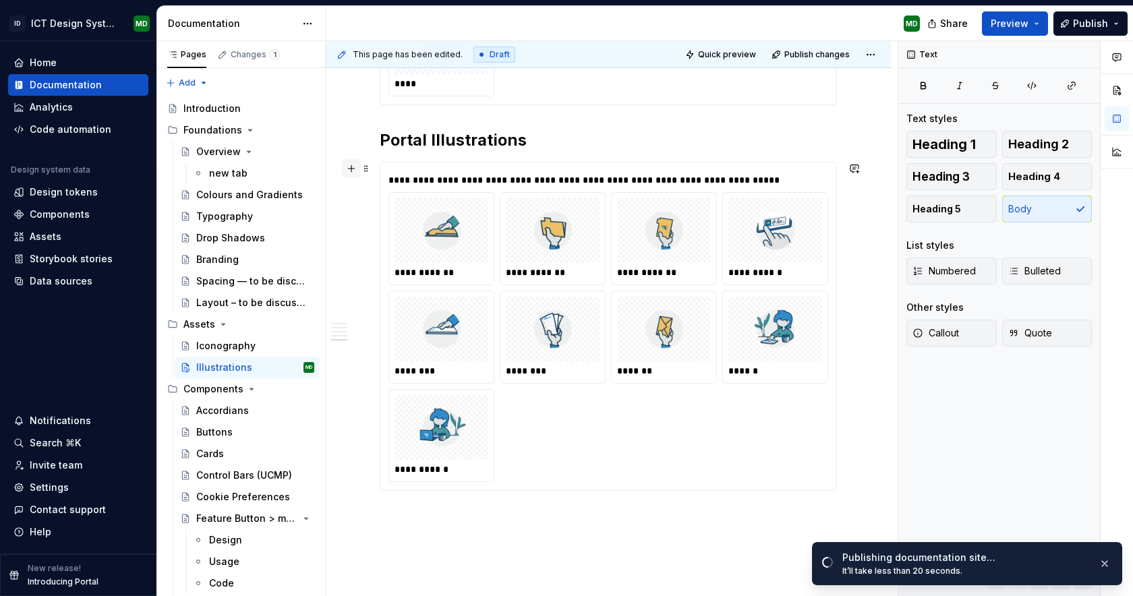
click at [352, 171] on button "button" at bounding box center [351, 168] width 19 height 19
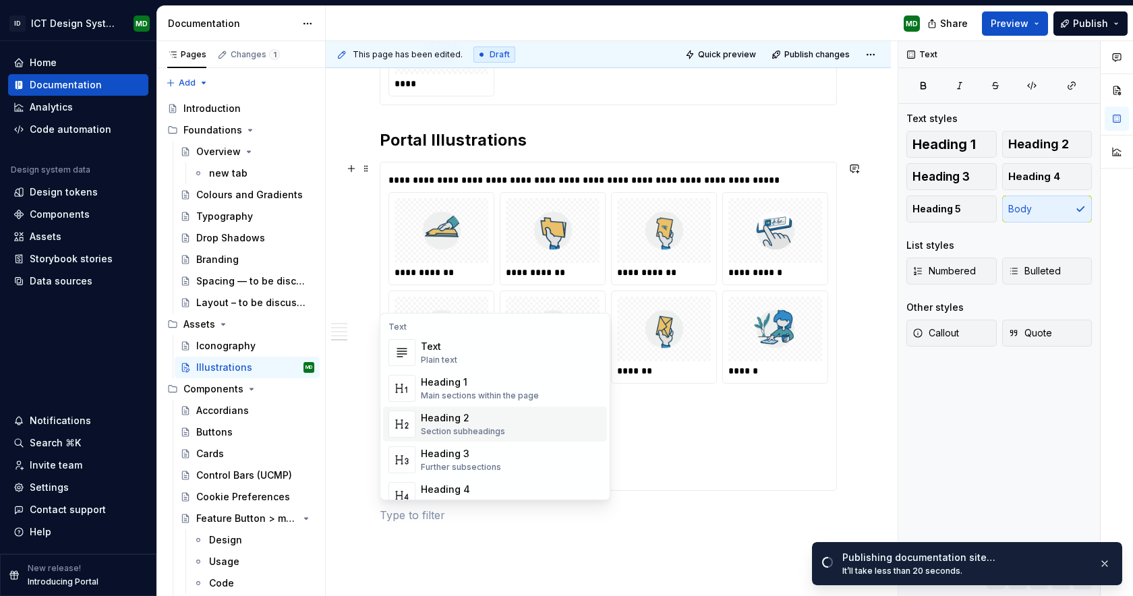
click at [459, 416] on div "Heading 2" at bounding box center [463, 418] width 84 height 13
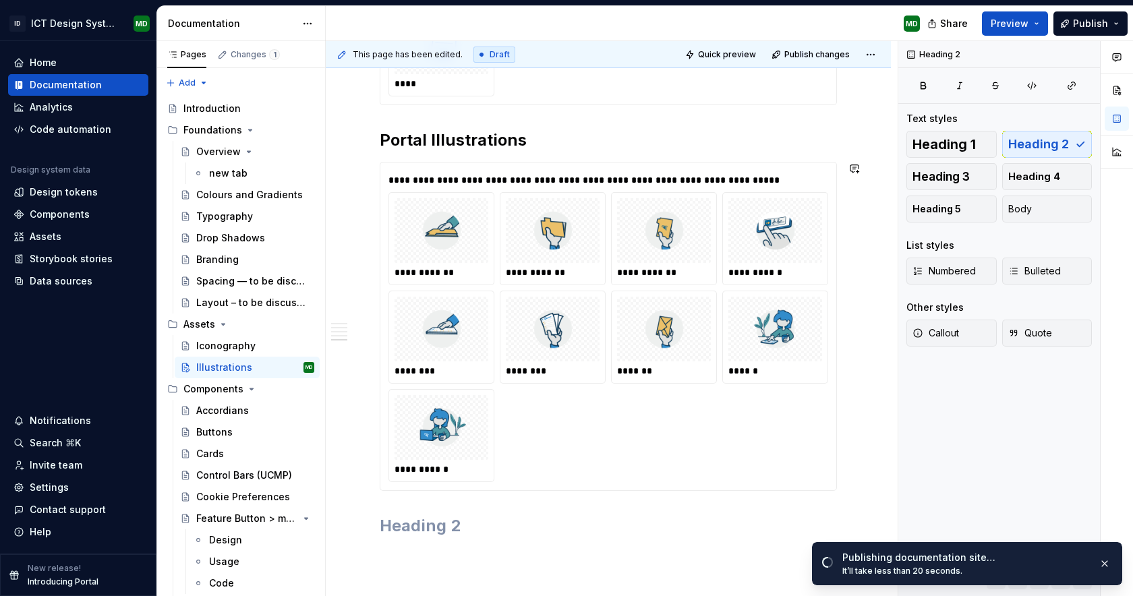
scroll to position [2362, 0]
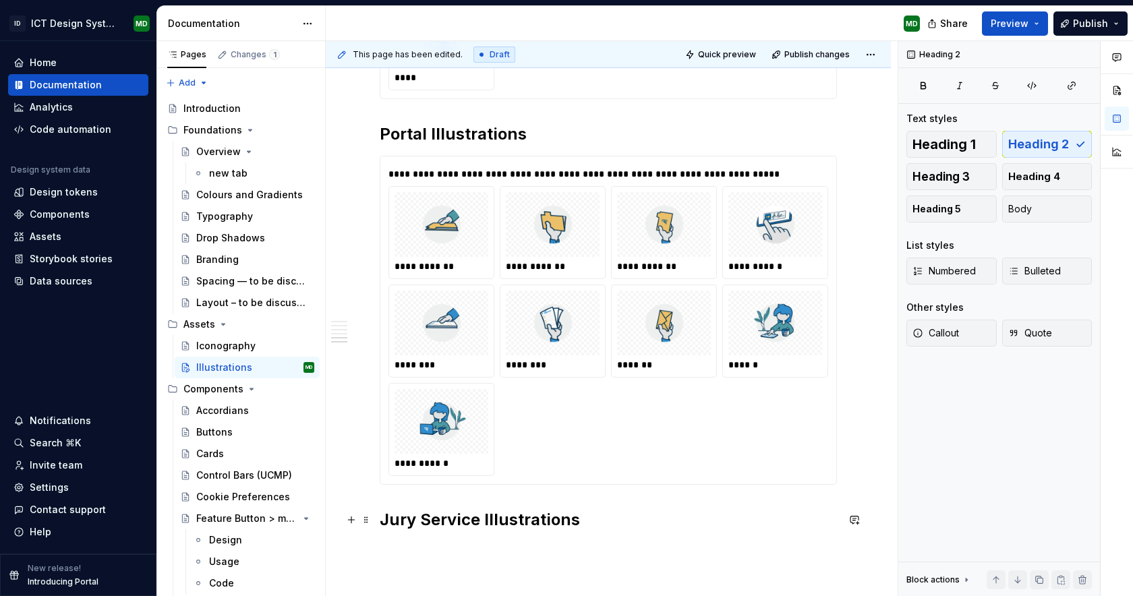
type textarea "*"
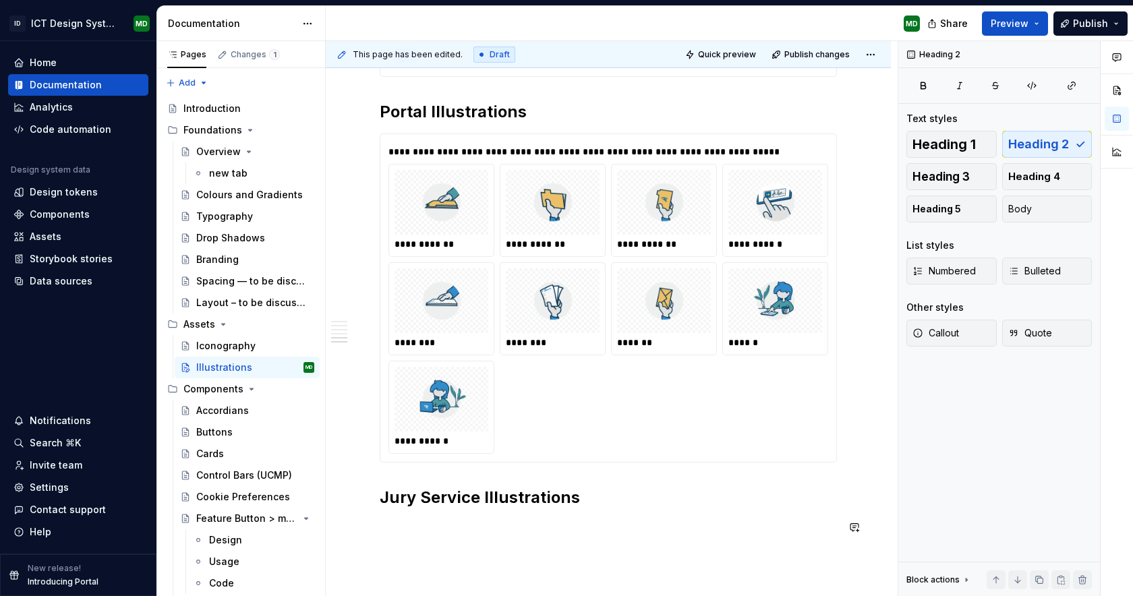
scroll to position [2446, 0]
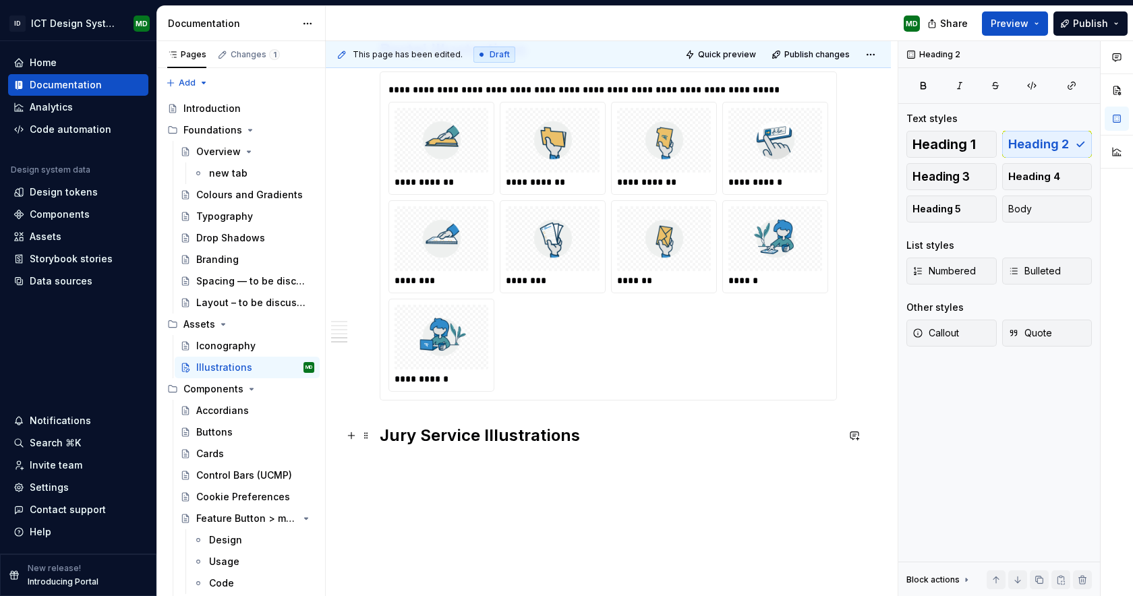
click at [479, 440] on h2 "Jury Service Illustrations" at bounding box center [608, 436] width 457 height 22
drag, startPoint x: 750, startPoint y: 521, endPoint x: 788, endPoint y: 522, distance: 37.8
click at [751, 522] on div "This page has been edited. Draft Quick preview Publish changes Illustrations Ed…" at bounding box center [612, 319] width 572 height 556
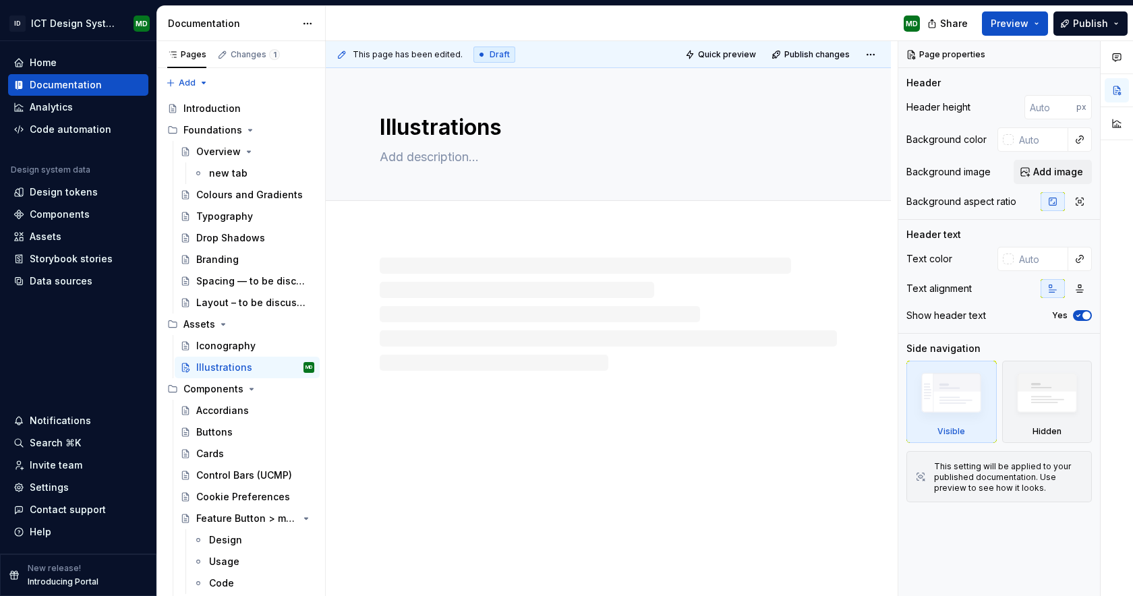
type textarea "*"
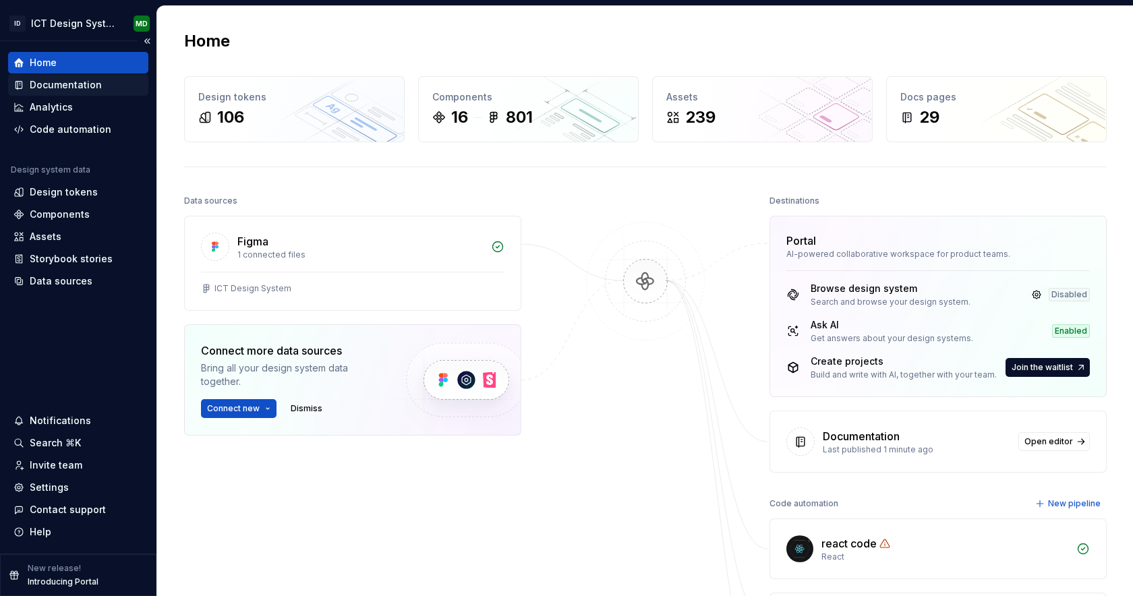
click at [76, 86] on div "Documentation" at bounding box center [66, 84] width 72 height 13
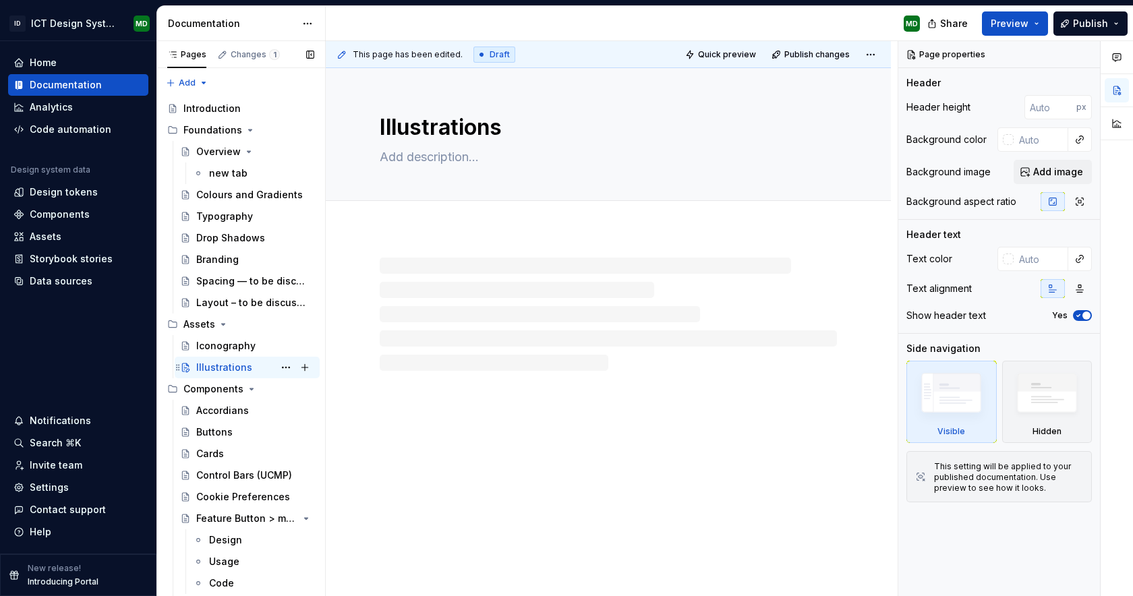
type textarea "*"
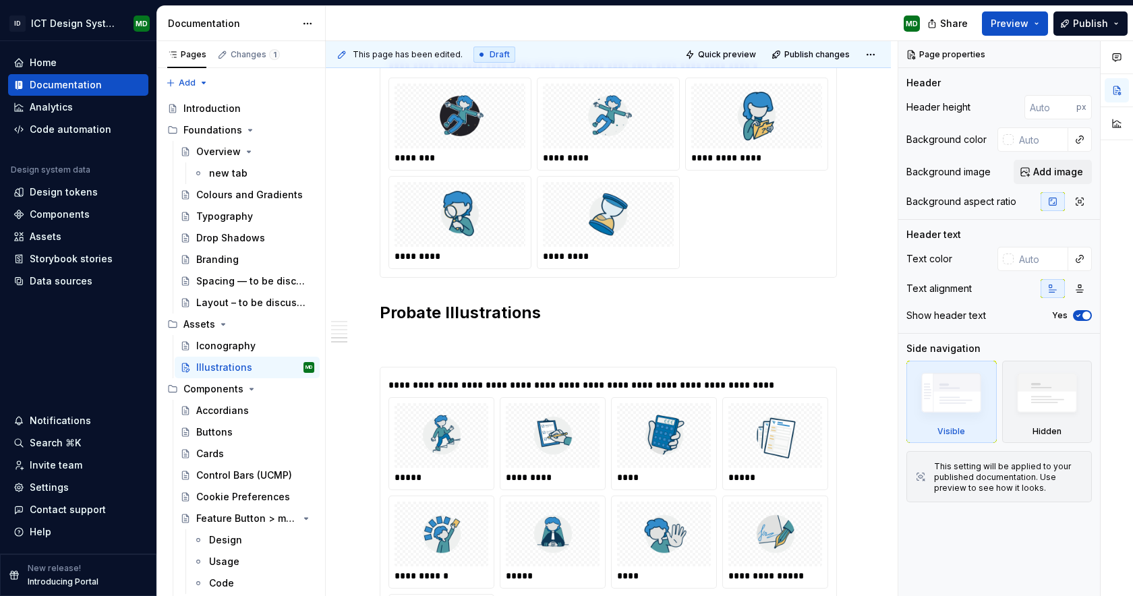
scroll to position [2392, 0]
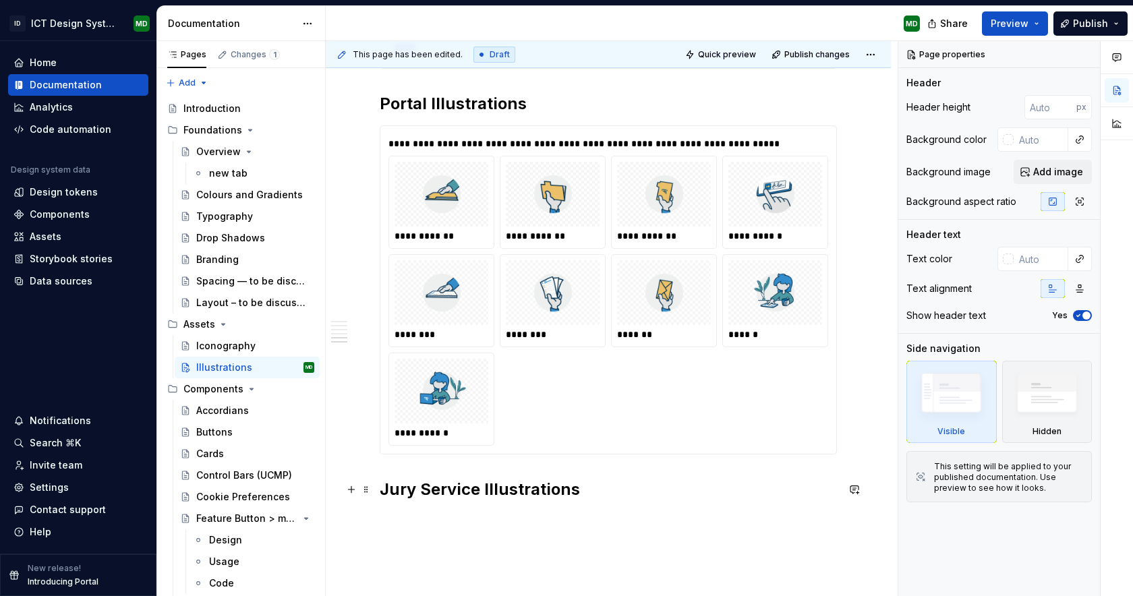
click at [349, 489] on button "button" at bounding box center [351, 489] width 19 height 19
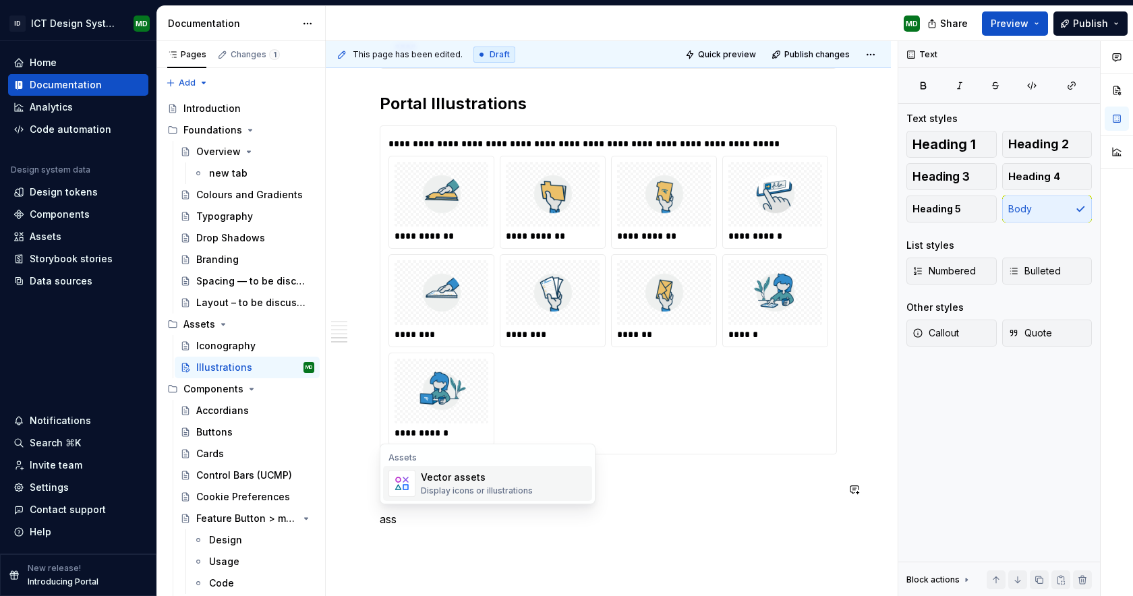
click at [474, 482] on div "Vector assets" at bounding box center [477, 477] width 112 height 13
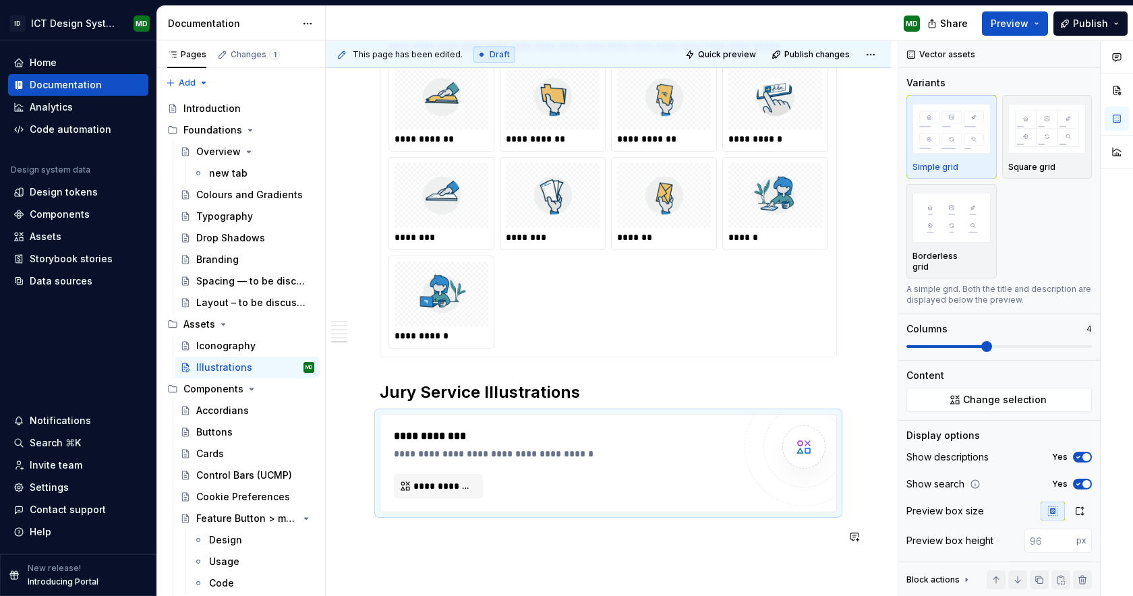
scroll to position [2555, 0]
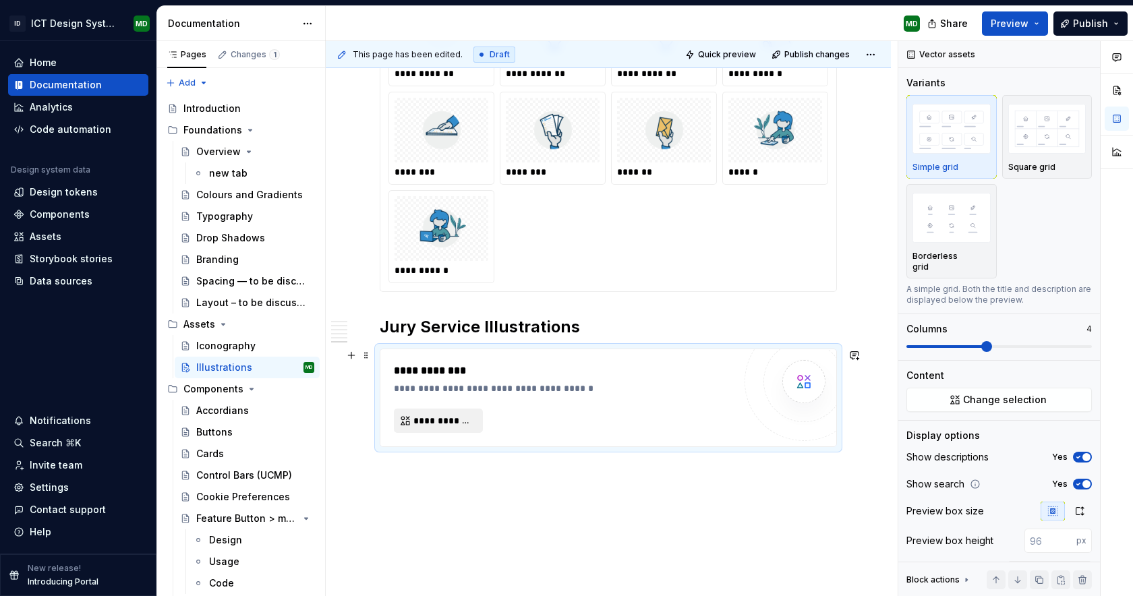
click at [463, 424] on span "**********" at bounding box center [444, 420] width 61 height 13
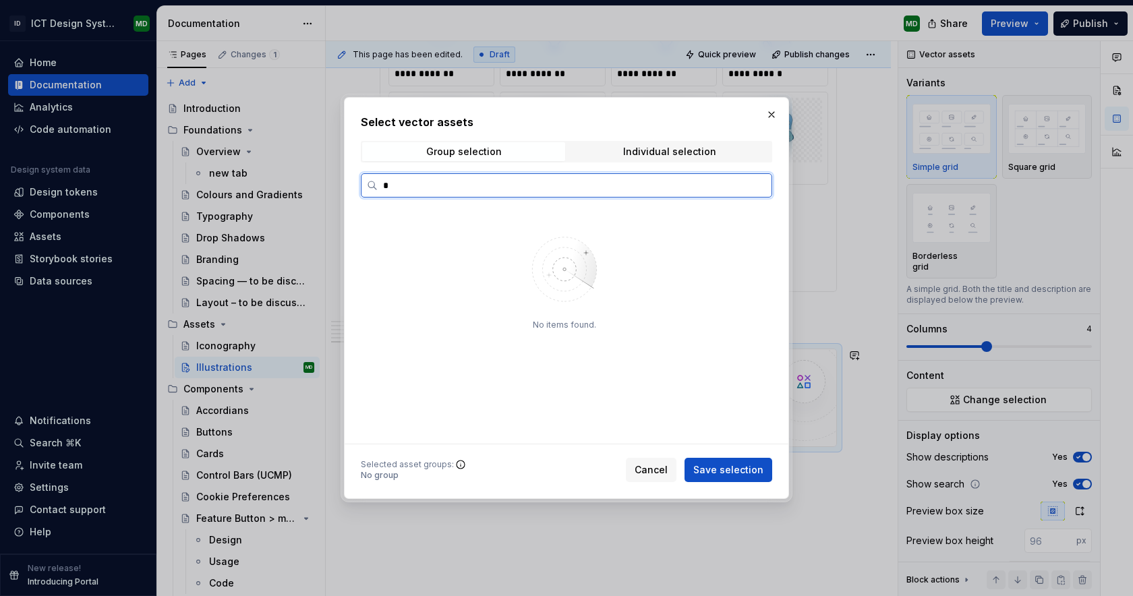
type input "*"
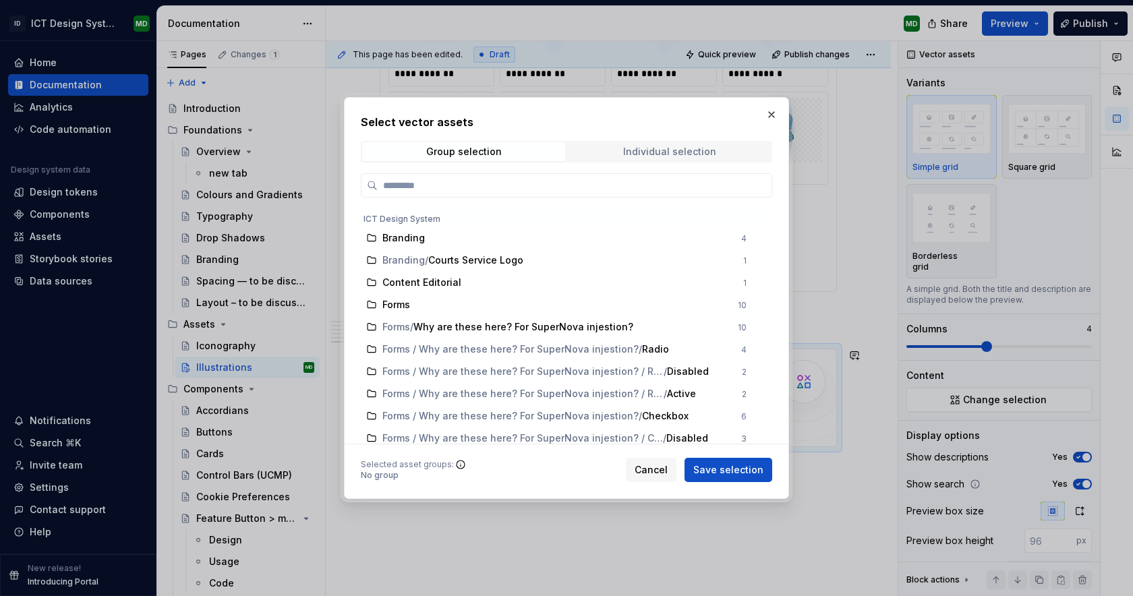
click at [682, 155] on div "Individual selection" at bounding box center [669, 151] width 93 height 11
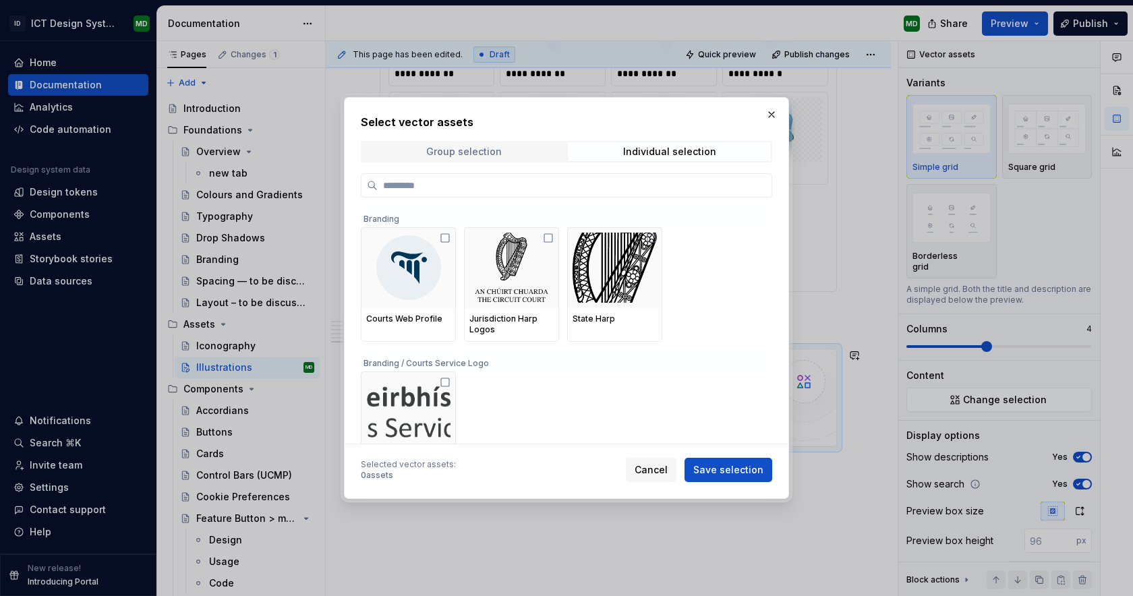
click at [496, 149] on div "Group selection" at bounding box center [464, 151] width 76 height 11
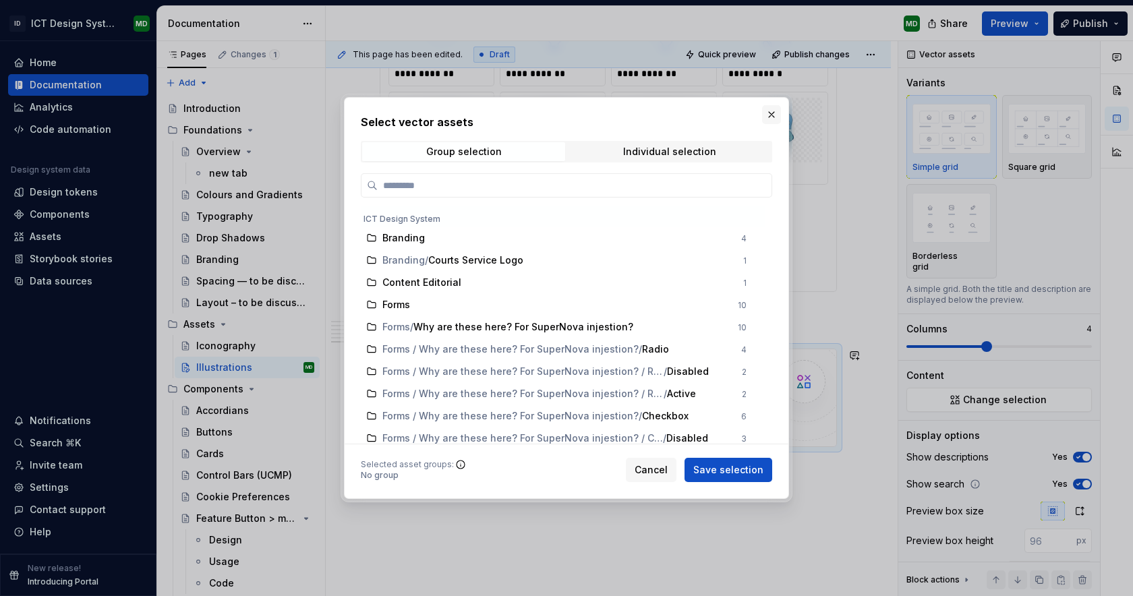
click at [773, 114] on button "button" at bounding box center [771, 114] width 19 height 19
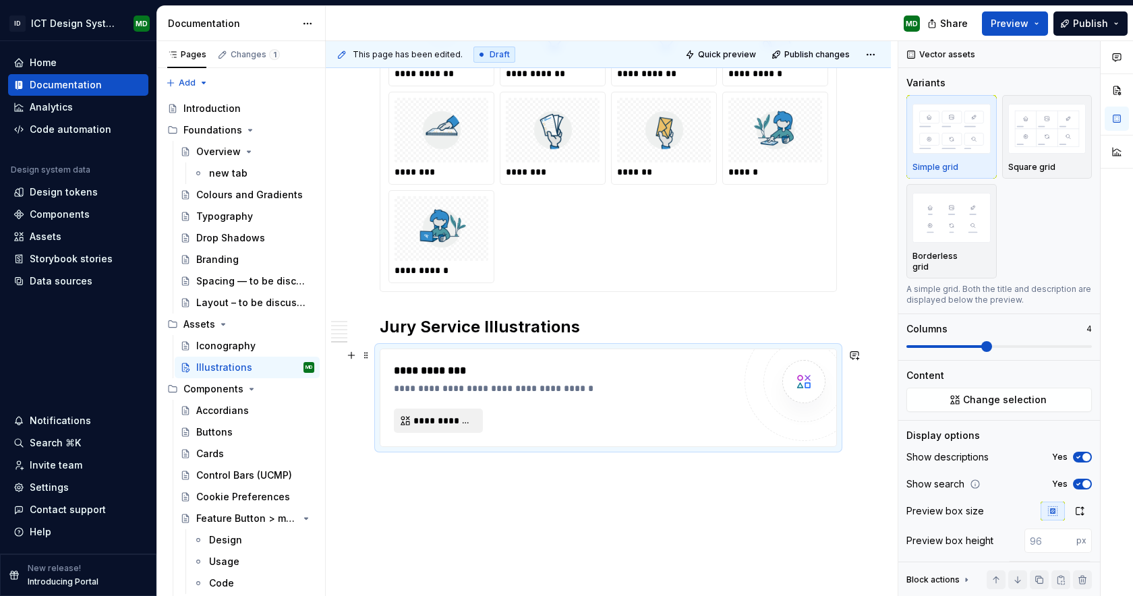
click at [430, 424] on span "**********" at bounding box center [444, 420] width 61 height 13
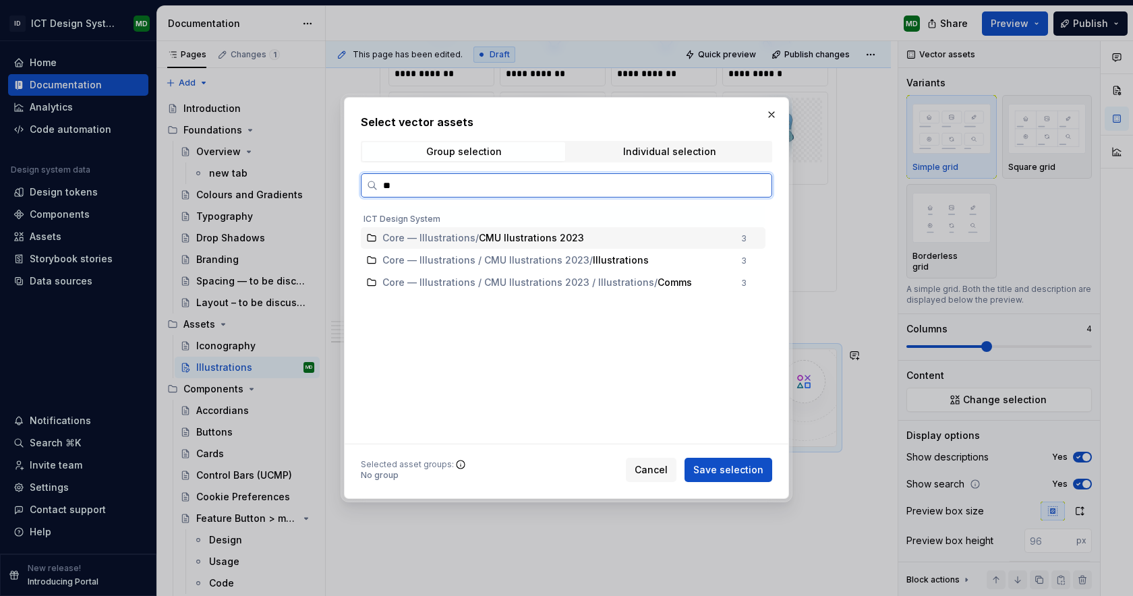
type input "***"
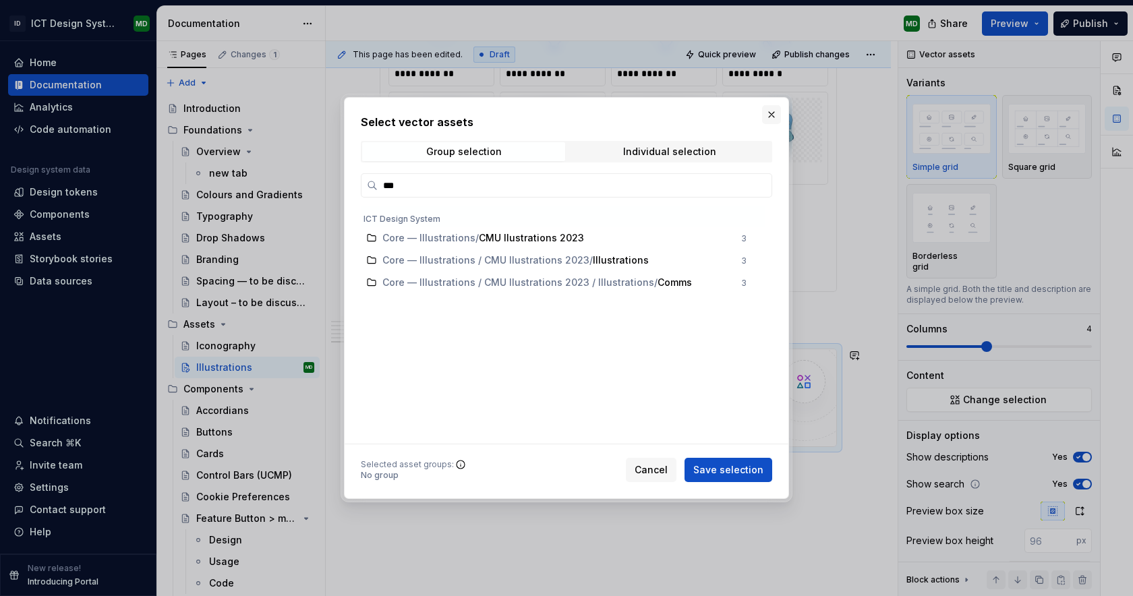
click at [773, 115] on button "button" at bounding box center [771, 114] width 19 height 19
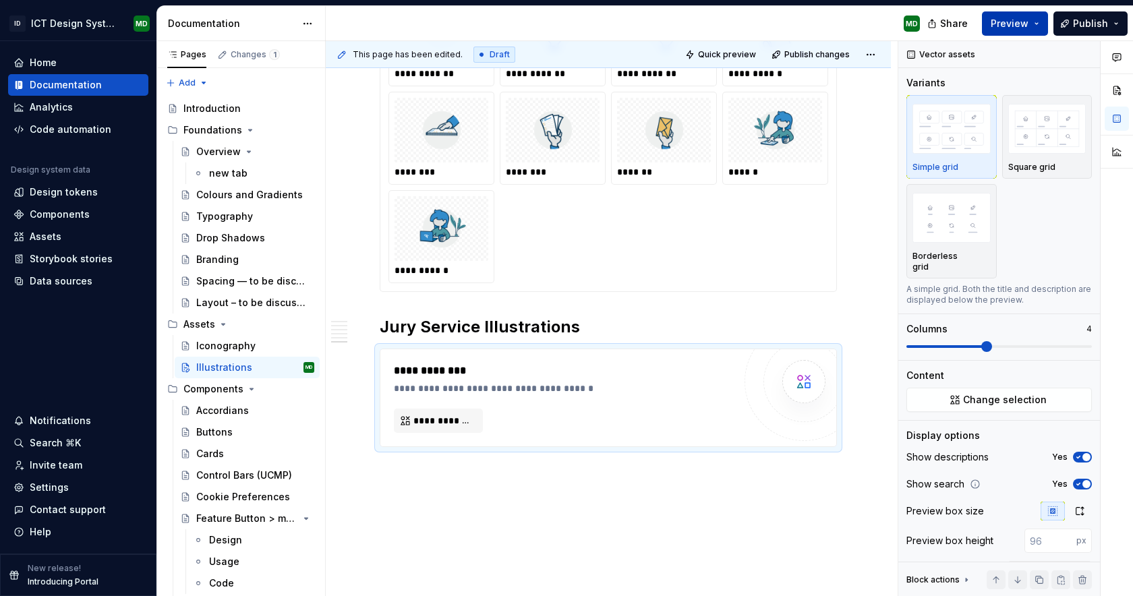
click at [1015, 21] on span "Preview" at bounding box center [1010, 23] width 38 height 13
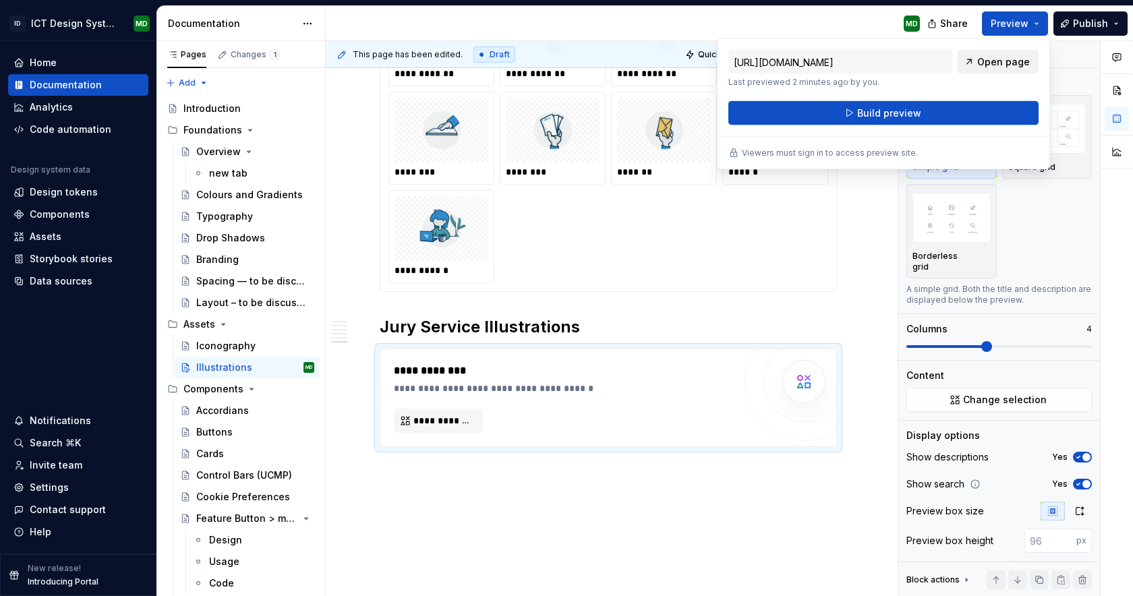
click at [994, 63] on span "Open page" at bounding box center [1004, 61] width 53 height 13
click at [1119, 26] on button "Publish" at bounding box center [1091, 23] width 74 height 24
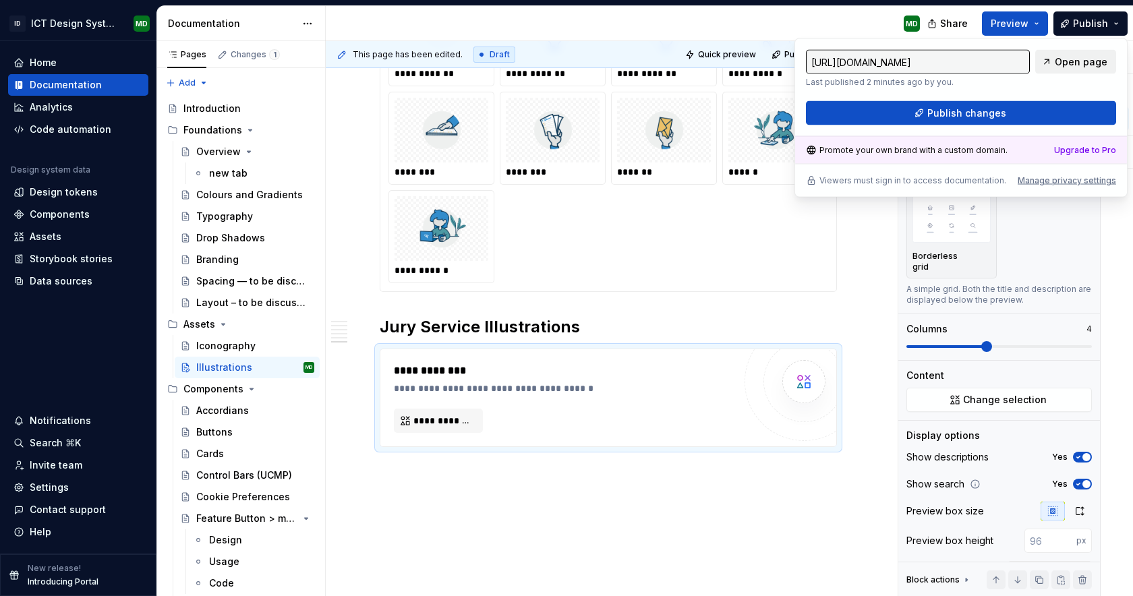
click at [1088, 61] on span "Open page" at bounding box center [1081, 61] width 53 height 13
type textarea "*"
